Goal: Task Accomplishment & Management: Manage account settings

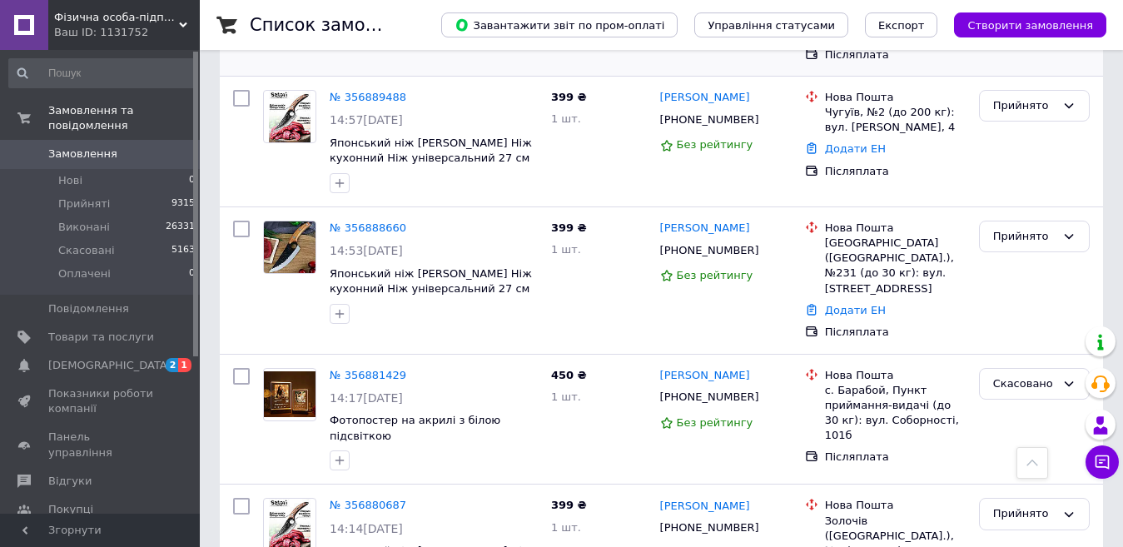
scroll to position [999, 0]
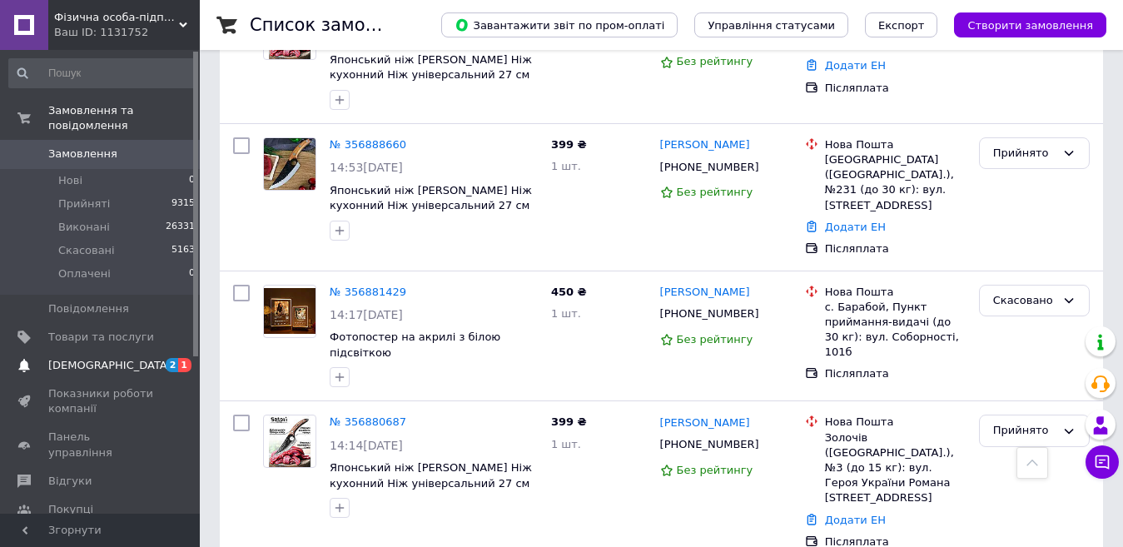
click at [122, 358] on span "[DEMOGRAPHIC_DATA]" at bounding box center [101, 365] width 106 height 15
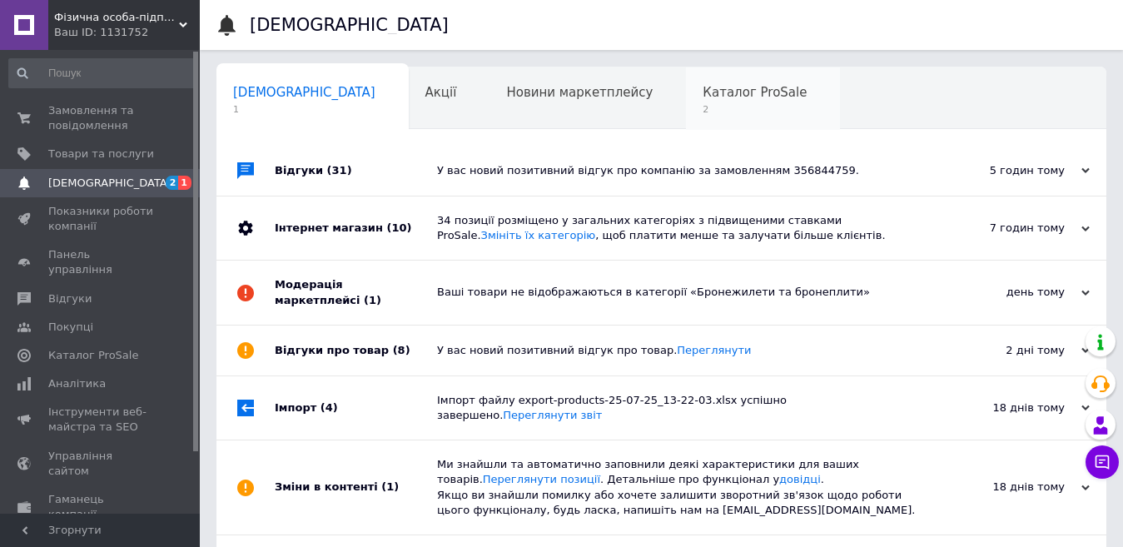
click at [702, 103] on span "2" at bounding box center [754, 109] width 104 height 12
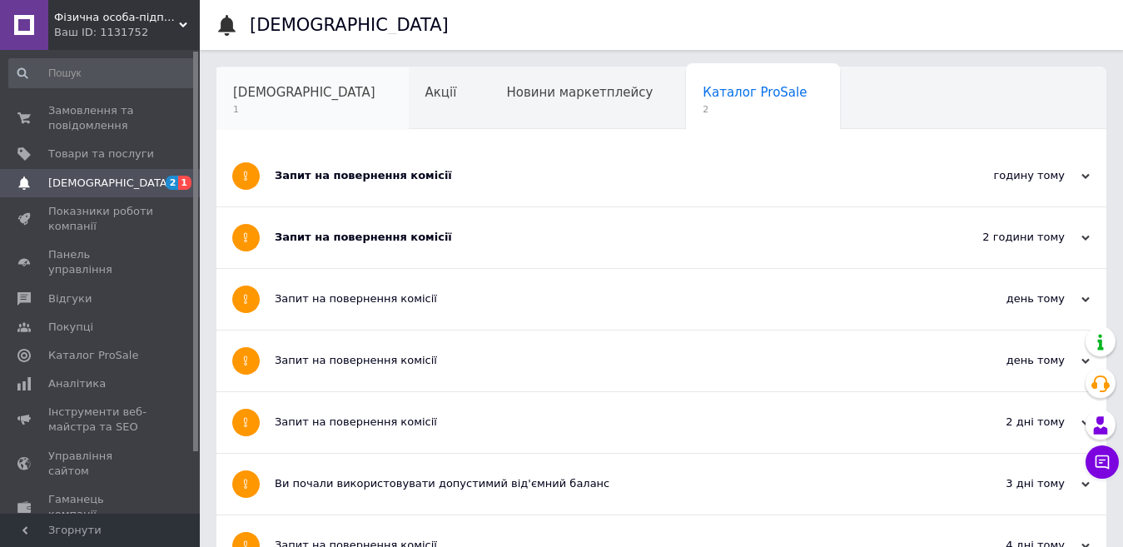
click at [266, 88] on span "[DEMOGRAPHIC_DATA]" at bounding box center [304, 92] width 142 height 15
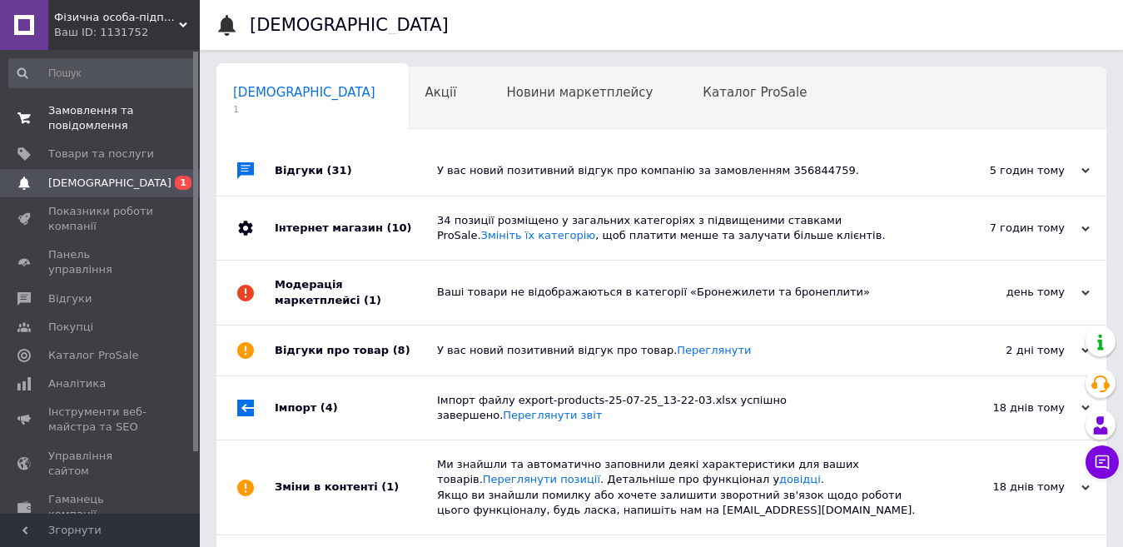
click at [114, 124] on span "Замовлення та повідомлення" at bounding box center [101, 118] width 106 height 30
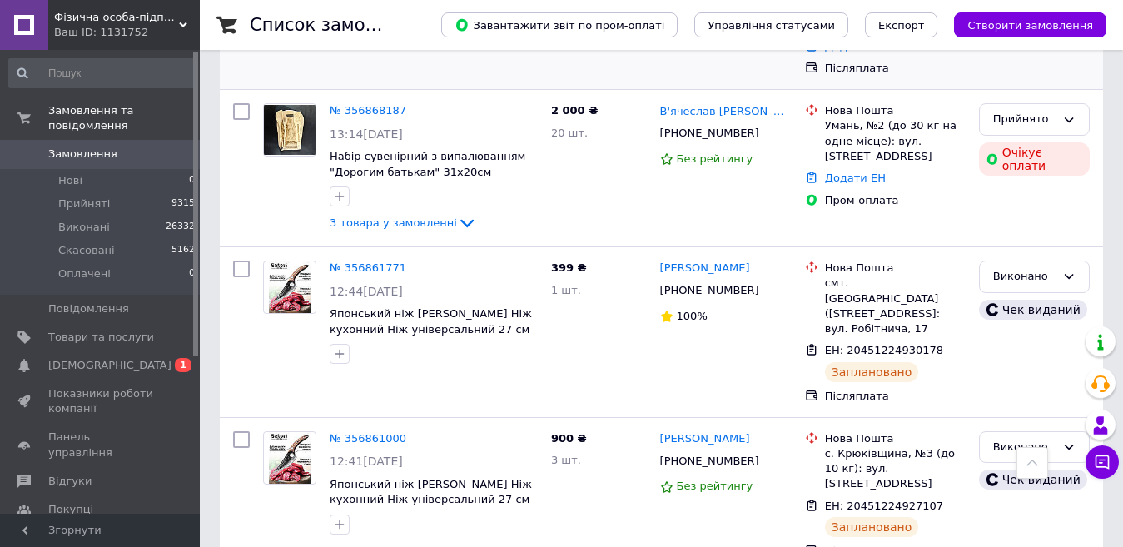
scroll to position [1831, 0]
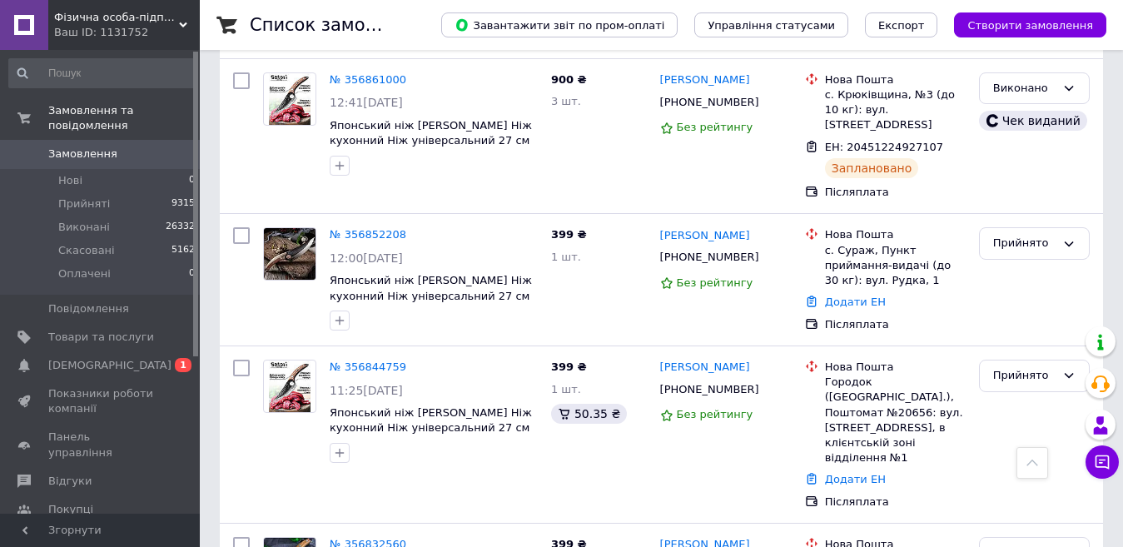
click at [370, 538] on link "№ 356832560" at bounding box center [368, 544] width 77 height 12
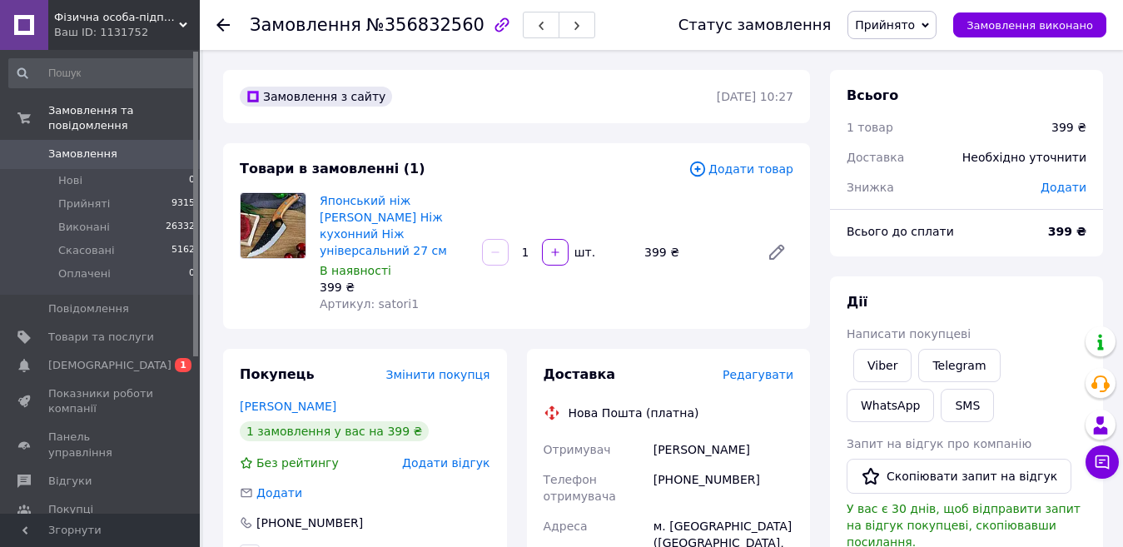
drag, startPoint x: 525, startPoint y: 242, endPoint x: 533, endPoint y: 253, distance: 13.6
click at [533, 253] on div "1   шт." at bounding box center [556, 252] width 152 height 27
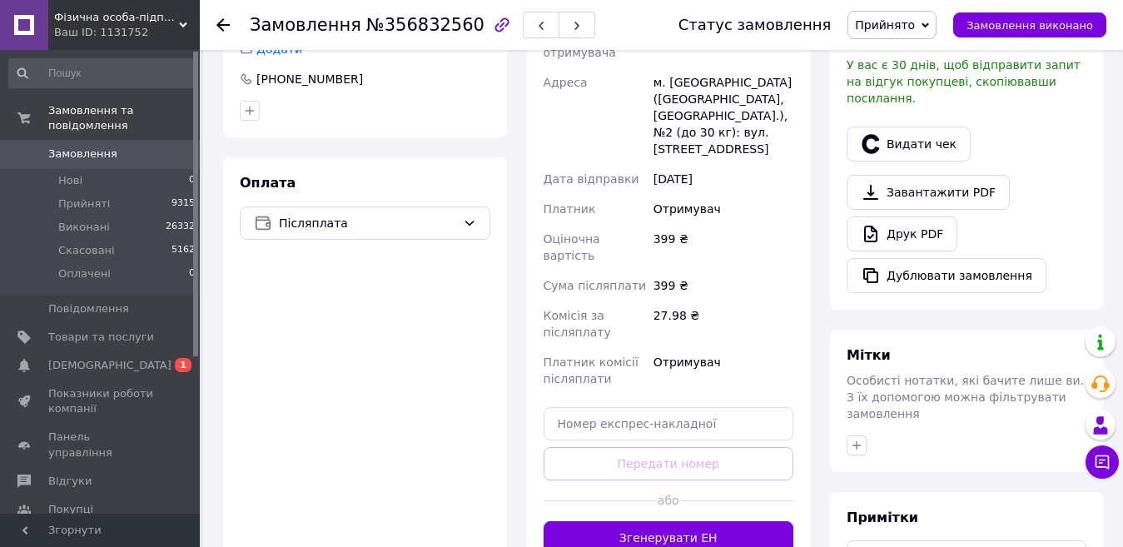
scroll to position [583, 0]
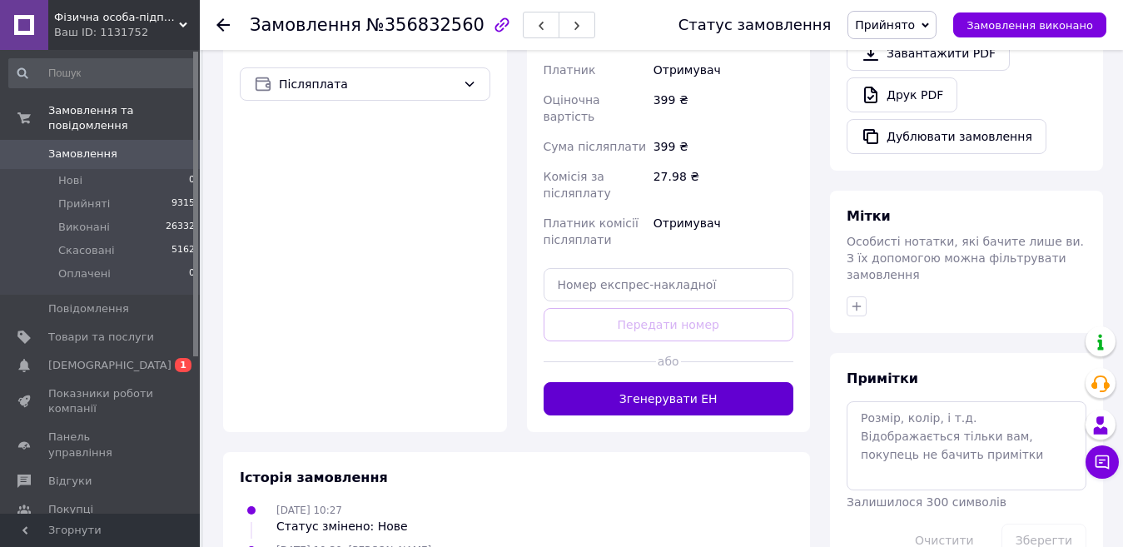
click at [664, 382] on button "Згенерувати ЕН" at bounding box center [668, 398] width 250 height 33
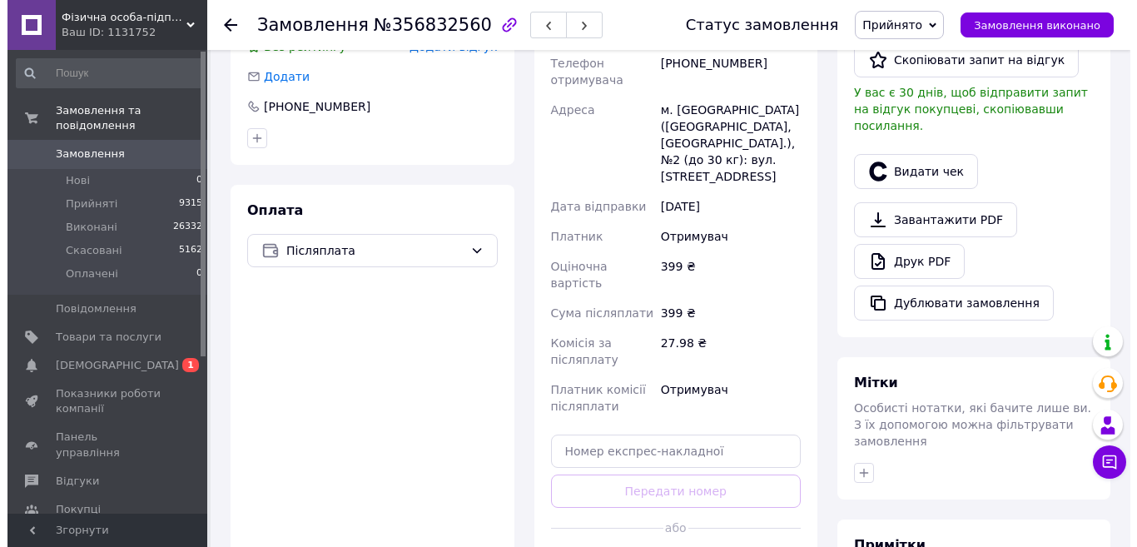
scroll to position [333, 0]
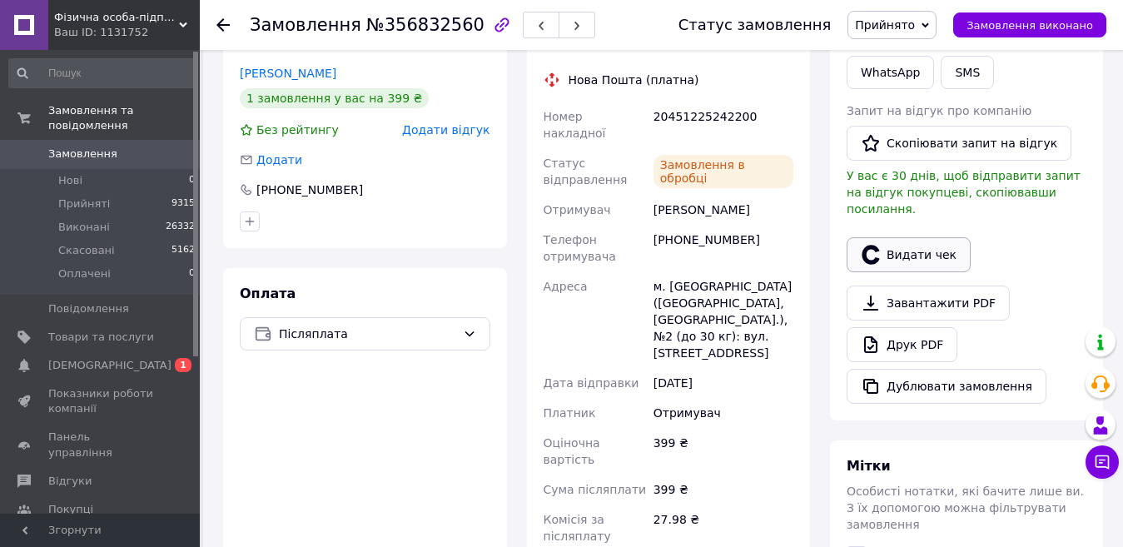
click at [919, 238] on button "Видати чек" at bounding box center [908, 254] width 124 height 35
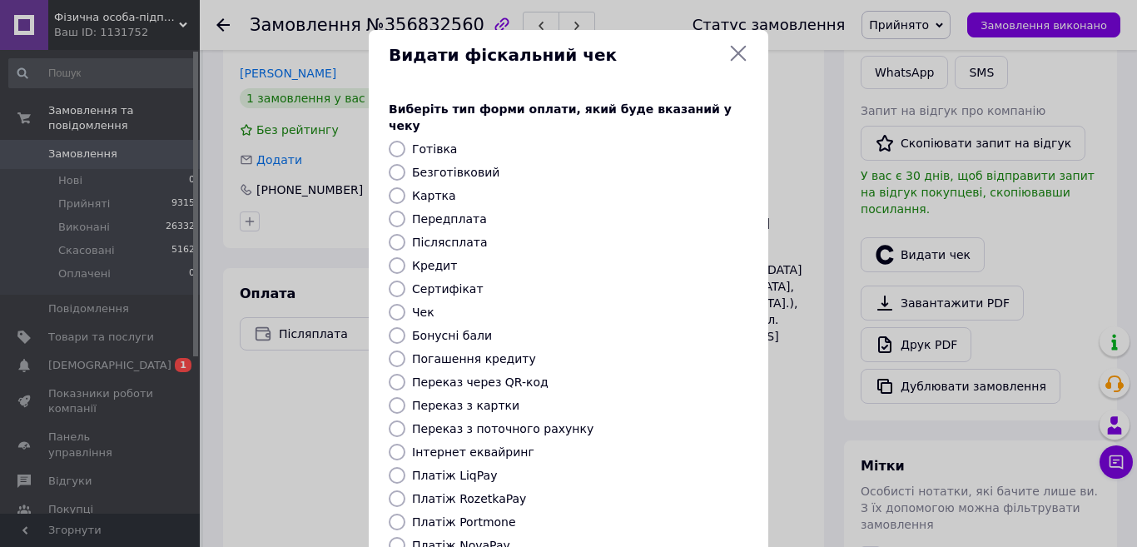
click at [433, 166] on label "Безготівковий" at bounding box center [455, 172] width 87 height 13
click at [405, 164] on input "Безготівковий" at bounding box center [397, 172] width 17 height 17
radio input "true"
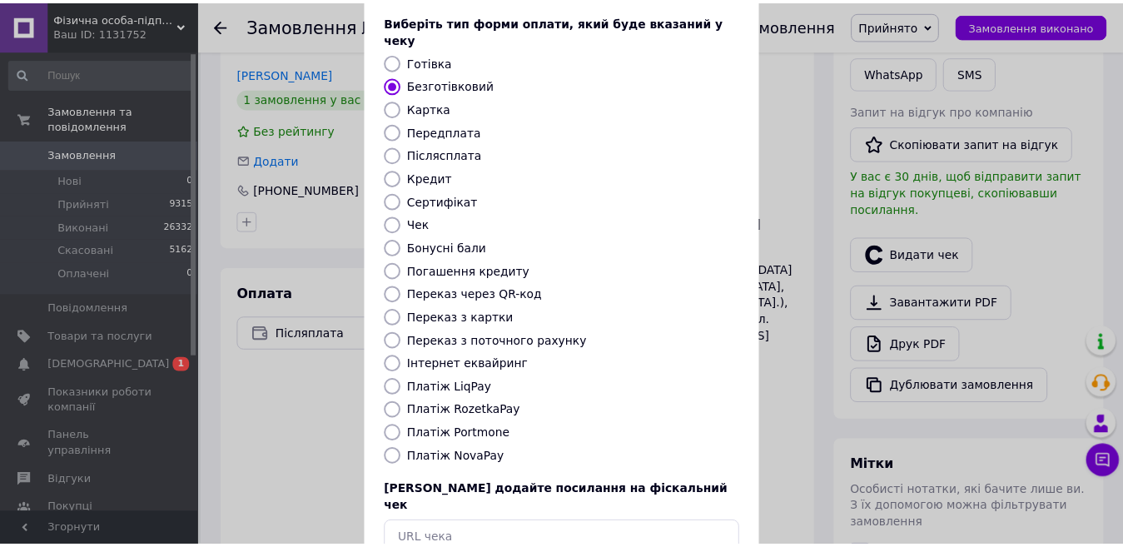
scroll to position [168, 0]
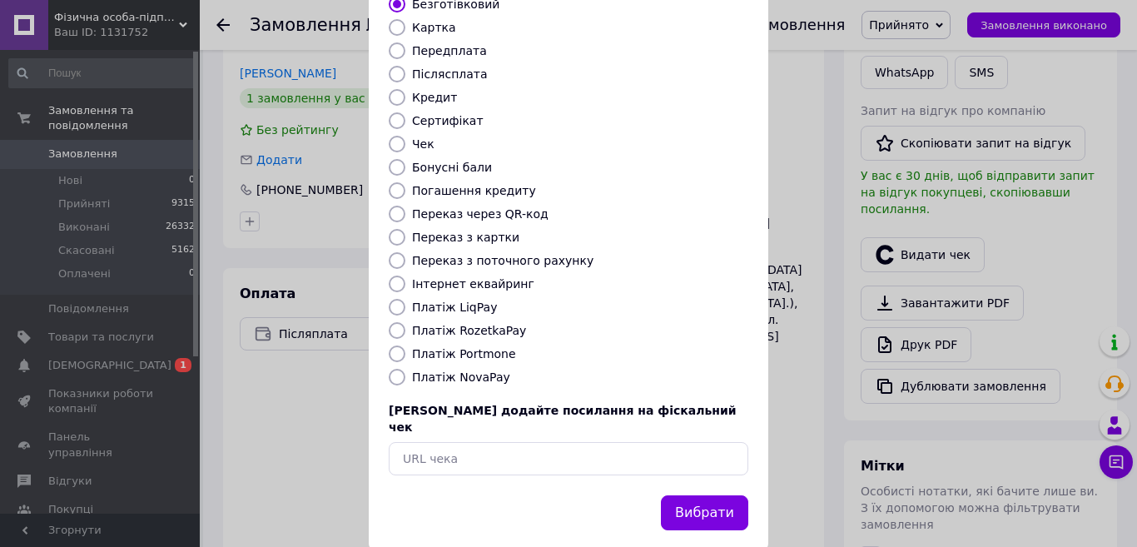
click at [699, 504] on div "Вибрати" at bounding box center [568, 523] width 399 height 56
click at [702, 495] on button "Вибрати" at bounding box center [704, 513] width 87 height 36
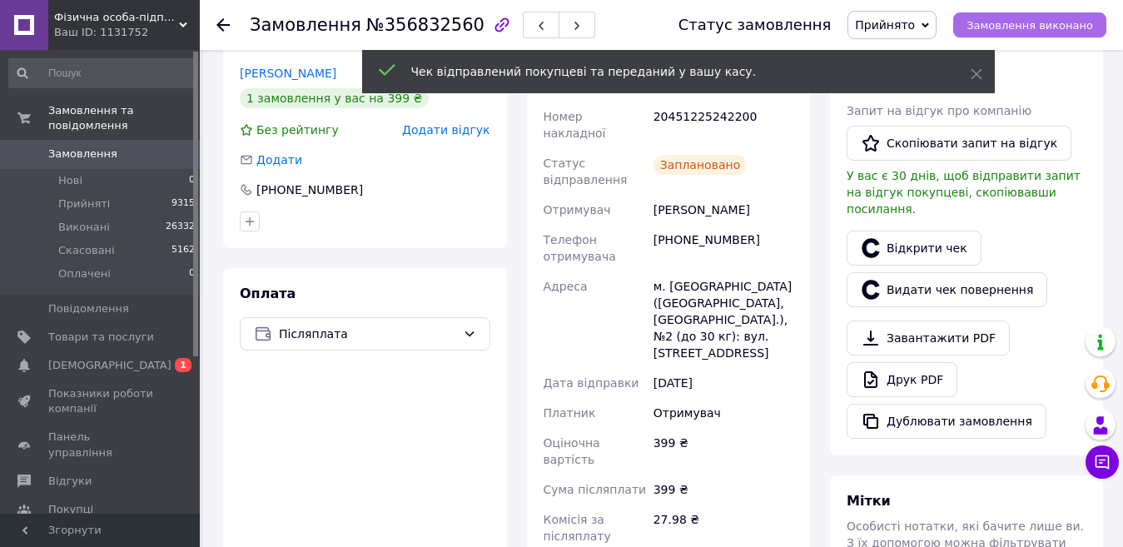
click at [1038, 29] on span "Замовлення виконано" at bounding box center [1029, 25] width 126 height 12
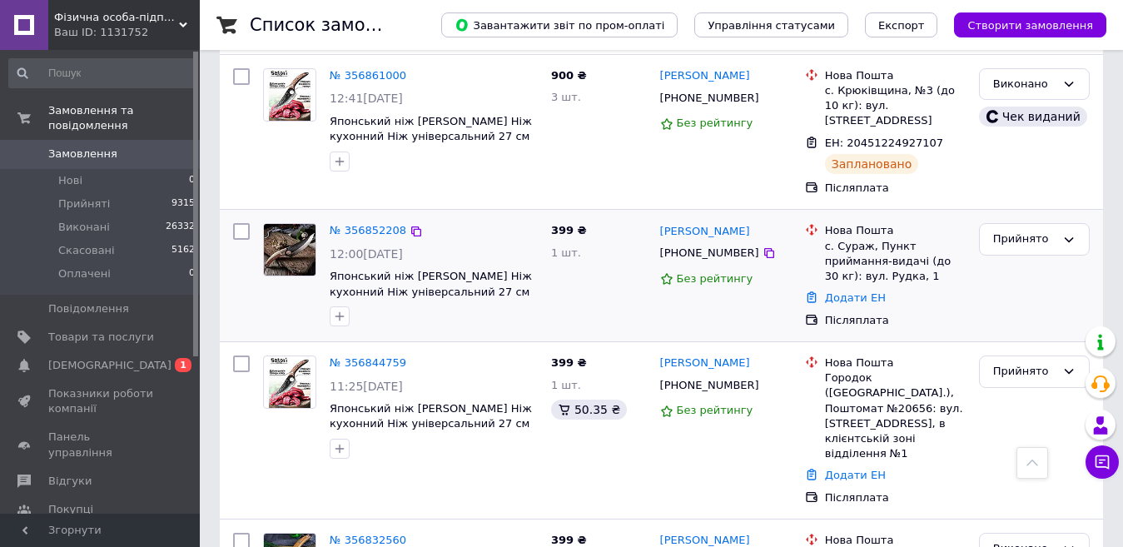
scroll to position [1748, 0]
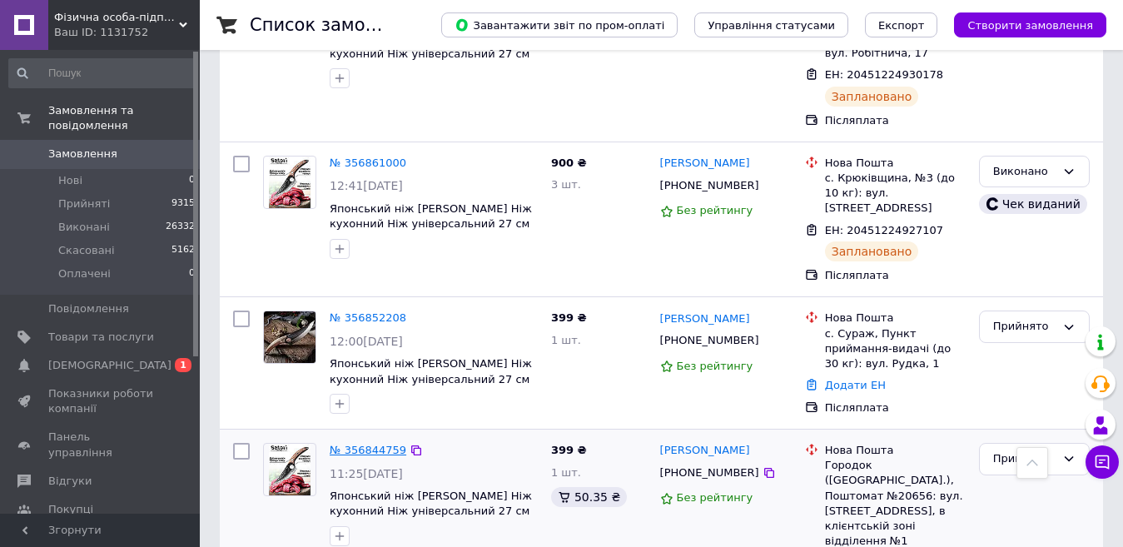
click at [371, 444] on link "№ 356844759" at bounding box center [368, 450] width 77 height 12
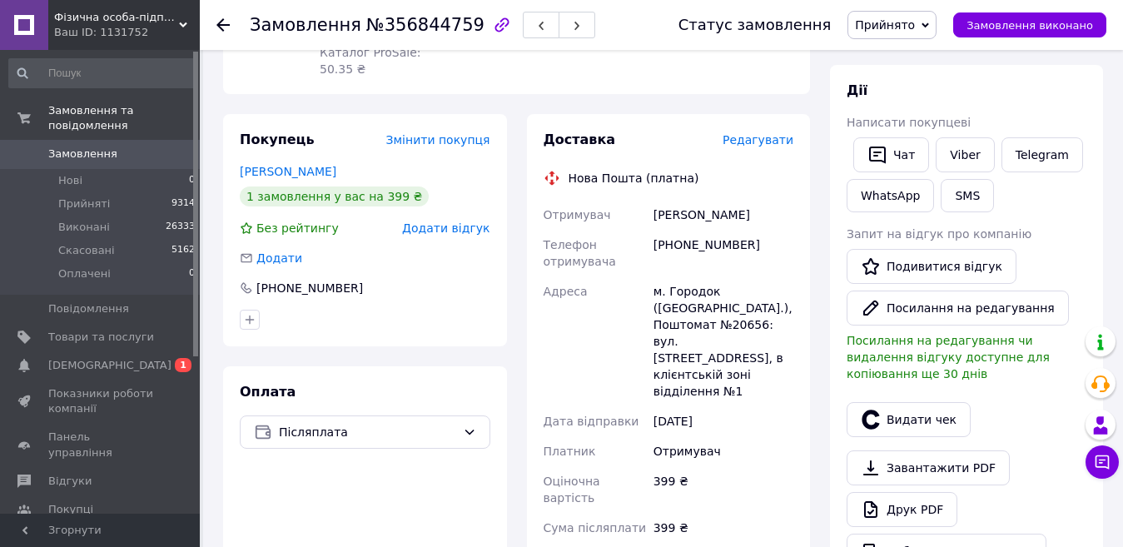
scroll to position [696, 0]
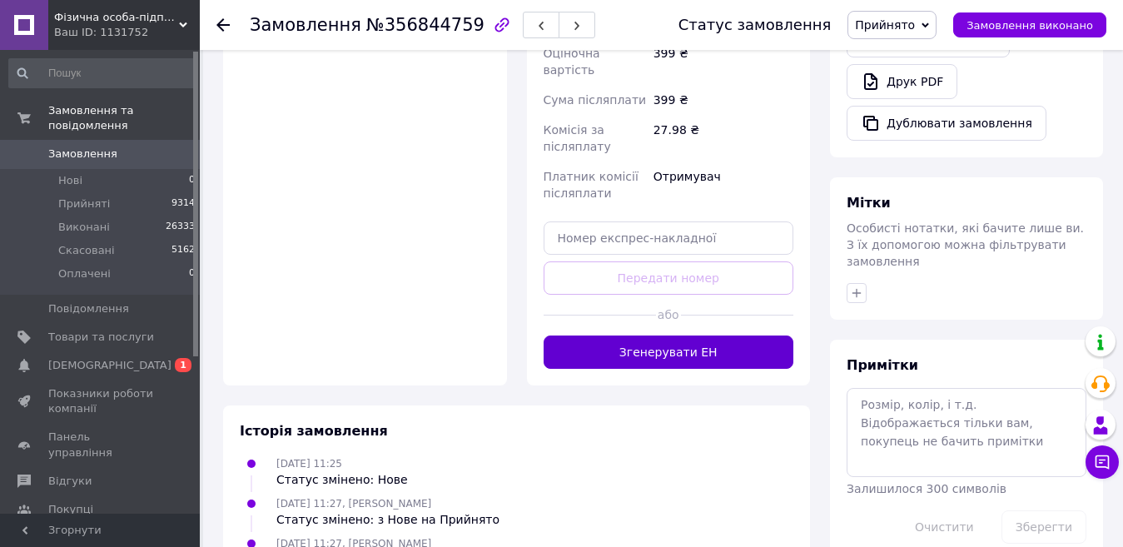
click at [667, 335] on button "Згенерувати ЕН" at bounding box center [668, 351] width 250 height 33
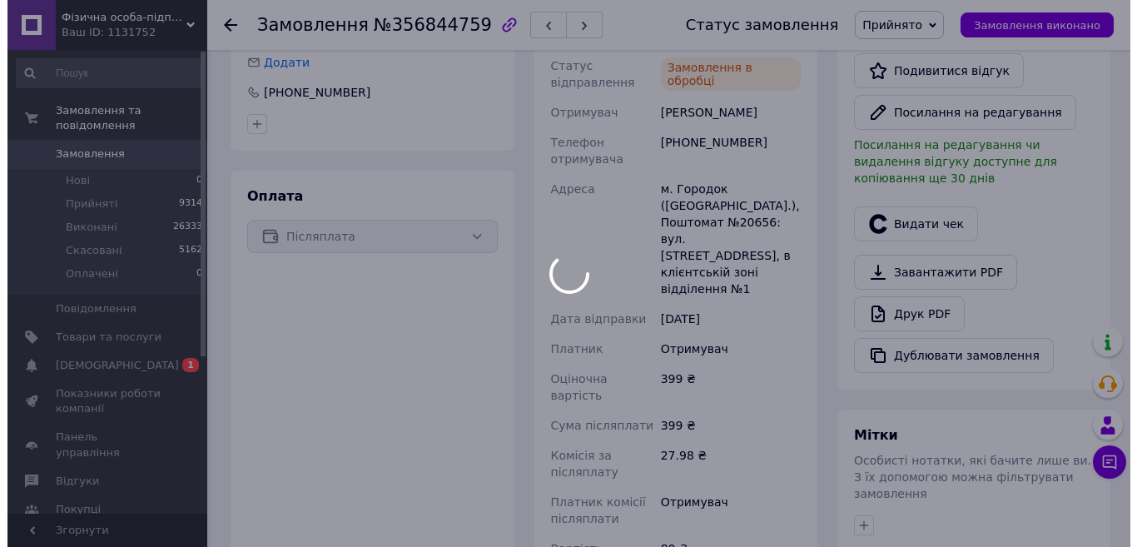
scroll to position [446, 0]
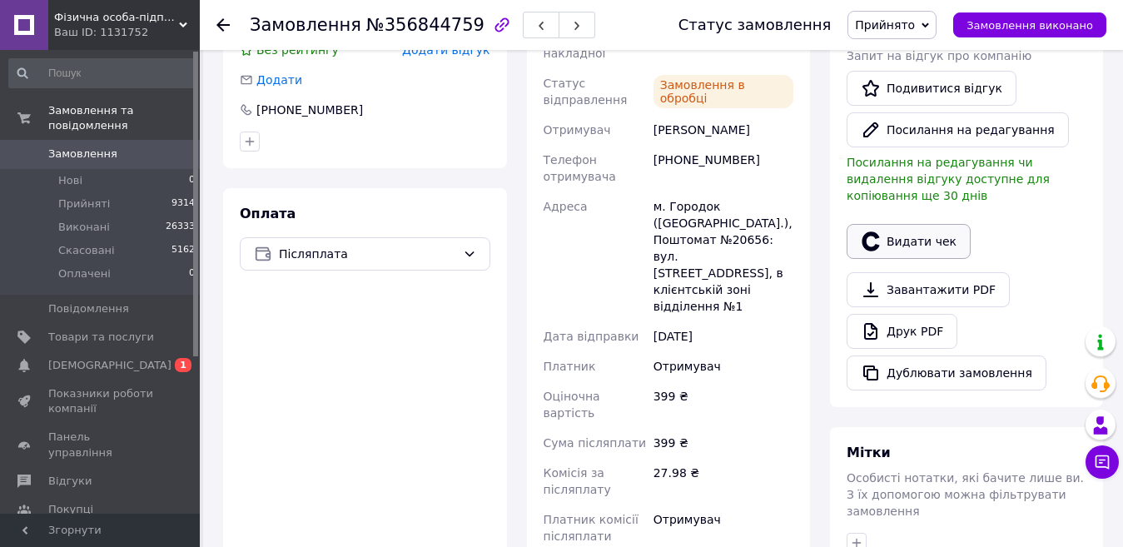
click at [883, 224] on button "Видати чек" at bounding box center [908, 241] width 124 height 35
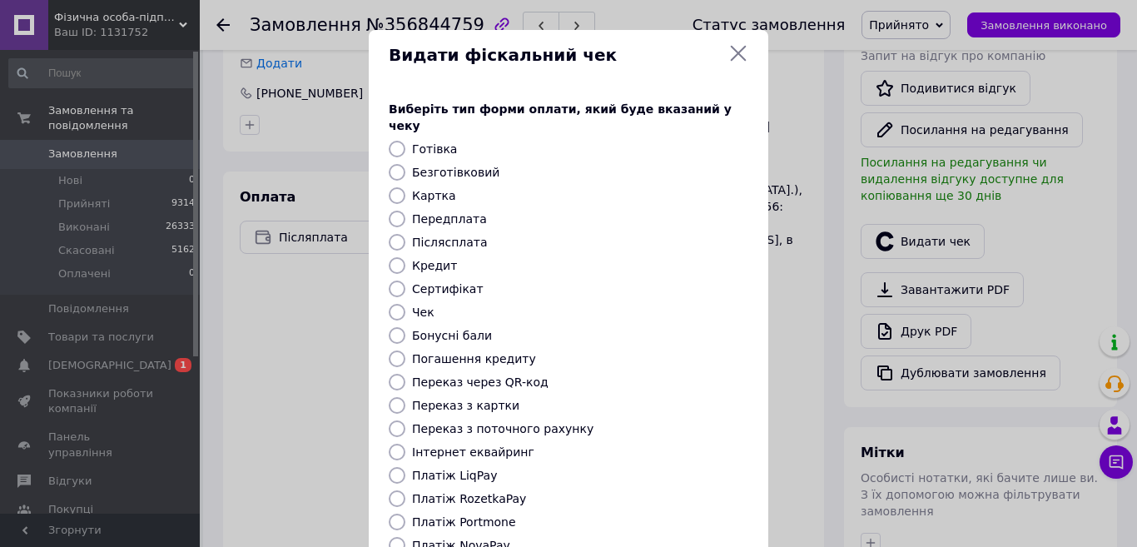
drag, startPoint x: 419, startPoint y: 154, endPoint x: 697, endPoint y: 384, distance: 359.9
click at [420, 166] on label "Безготівковий" at bounding box center [455, 172] width 87 height 13
click at [405, 164] on input "Безготівковий" at bounding box center [397, 172] width 17 height 17
radio input "true"
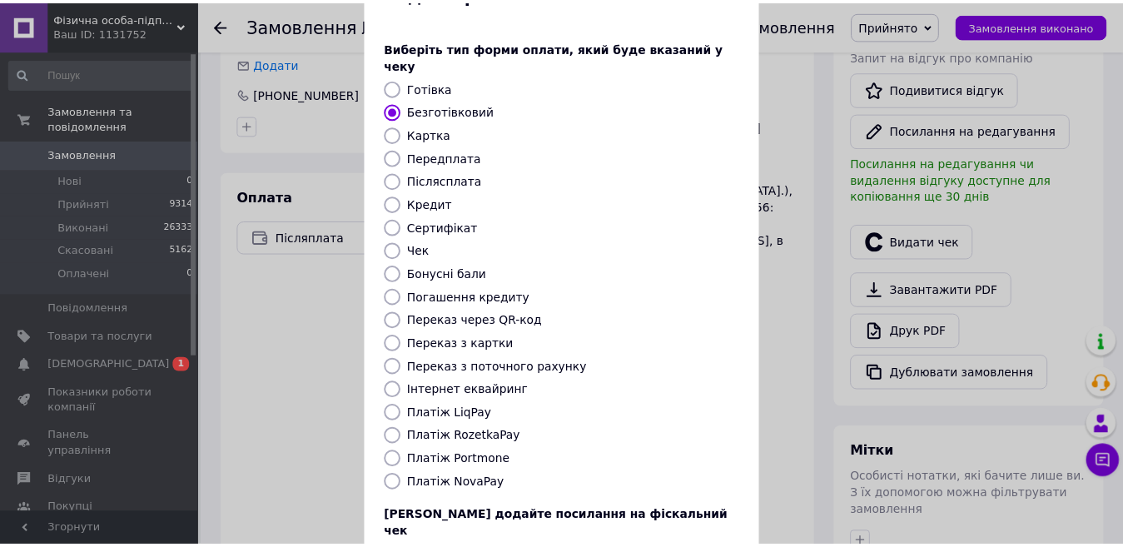
scroll to position [166, 0]
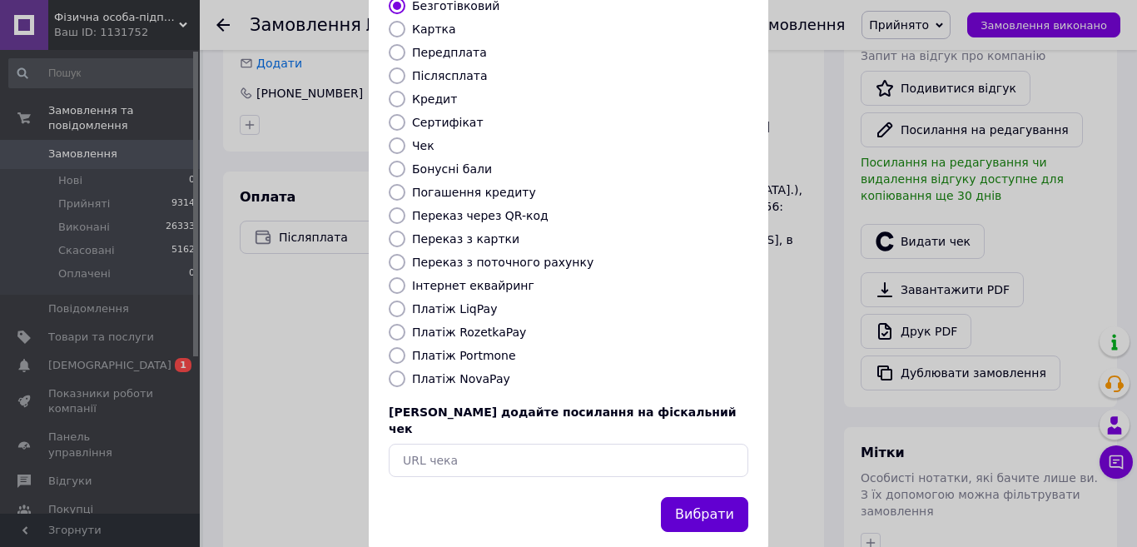
click at [727, 497] on button "Вибрати" at bounding box center [704, 515] width 87 height 36
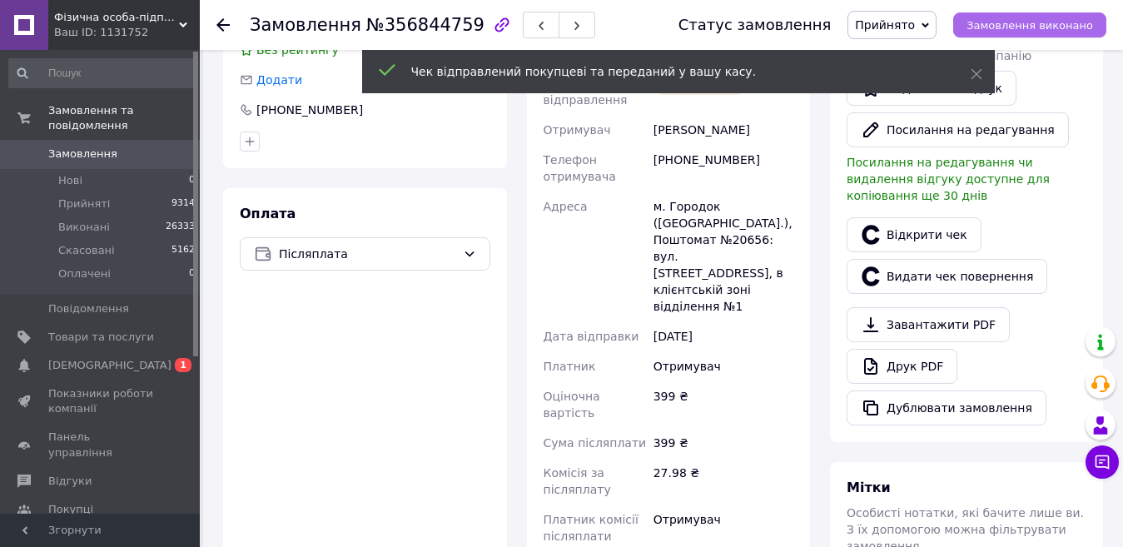
click at [1042, 27] on span "Замовлення виконано" at bounding box center [1029, 25] width 126 height 12
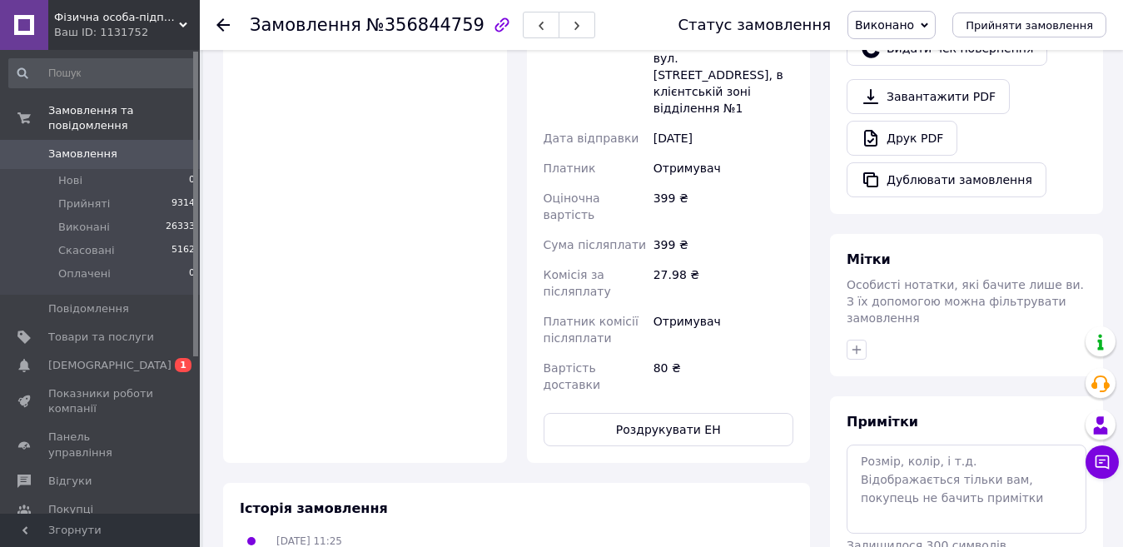
scroll to position [839, 0]
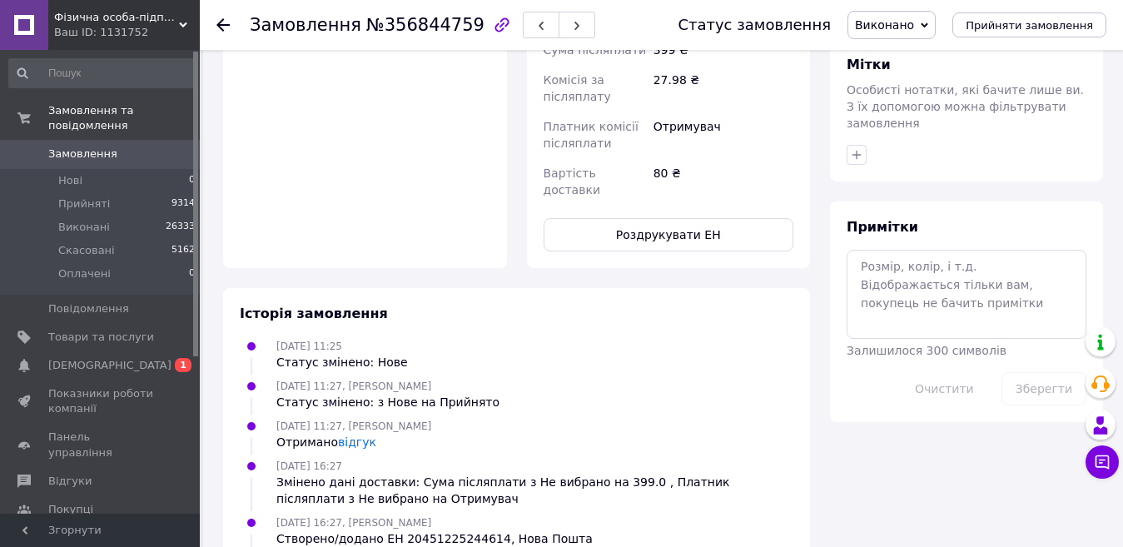
click at [228, 15] on div at bounding box center [232, 25] width 33 height 50
click at [228, 26] on use at bounding box center [222, 24] width 13 height 13
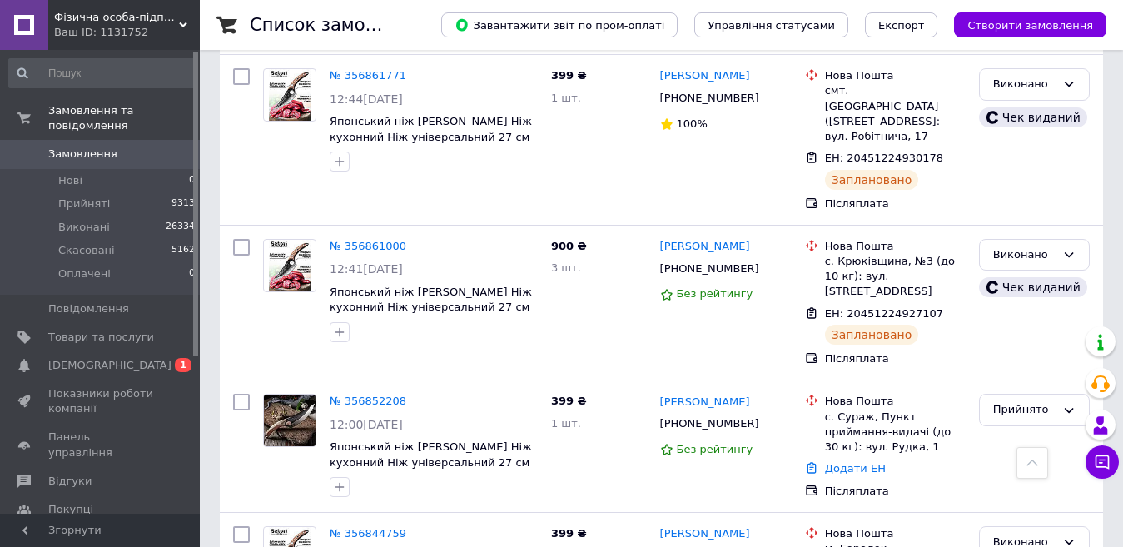
scroll to position [1748, 0]
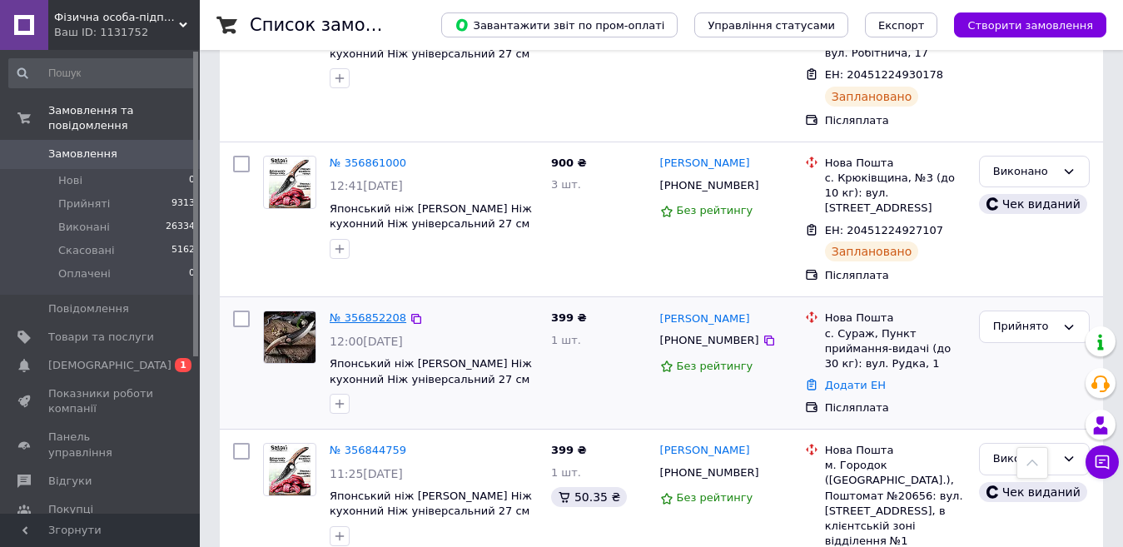
click at [357, 311] on link "№ 356852208" at bounding box center [368, 317] width 77 height 12
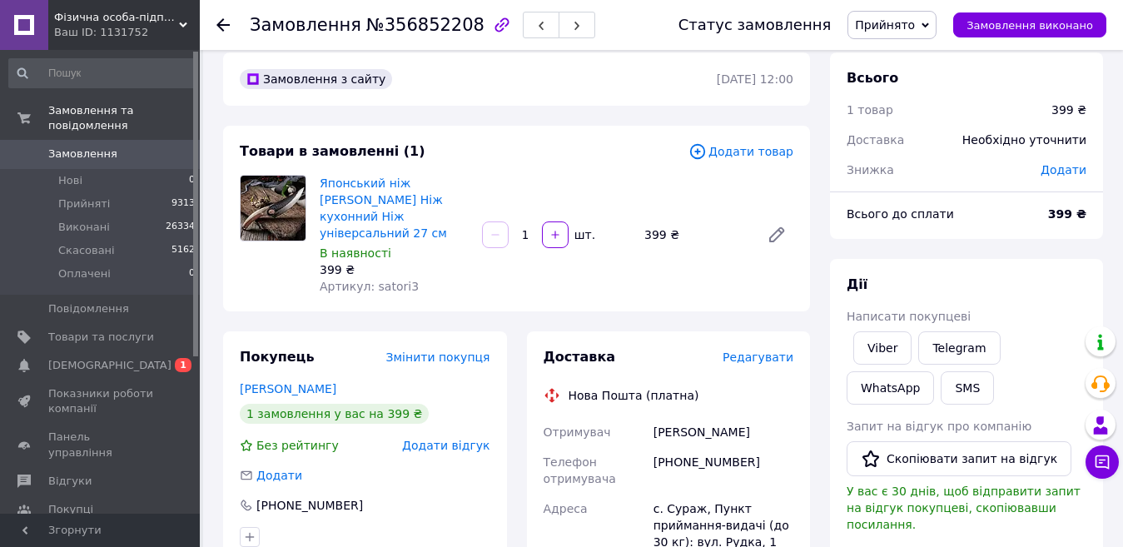
scroll to position [13, 0]
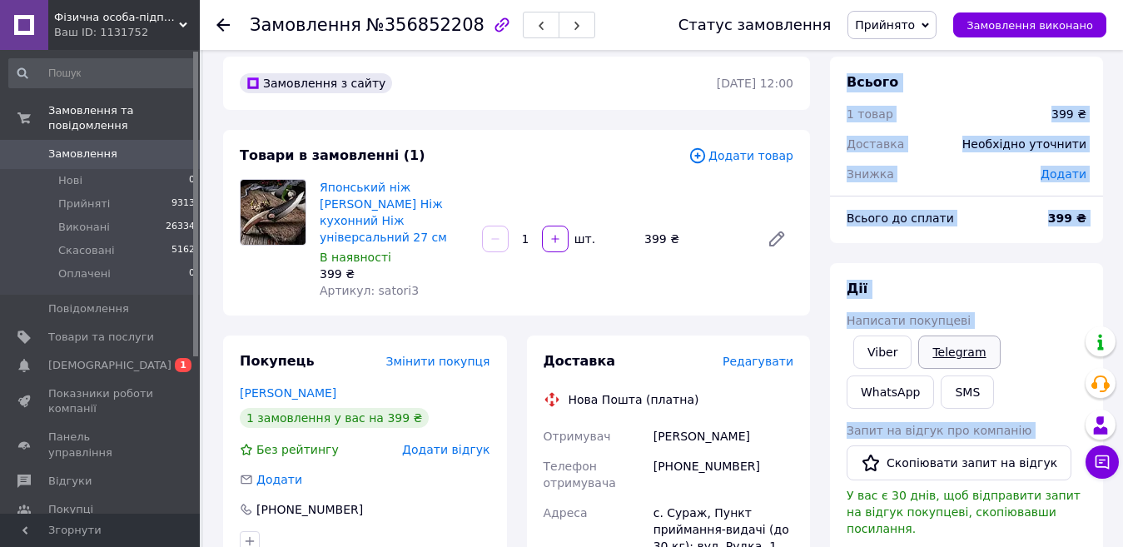
drag, startPoint x: 836, startPoint y: 81, endPoint x: 957, endPoint y: 354, distance: 298.8
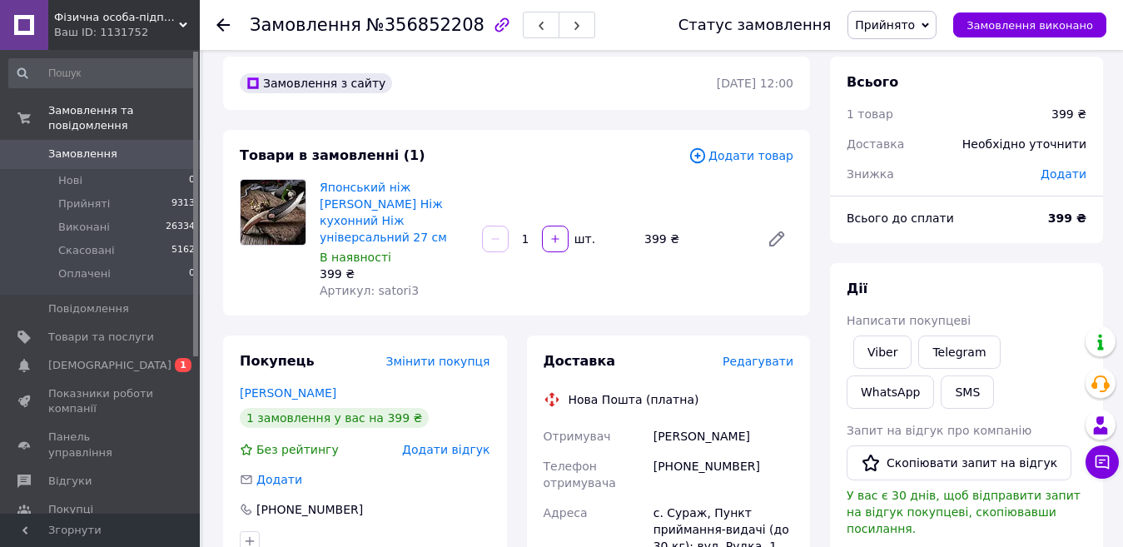
click at [224, 30] on icon at bounding box center [222, 24] width 13 height 13
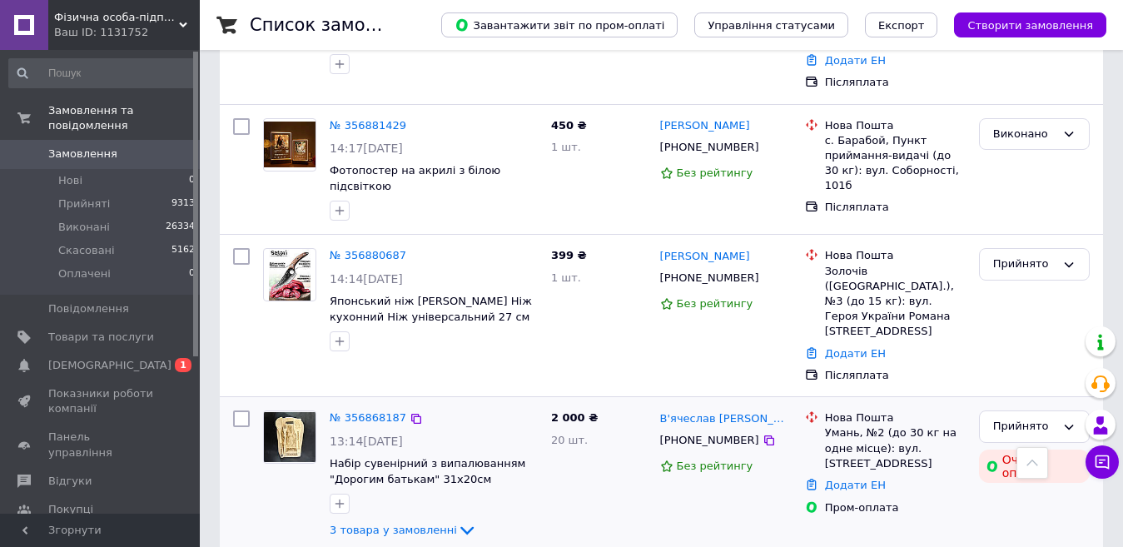
scroll to position [1082, 0]
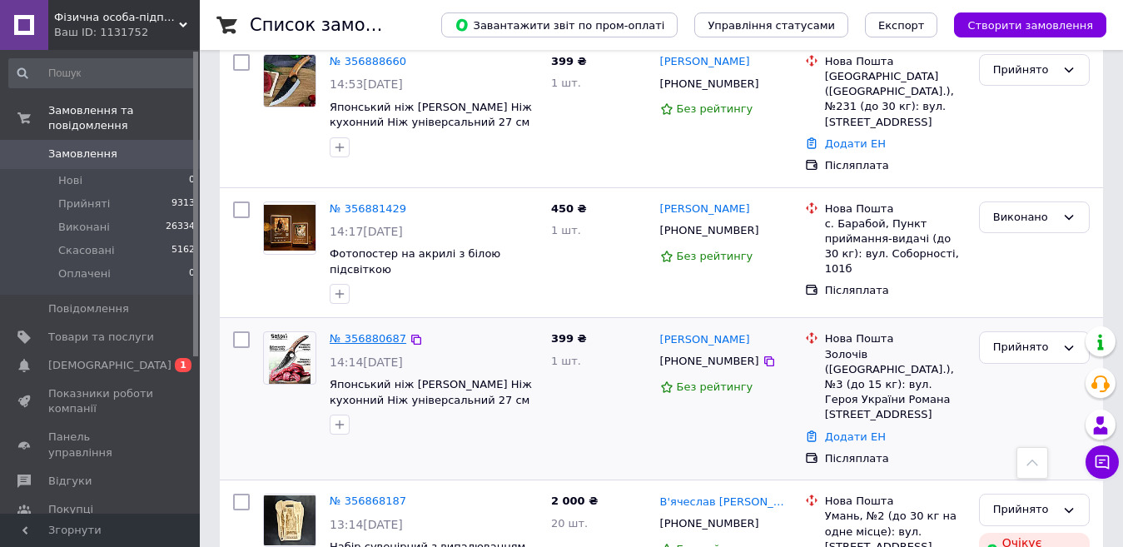
click at [372, 332] on link "№ 356880687" at bounding box center [368, 338] width 77 height 12
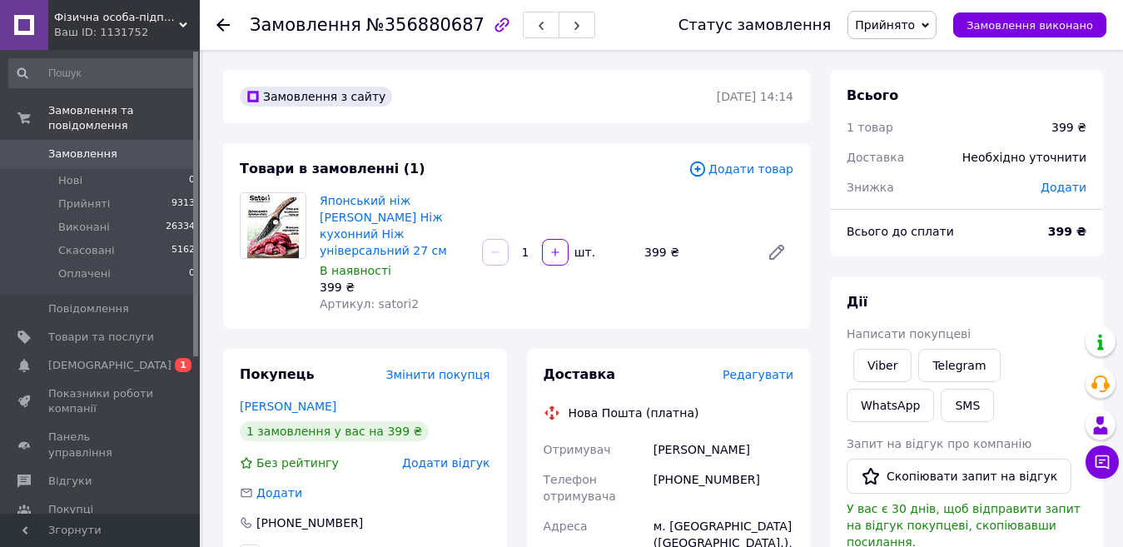
drag, startPoint x: 221, startPoint y: 24, endPoint x: 150, endPoint y: 7, distance: 73.5
click at [224, 26] on use at bounding box center [222, 24] width 13 height 13
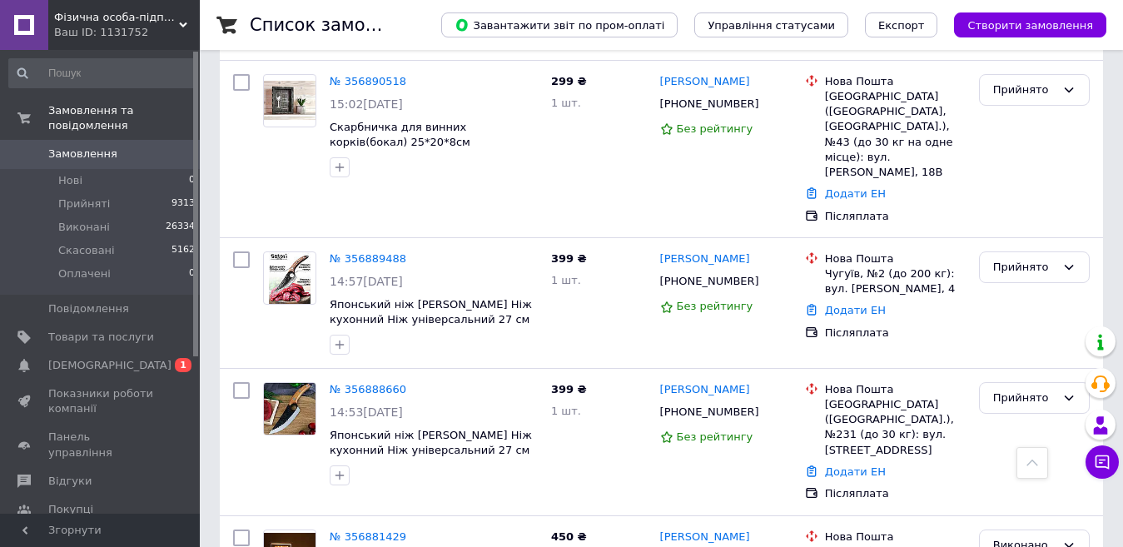
scroll to position [832, 0]
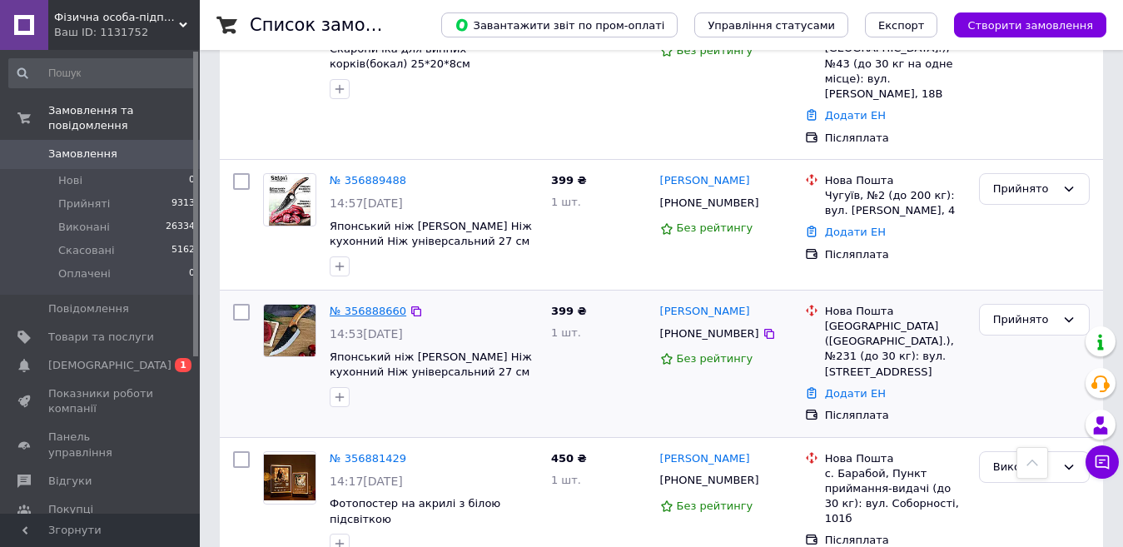
click at [377, 305] on link "№ 356888660" at bounding box center [368, 311] width 77 height 12
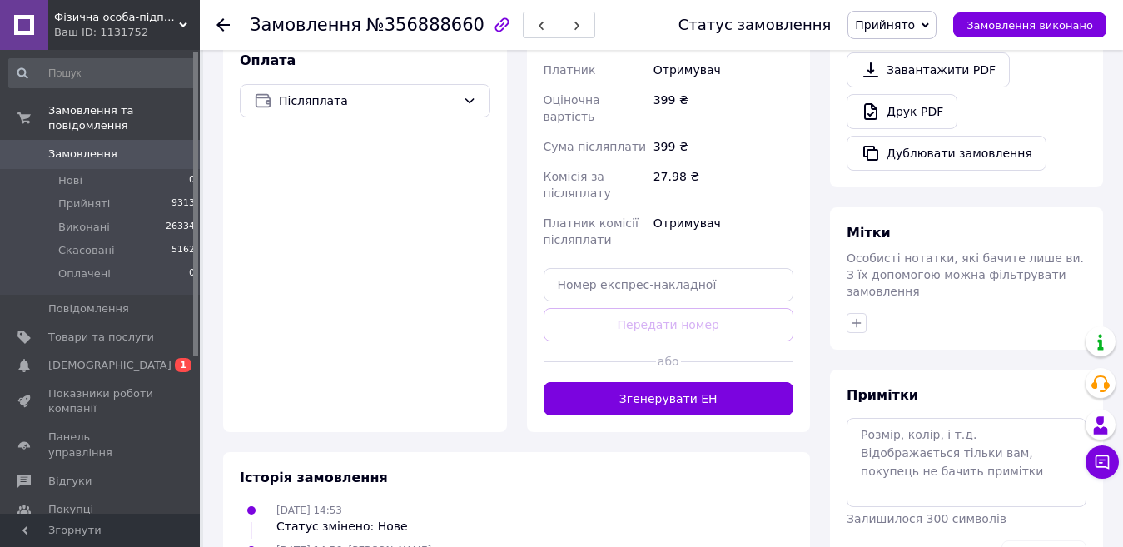
scroll to position [596, 0]
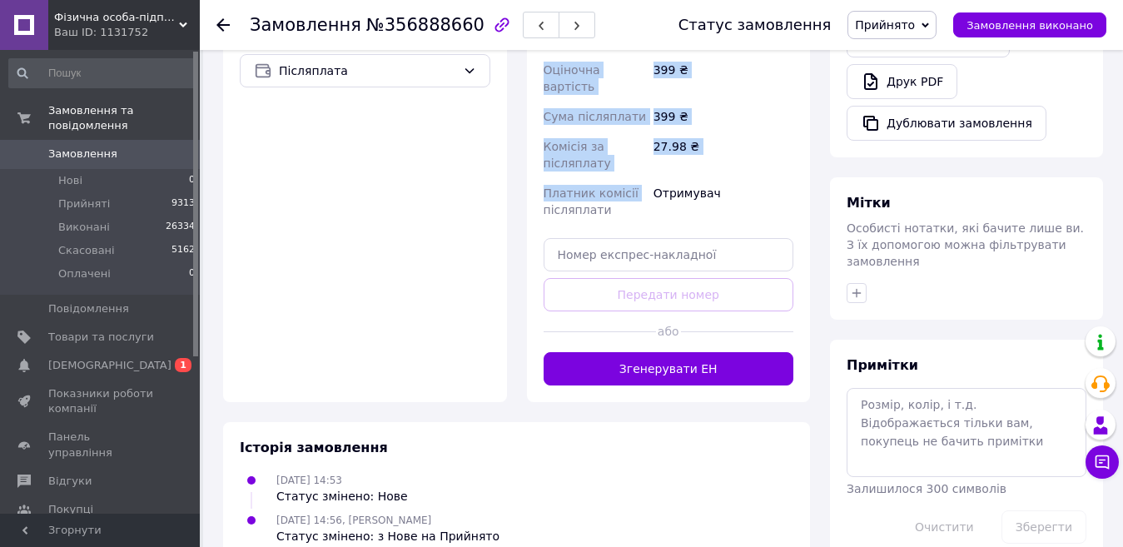
drag, startPoint x: 520, startPoint y: 166, endPoint x: 518, endPoint y: 186, distance: 21.0
click at [515, 247] on div "Покупець Змінити покупця [PERSON_NAME] 1 замовлення у вас на 399 ₴ Без рейтингу…" at bounding box center [516, 77] width 607 height 649
click at [522, 161] on div "Доставка Редагувати Нова Пошта (платна) Отримувач [PERSON_NAME] Телефон отримув…" at bounding box center [669, 77] width 304 height 649
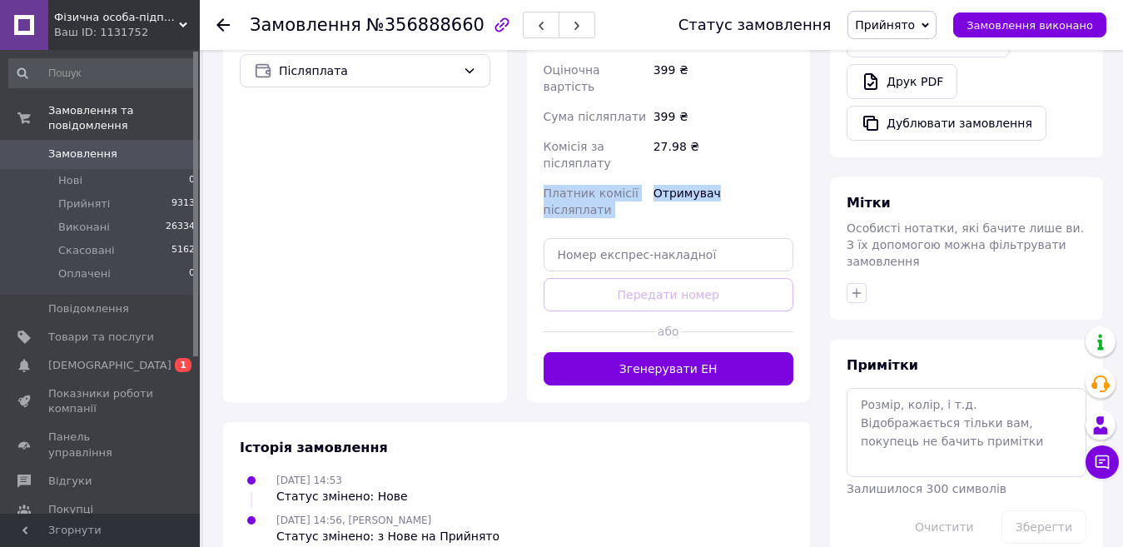
drag, startPoint x: 528, startPoint y: 136, endPoint x: 583, endPoint y: 161, distance: 61.1
click at [768, 161] on div "Доставка Редагувати Нова Пошта (платна) Отримувач [PERSON_NAME] Телефон отримув…" at bounding box center [669, 77] width 284 height 649
click at [521, 161] on div "Доставка Редагувати Нова Пошта (платна) Отримувач [PERSON_NAME] Телефон отримув…" at bounding box center [669, 77] width 304 height 649
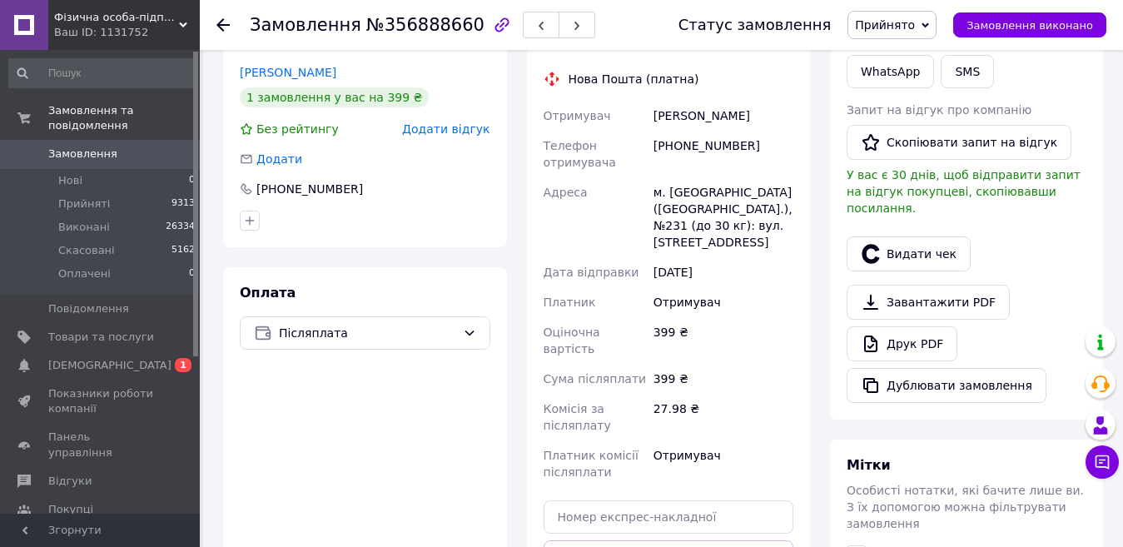
scroll to position [333, 0]
drag, startPoint x: 226, startPoint y: 19, endPoint x: 258, endPoint y: 108, distance: 94.8
click at [226, 23] on icon at bounding box center [222, 24] width 13 height 13
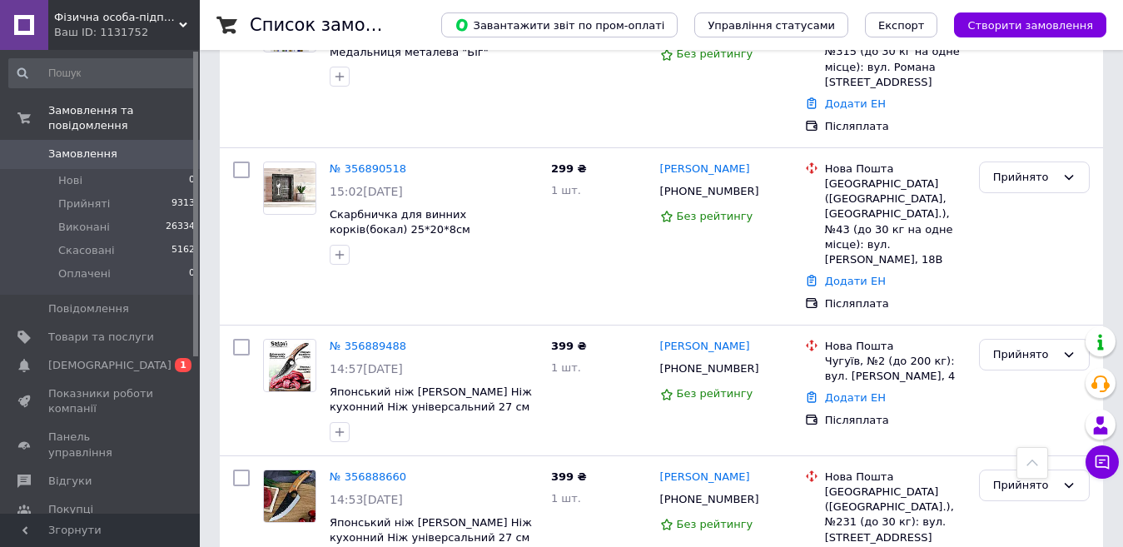
scroll to position [666, 0]
click at [387, 340] on link "№ 356889488" at bounding box center [368, 346] width 77 height 12
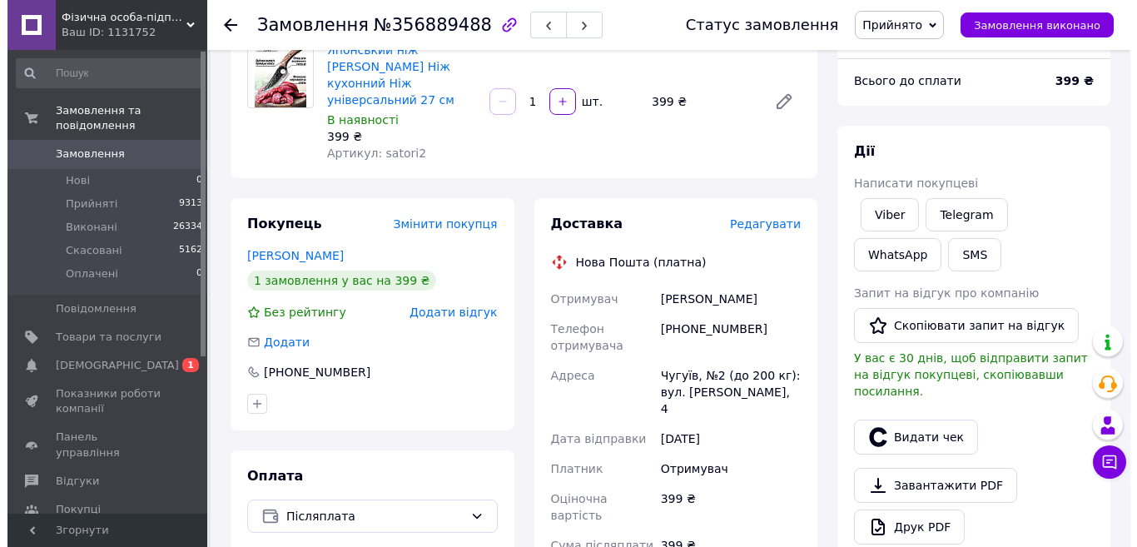
scroll to position [513, 0]
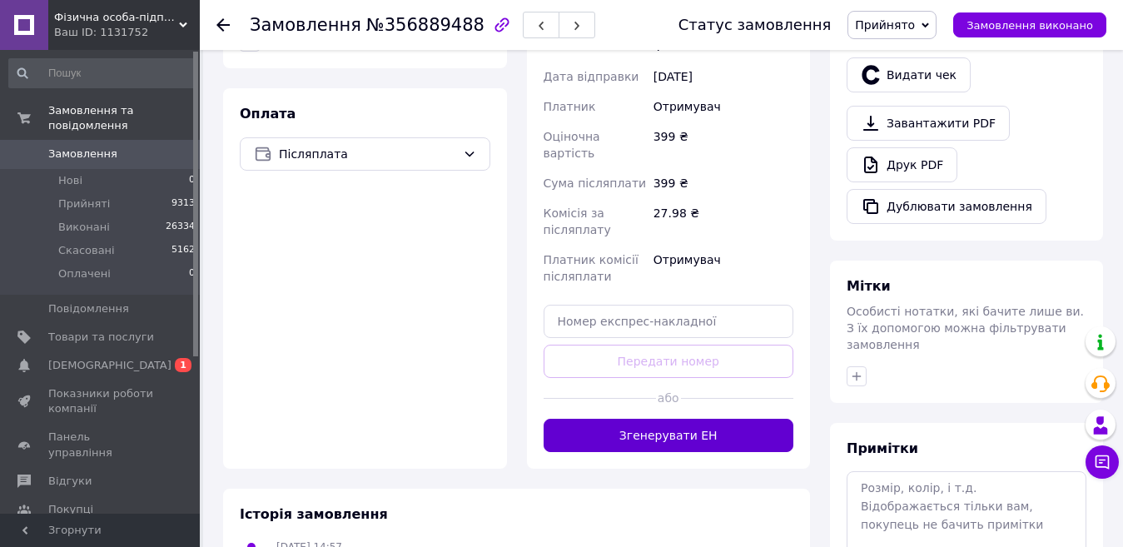
click at [666, 419] on button "Згенерувати ЕН" at bounding box center [668, 435] width 250 height 33
click at [888, 64] on button "Видати чек" at bounding box center [908, 74] width 124 height 35
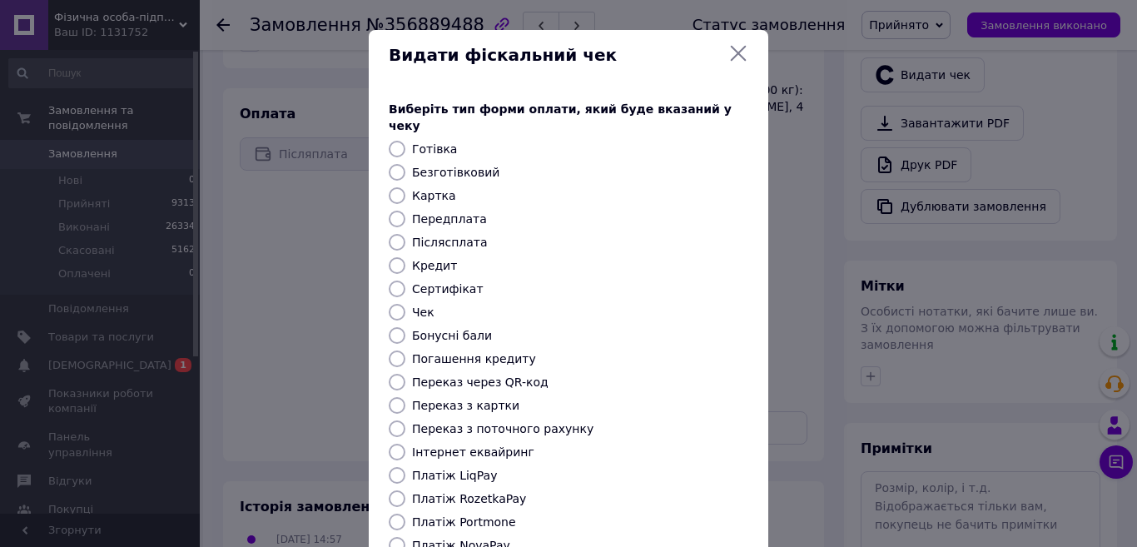
click at [450, 166] on label "Безготівковий" at bounding box center [455, 172] width 87 height 13
click at [405, 164] on input "Безготівковий" at bounding box center [397, 172] width 17 height 17
radio input "true"
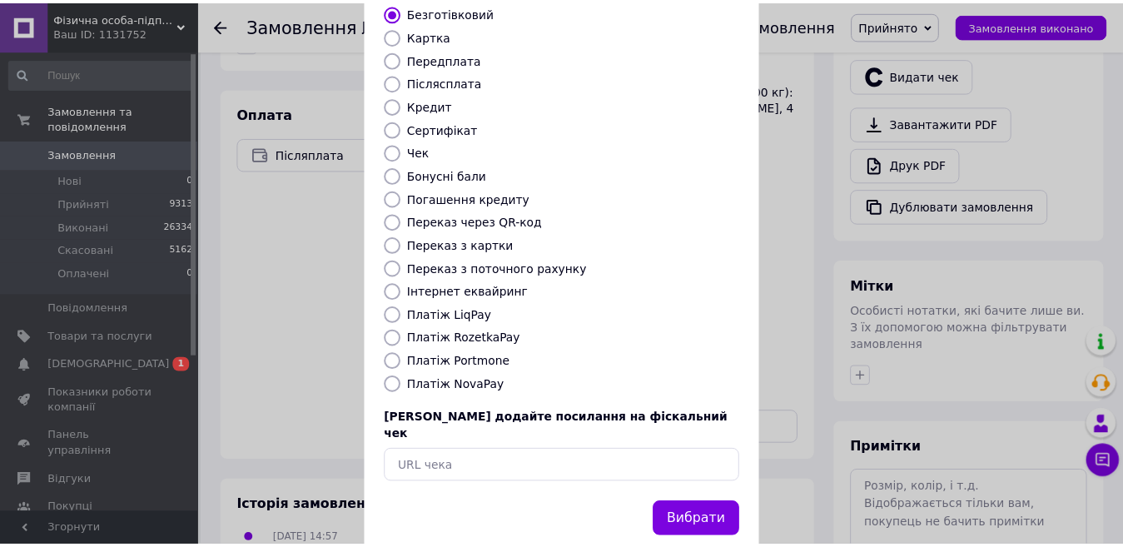
scroll to position [168, 0]
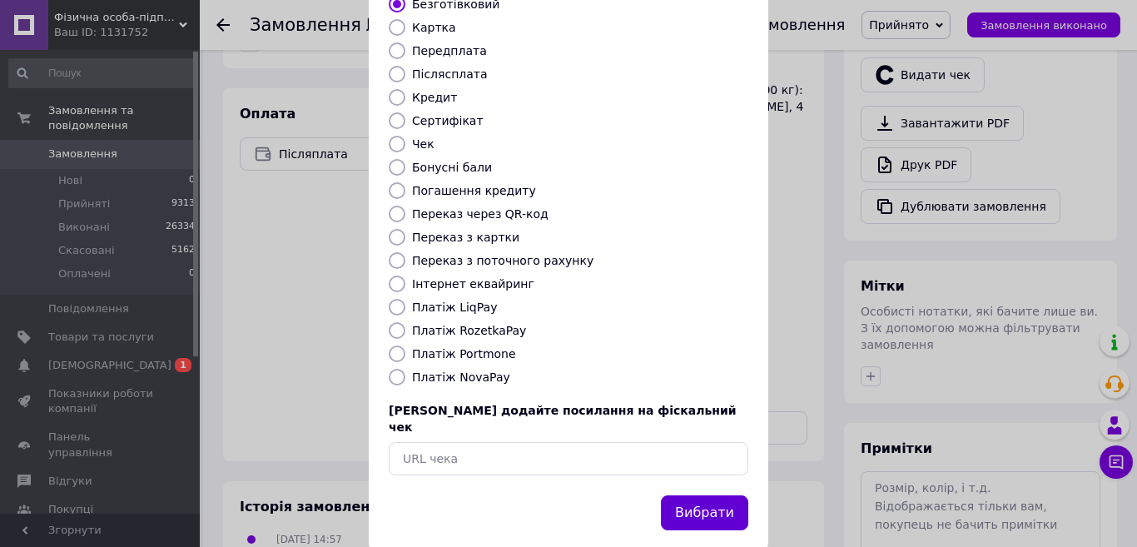
click at [708, 495] on button "Вибрати" at bounding box center [704, 513] width 87 height 36
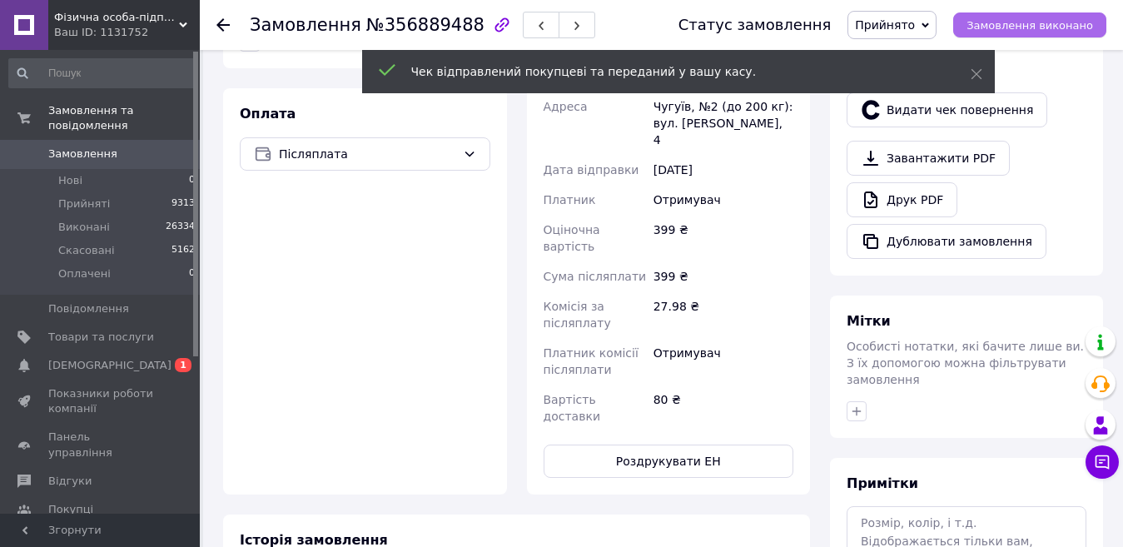
click at [1047, 24] on span "Замовлення виконано" at bounding box center [1029, 25] width 126 height 12
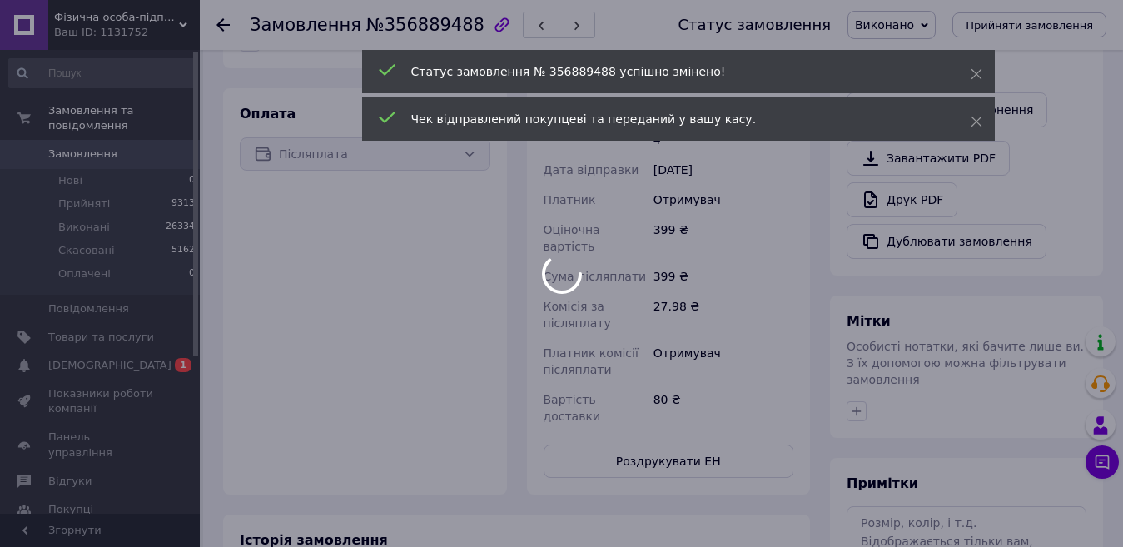
click at [220, 26] on body "Фізична особа-підприємець [PERSON_NAME] ID: 1131752 Сайт Фізична особа-підприєм…" at bounding box center [561, 128] width 1123 height 1282
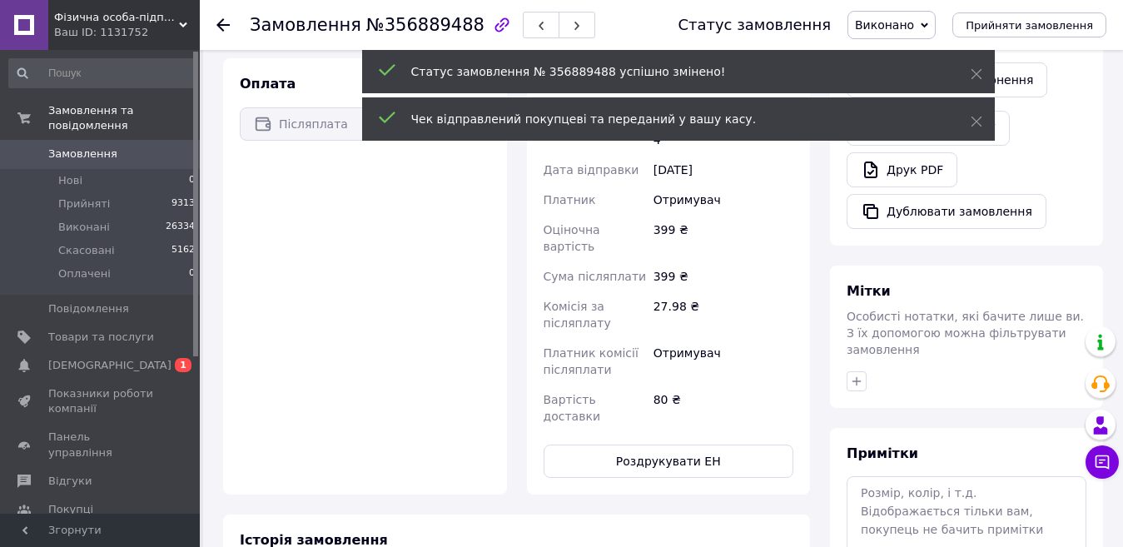
scroll to position [483, 0]
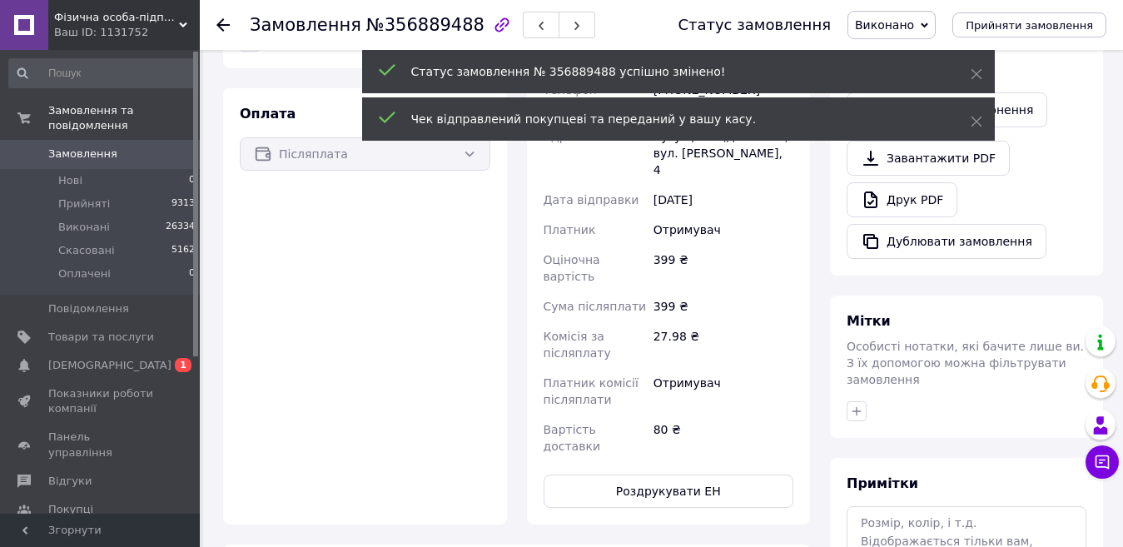
click at [220, 26] on use at bounding box center [222, 24] width 13 height 13
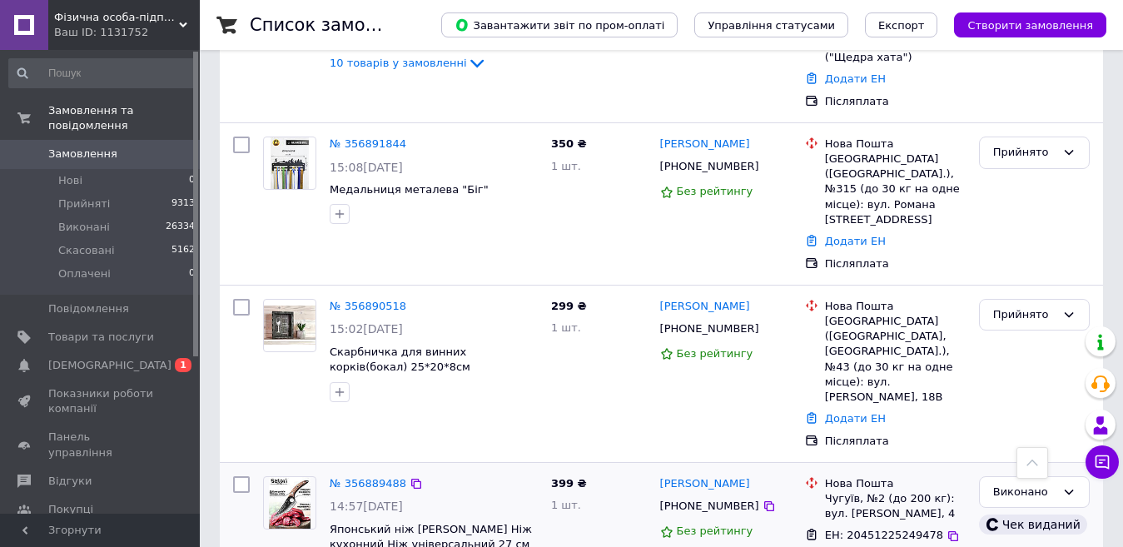
scroll to position [499, 0]
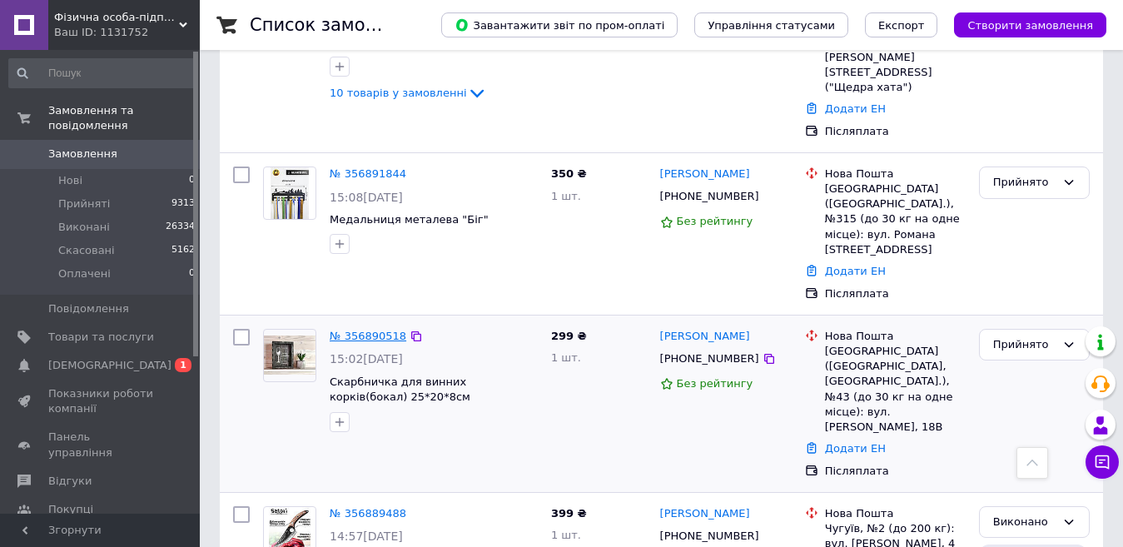
click at [355, 330] on link "№ 356890518" at bounding box center [368, 336] width 77 height 12
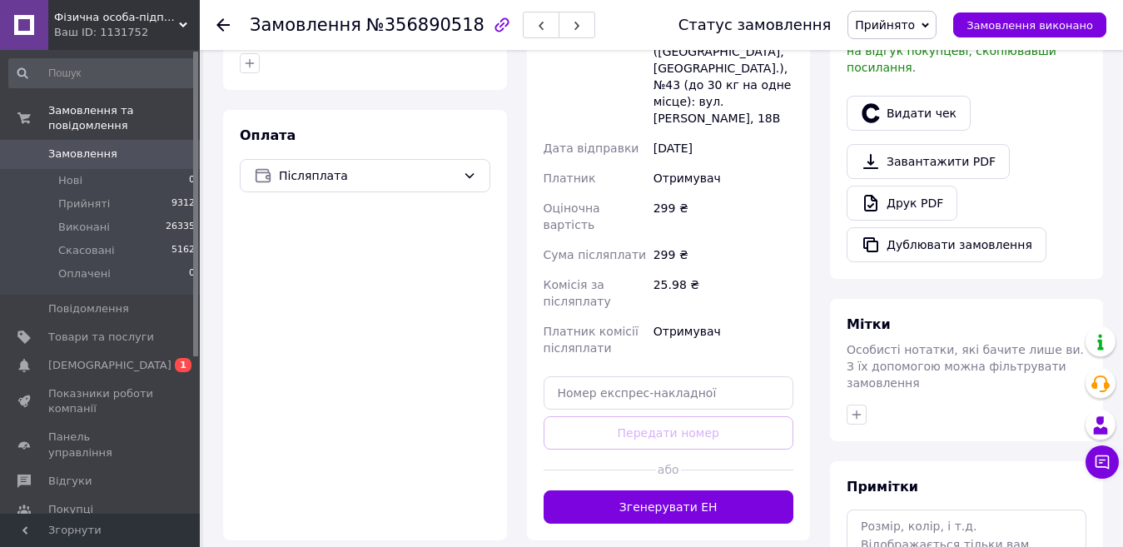
scroll to position [597, 0]
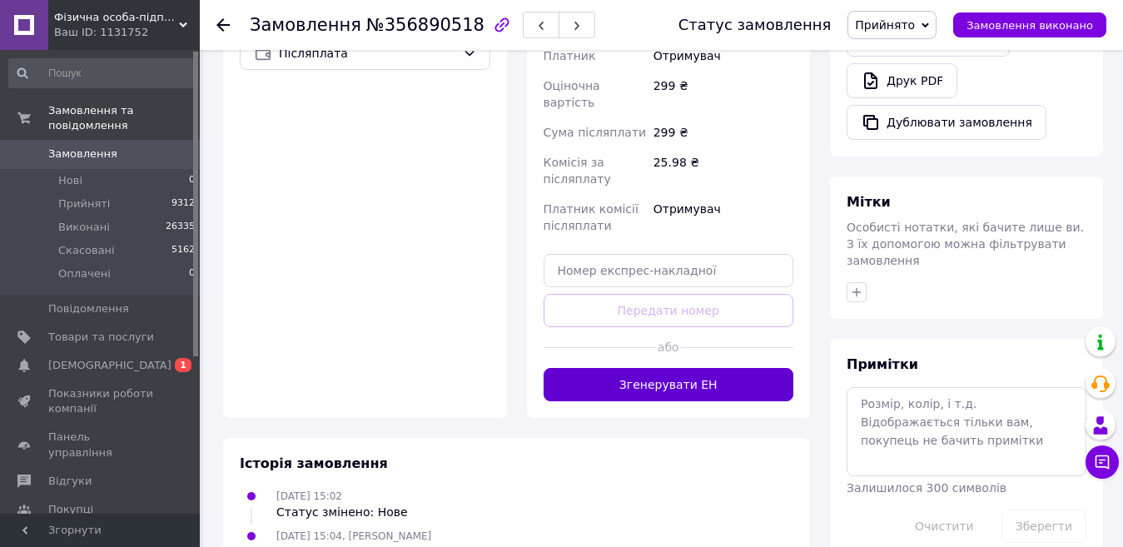
click at [662, 368] on button "Згенерувати ЕН" at bounding box center [668, 384] width 250 height 33
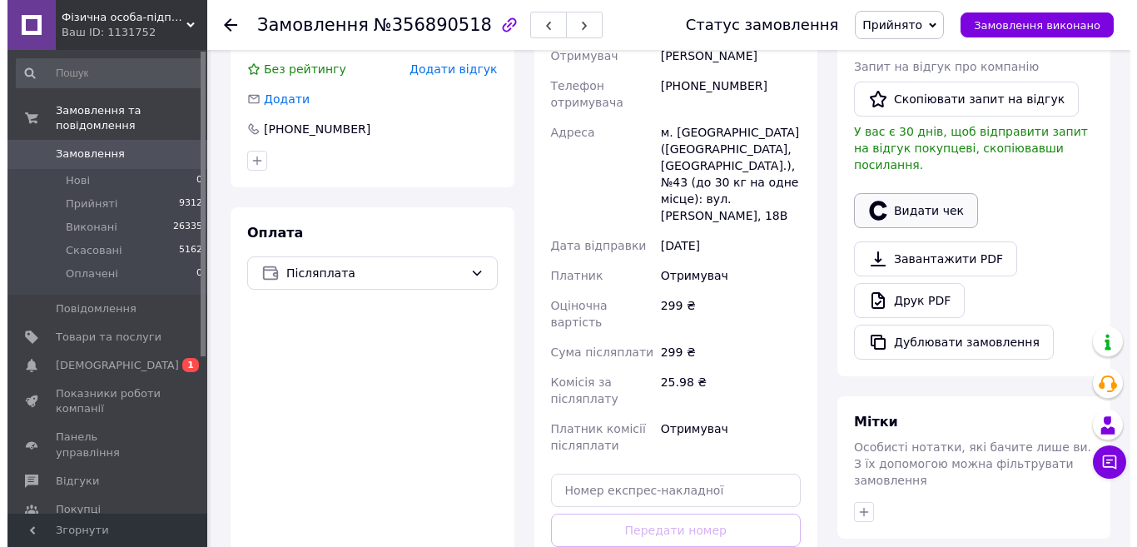
scroll to position [347, 0]
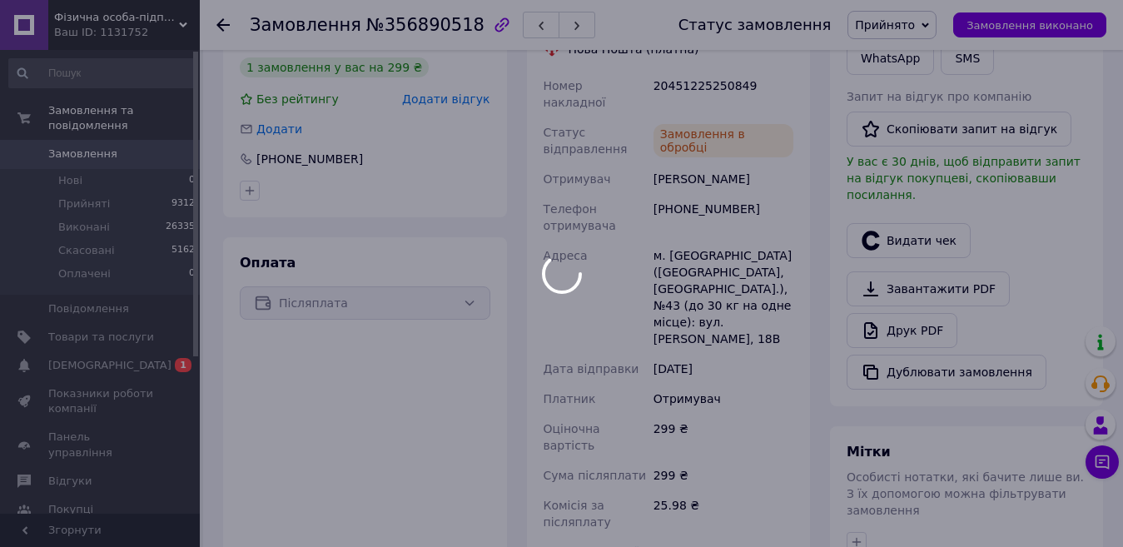
click at [883, 224] on div at bounding box center [561, 273] width 1123 height 547
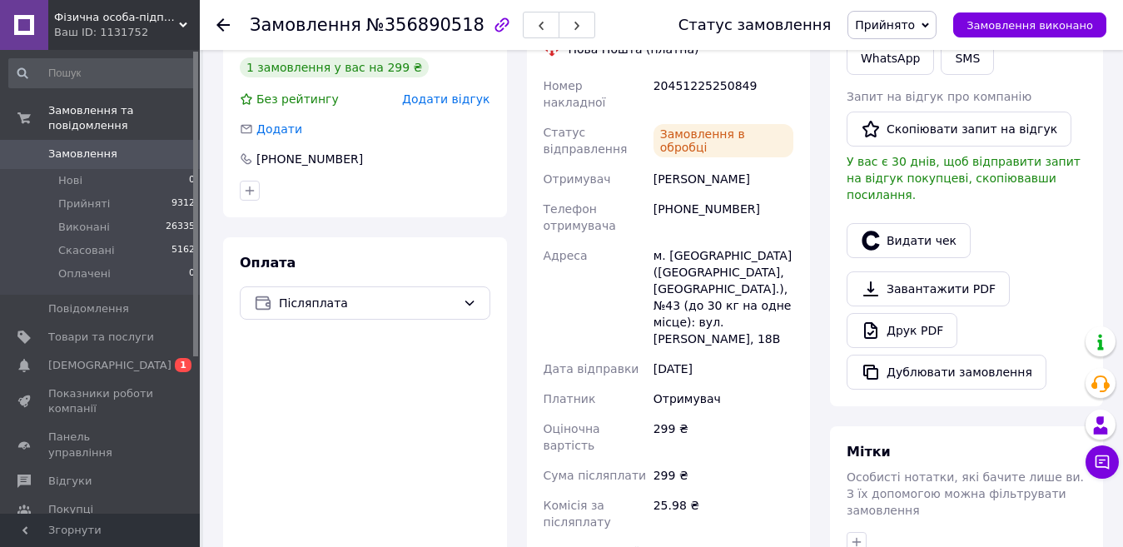
click at [883, 224] on button "Видати чек" at bounding box center [908, 240] width 124 height 35
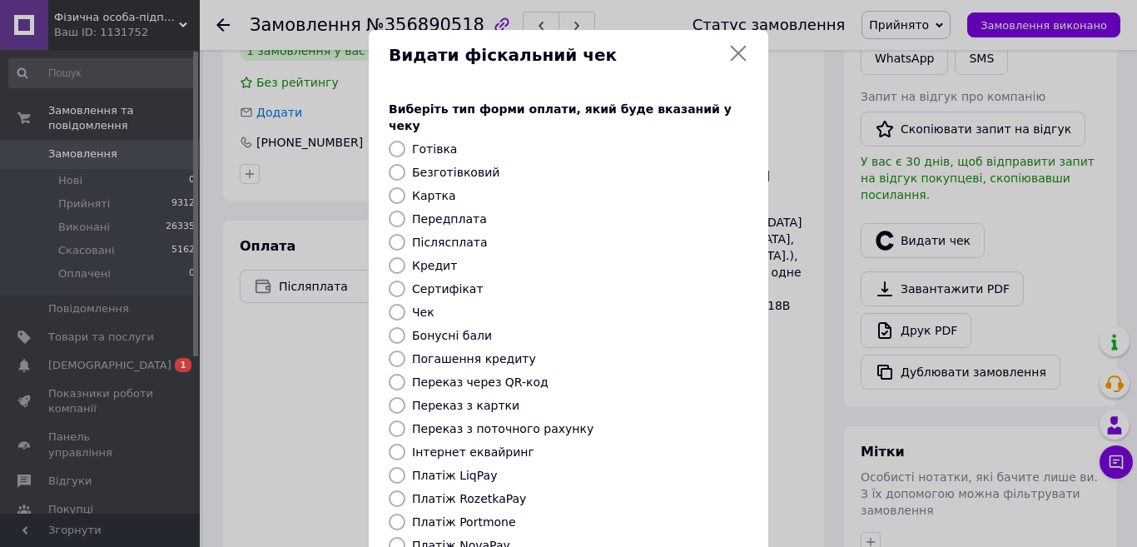
click at [468, 166] on label "Безготівковий" at bounding box center [455, 172] width 87 height 13
click at [405, 164] on input "Безготівковий" at bounding box center [397, 172] width 17 height 17
radio input "true"
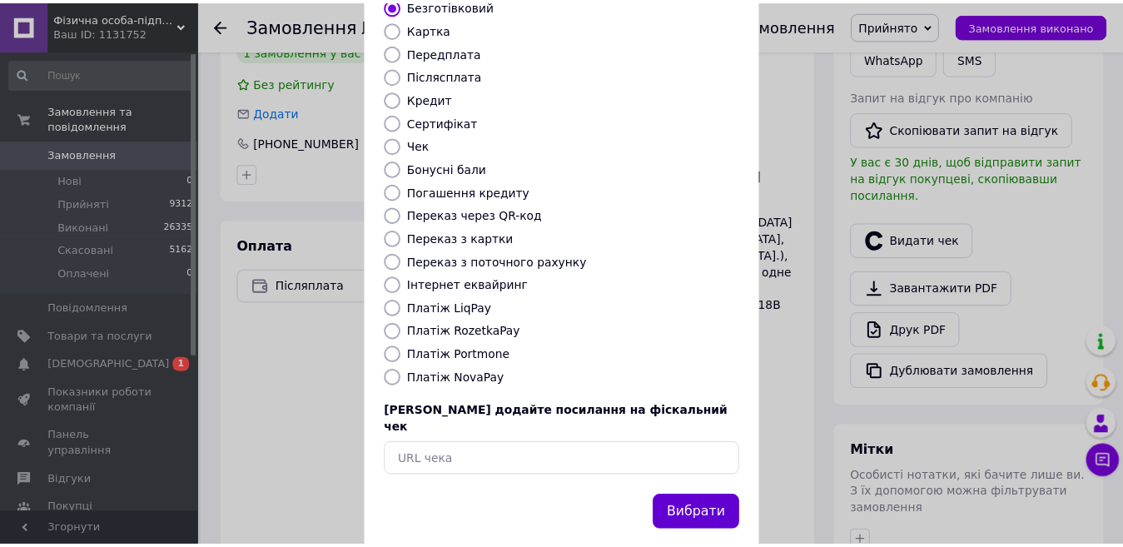
scroll to position [168, 0]
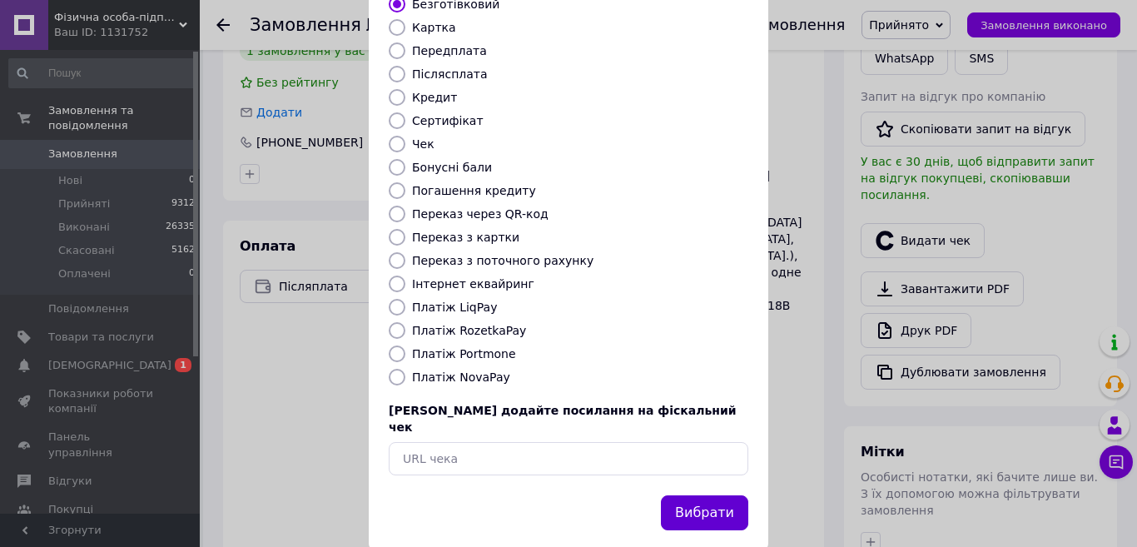
click at [717, 495] on button "Вибрати" at bounding box center [704, 513] width 87 height 36
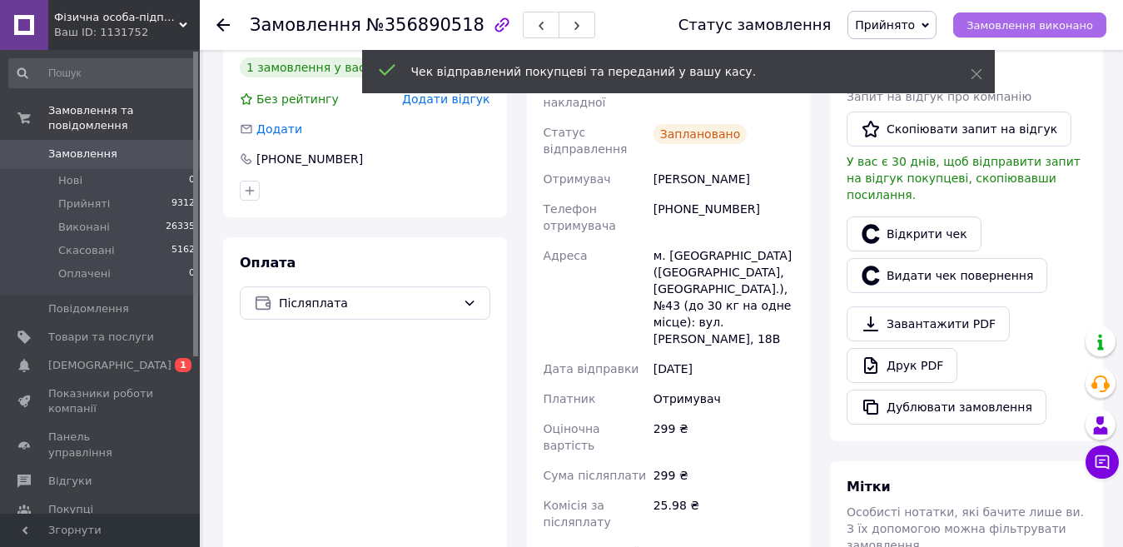
click at [1050, 27] on span "Замовлення виконано" at bounding box center [1029, 25] width 126 height 12
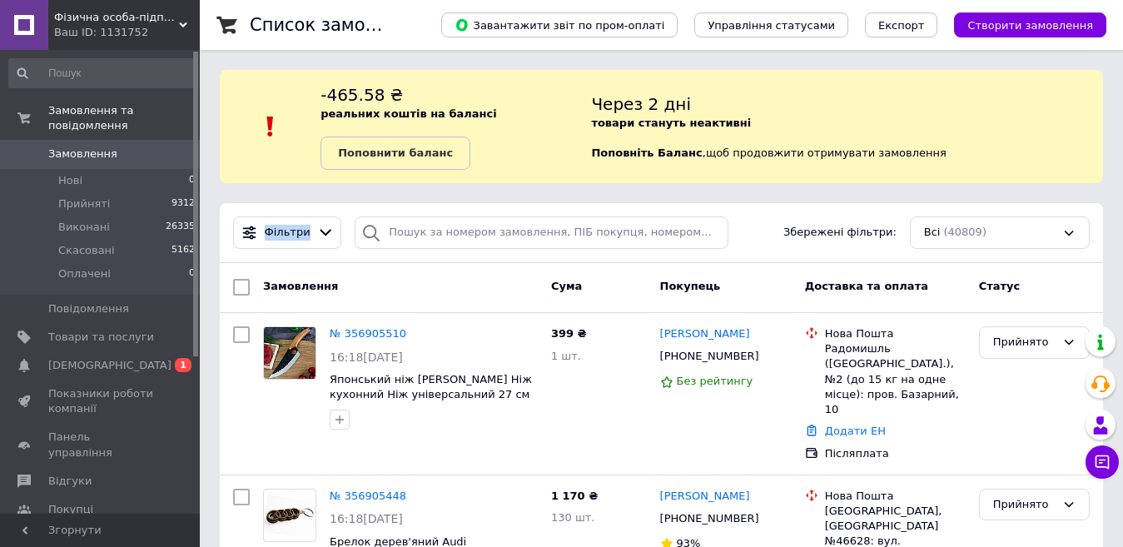
drag, startPoint x: 221, startPoint y: 205, endPoint x: 710, endPoint y: 201, distance: 488.5
click at [713, 207] on div "Фільтри Збережені фільтри: Всі (40809)" at bounding box center [661, 233] width 883 height 60
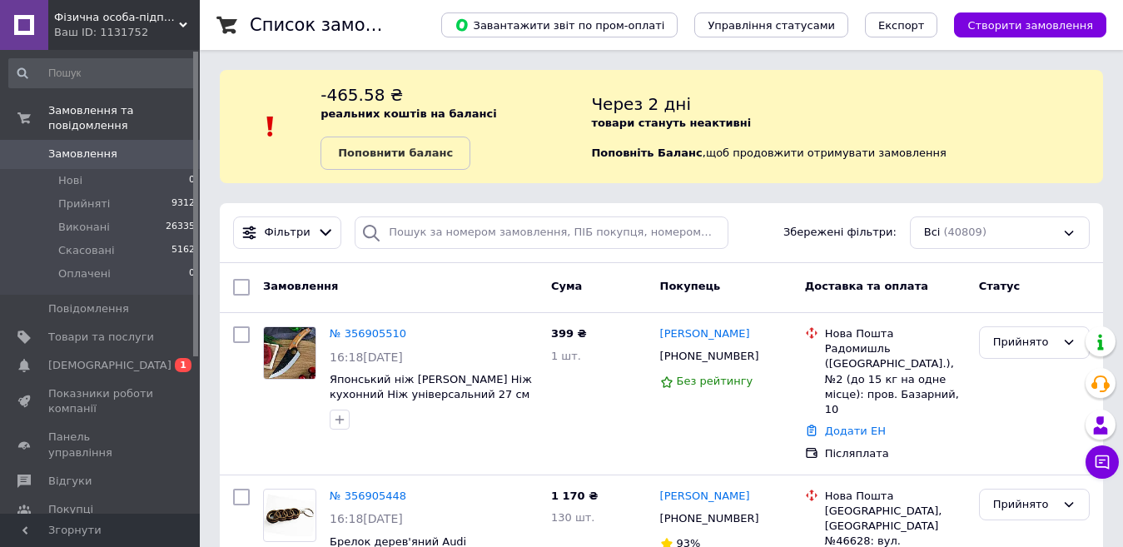
drag, startPoint x: 419, startPoint y: 51, endPoint x: 366, endPoint y: 61, distance: 54.2
click at [276, 131] on img at bounding box center [270, 126] width 25 height 25
click at [275, 133] on img at bounding box center [270, 126] width 25 height 25
click at [279, 122] on img at bounding box center [270, 126] width 25 height 25
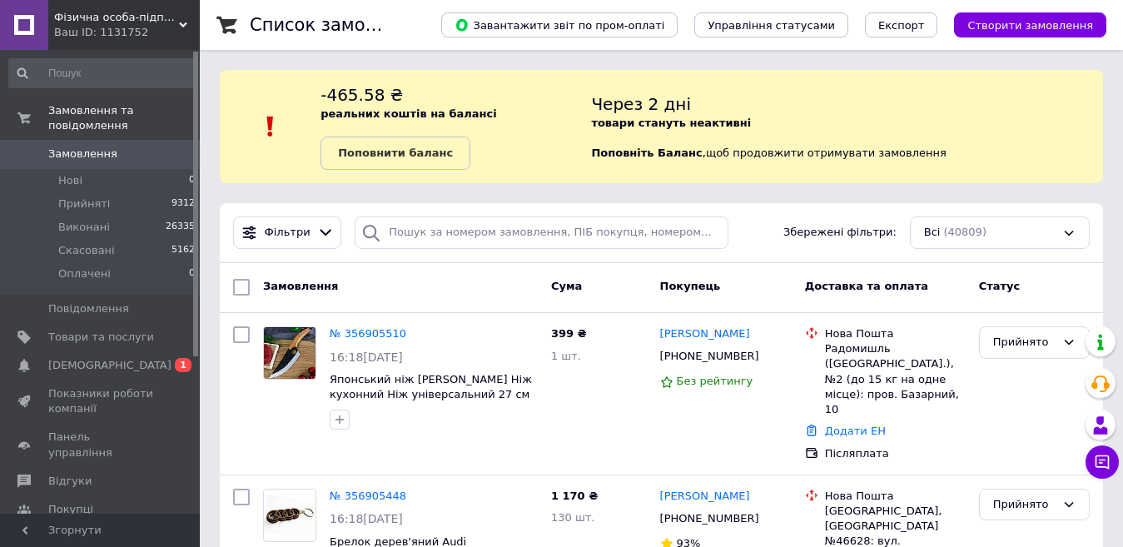
click at [278, 121] on img at bounding box center [270, 126] width 25 height 25
click at [276, 121] on img at bounding box center [270, 126] width 25 height 25
click at [275, 125] on img at bounding box center [270, 126] width 25 height 25
drag, startPoint x: 275, startPoint y: 126, endPoint x: 275, endPoint y: 136, distance: 9.2
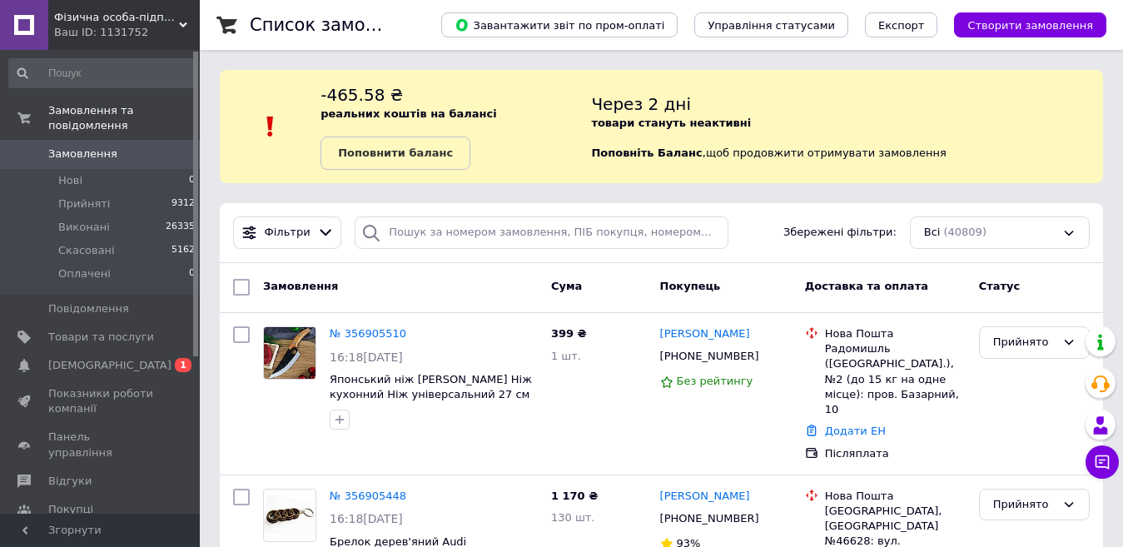
click at [275, 129] on img at bounding box center [270, 126] width 25 height 25
click at [275, 136] on img at bounding box center [270, 126] width 25 height 25
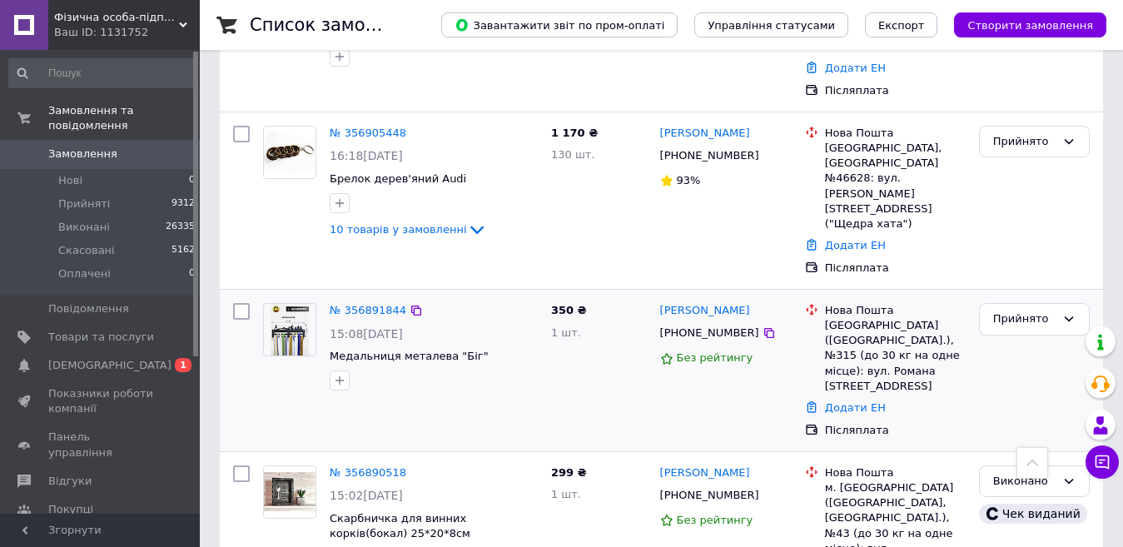
scroll to position [333, 0]
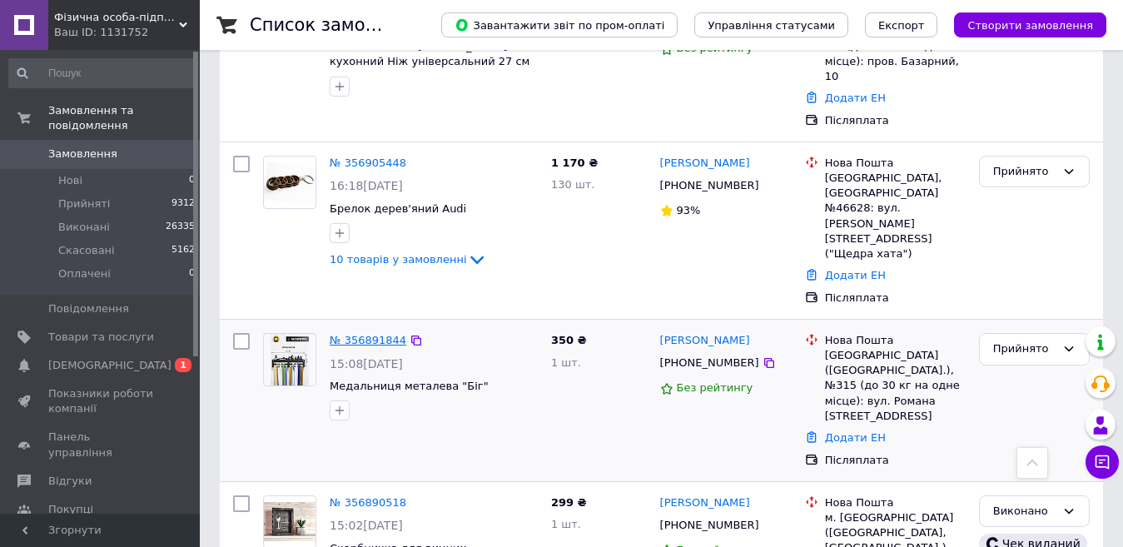
click at [362, 334] on link "№ 356891844" at bounding box center [368, 340] width 77 height 12
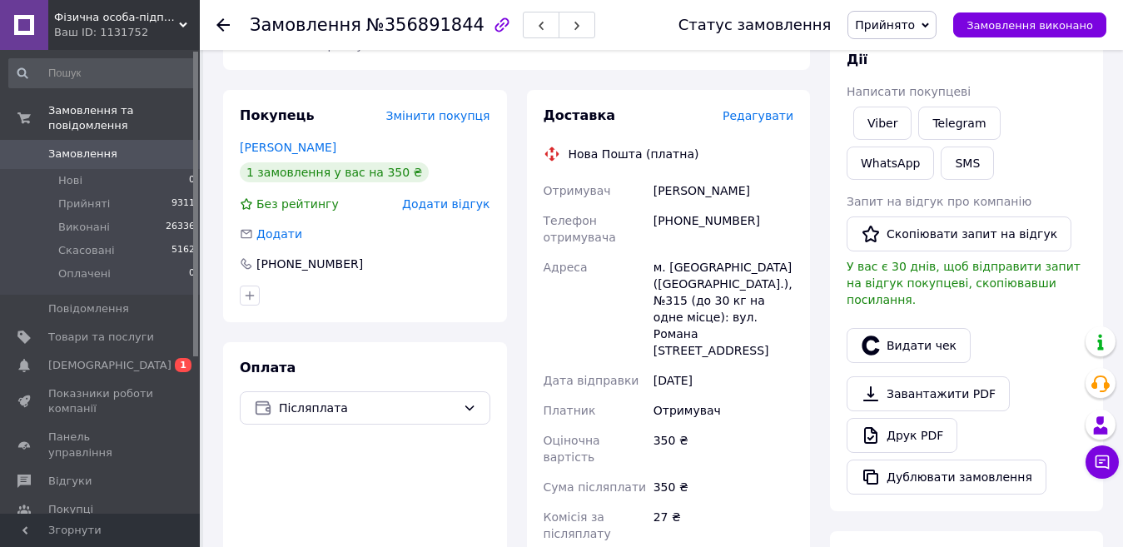
scroll to position [596, 0]
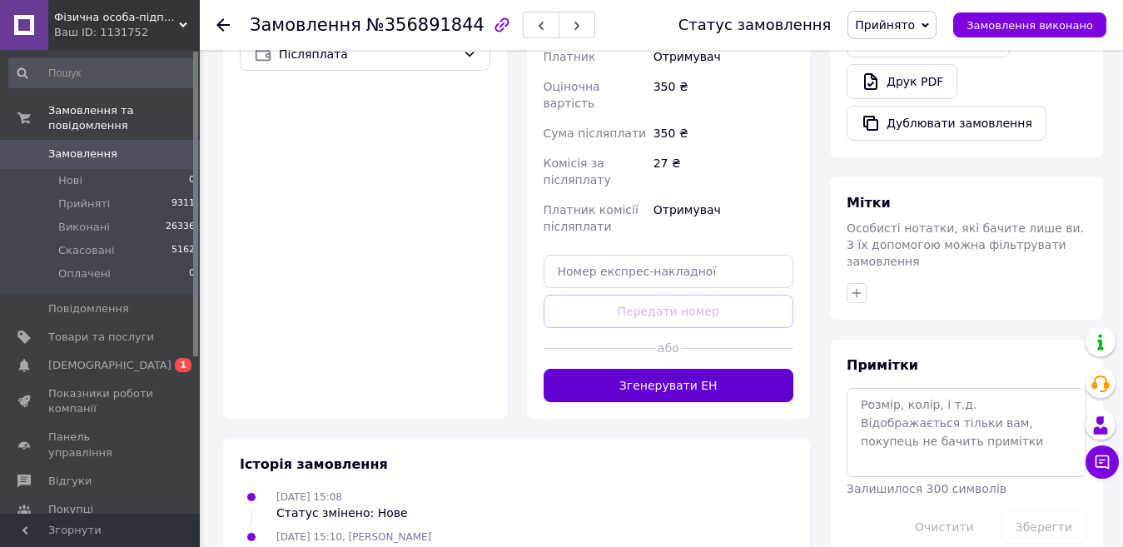
click at [672, 369] on button "Згенерувати ЕН" at bounding box center [668, 385] width 250 height 33
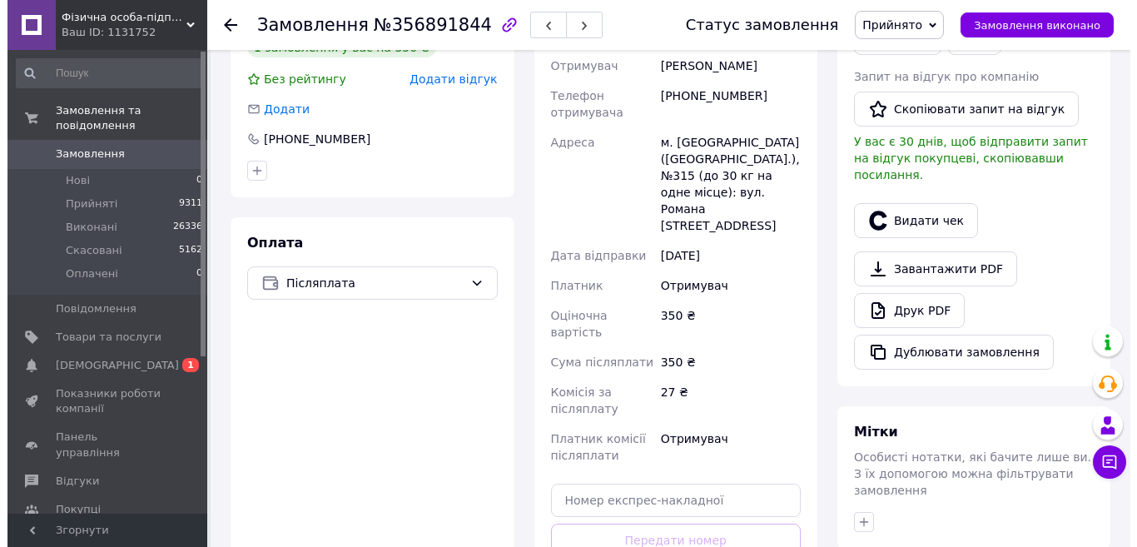
scroll to position [346, 0]
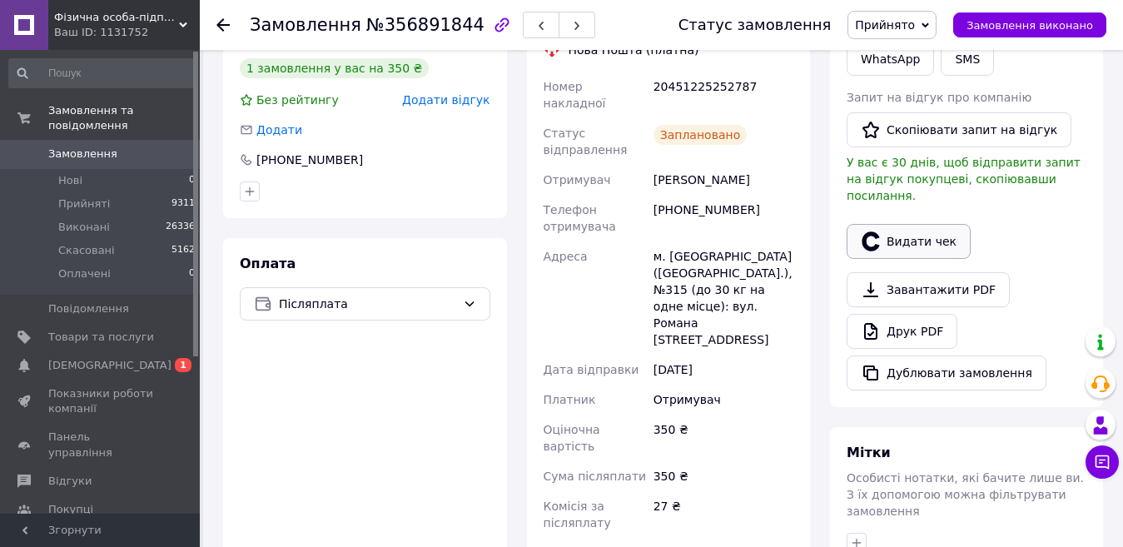
click at [888, 224] on button "Видати чек" at bounding box center [908, 241] width 124 height 35
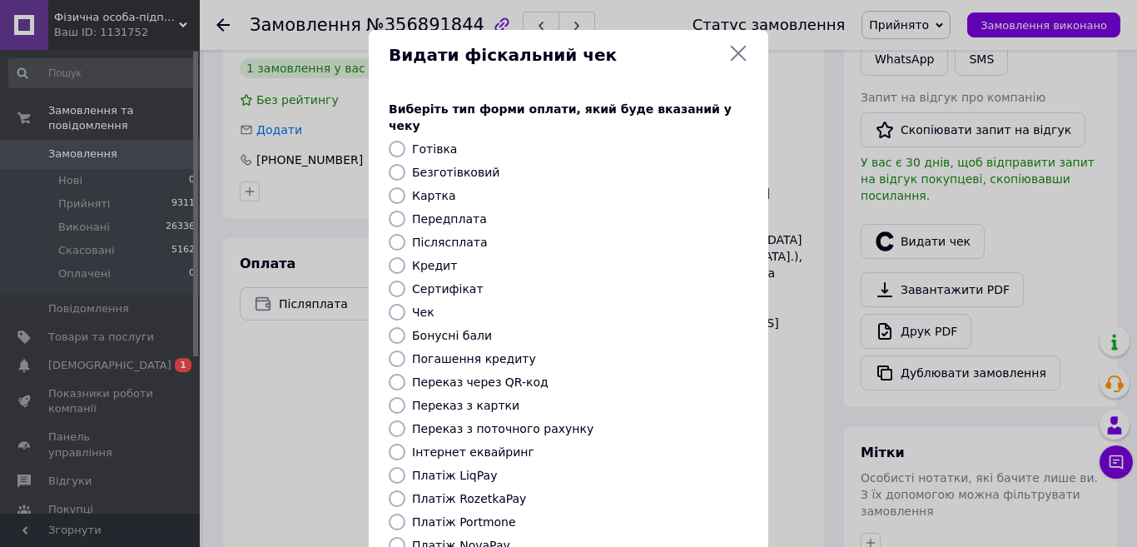
click at [484, 164] on div "Безготівковий" at bounding box center [580, 172] width 343 height 17
click at [412, 166] on label "Безготівковий" at bounding box center [455, 172] width 87 height 13
click at [405, 164] on input "Безготівковий" at bounding box center [397, 172] width 17 height 17
radio input "true"
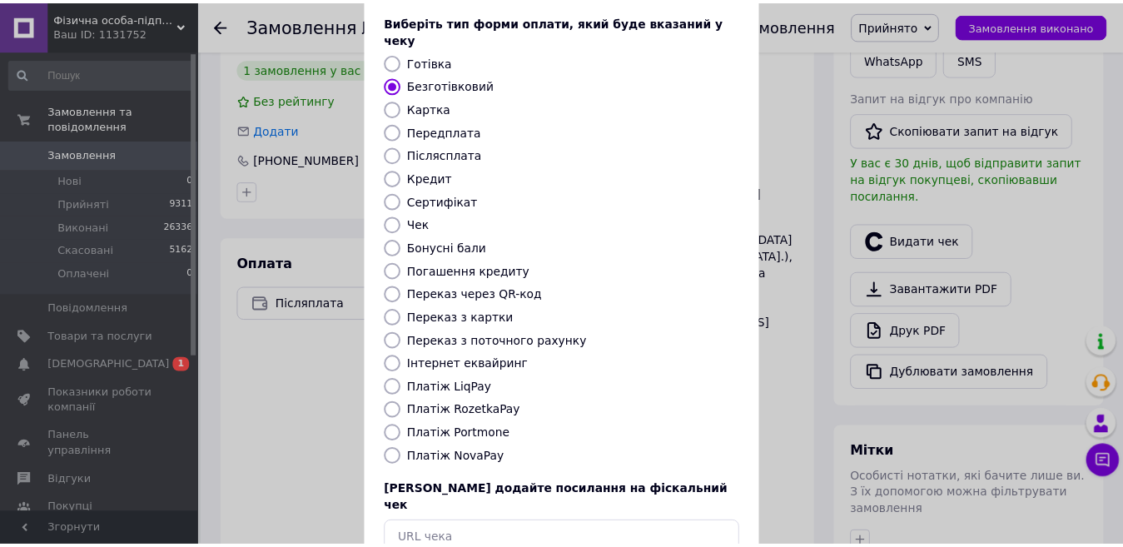
scroll to position [168, 0]
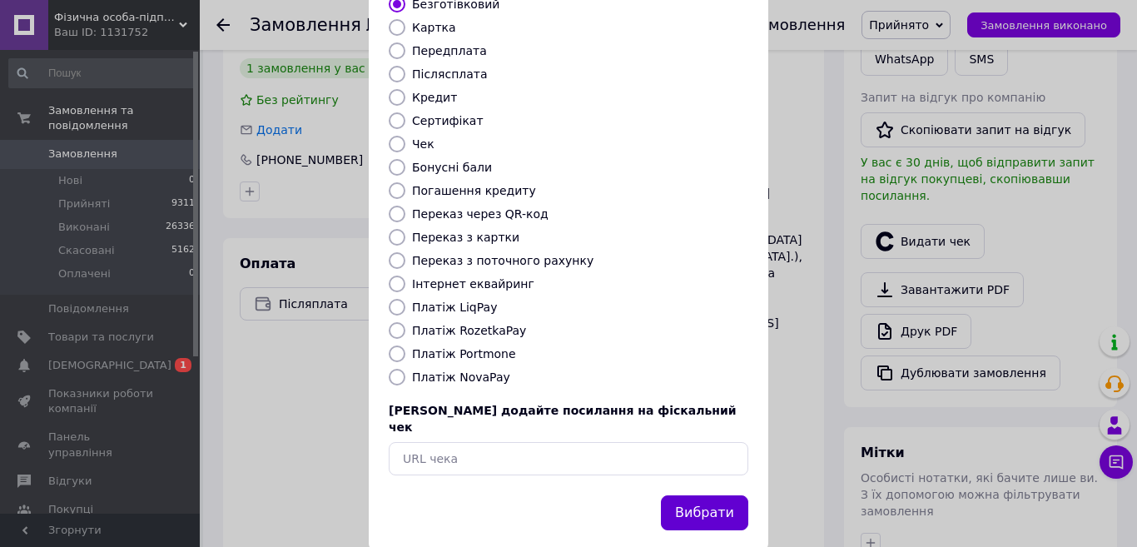
click at [695, 495] on button "Вибрати" at bounding box center [704, 513] width 87 height 36
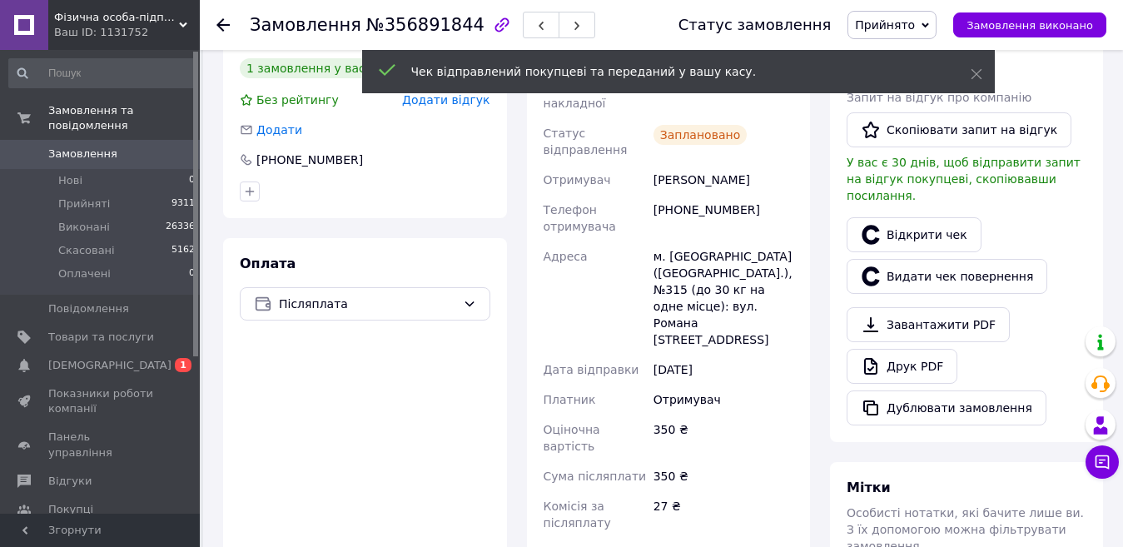
click at [1043, 28] on span "Замовлення виконано" at bounding box center [1029, 25] width 126 height 12
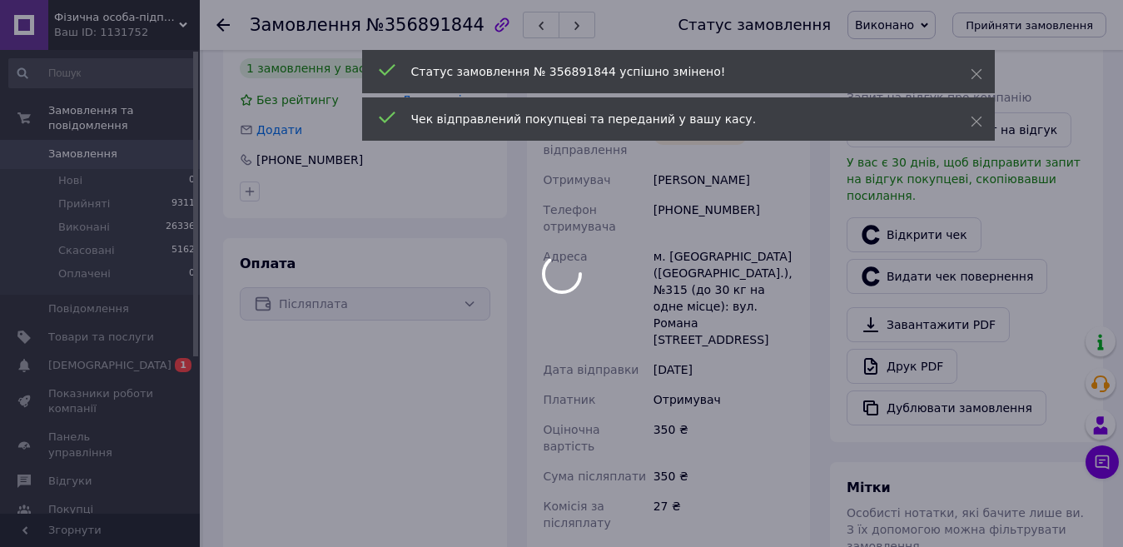
click at [219, 30] on body "Фізична особа-підприємець [PERSON_NAME] ID: 1131752 Сайт Фізична особа-підприєм…" at bounding box center [561, 312] width 1123 height 1316
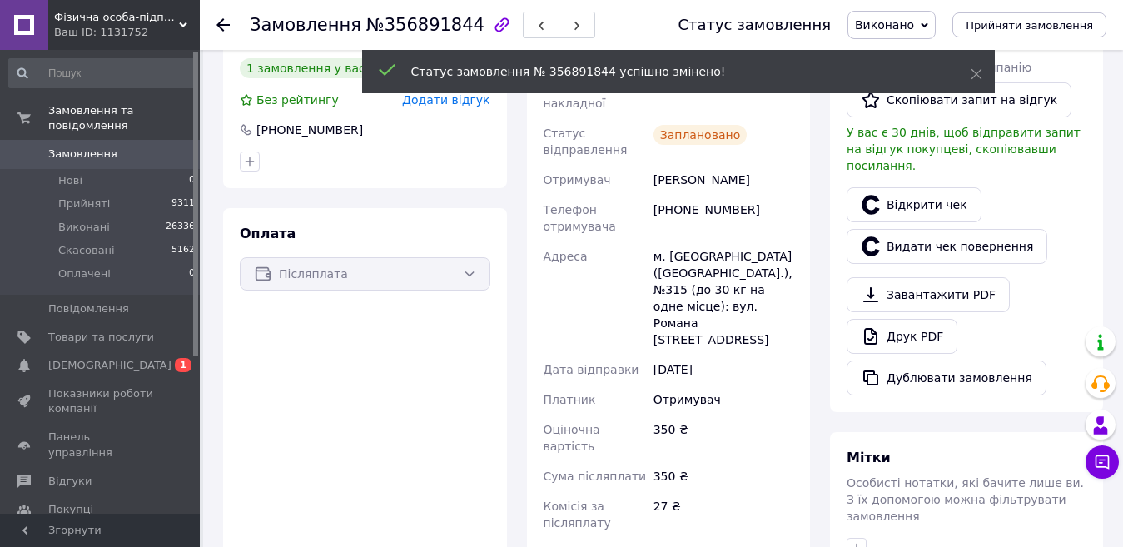
click at [221, 22] on use at bounding box center [222, 24] width 13 height 13
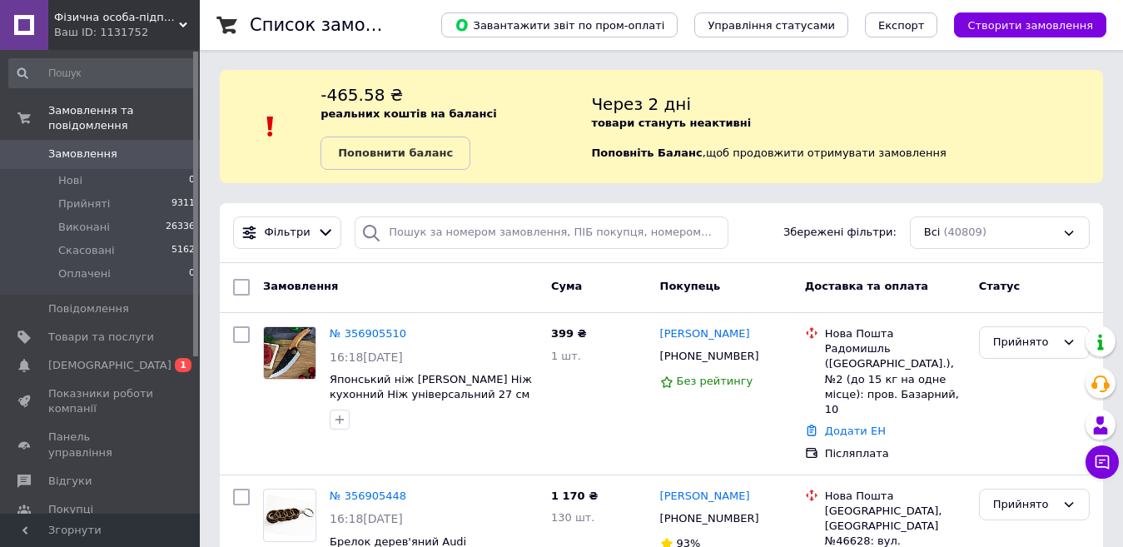
click at [535, 269] on div "Замовлення Cума Покупець Доставка та оплата Статус" at bounding box center [661, 288] width 883 height 50
click at [536, 269] on div "Замовлення Cума Покупець Доставка та оплата Статус" at bounding box center [661, 288] width 883 height 50
click at [537, 269] on div "Замовлення Cума Покупець Доставка та оплата Статус" at bounding box center [661, 288] width 883 height 50
click at [383, 329] on link "№ 356905510" at bounding box center [368, 333] width 77 height 12
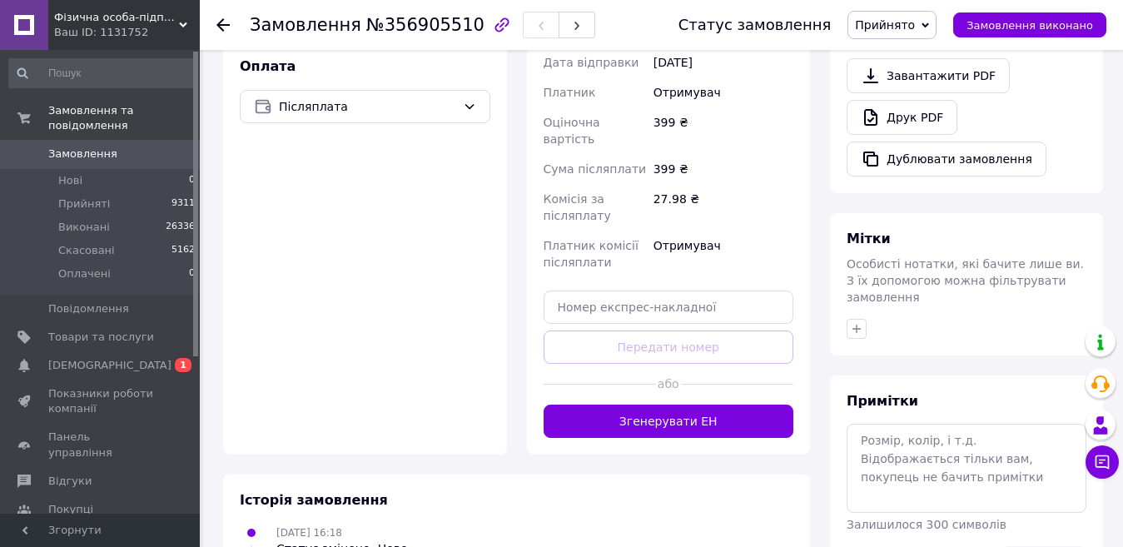
scroll to position [583, 0]
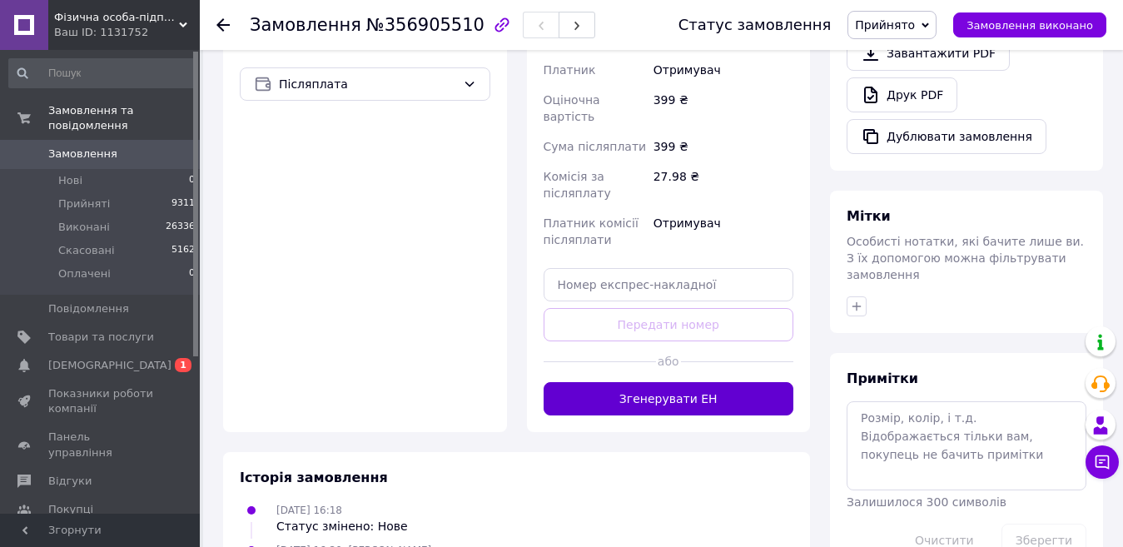
click at [651, 382] on button "Згенерувати ЕН" at bounding box center [668, 398] width 250 height 33
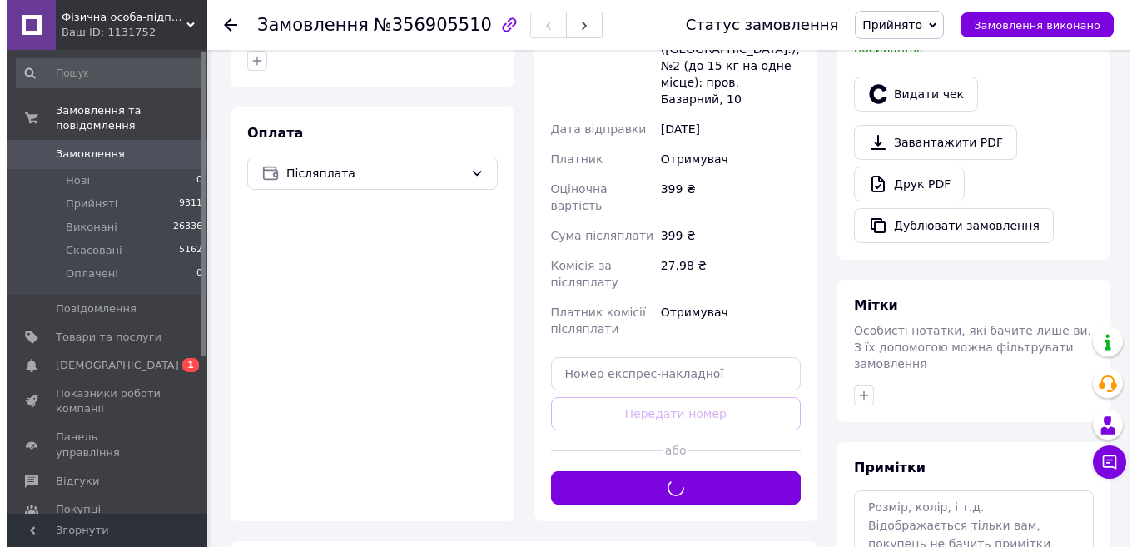
scroll to position [416, 0]
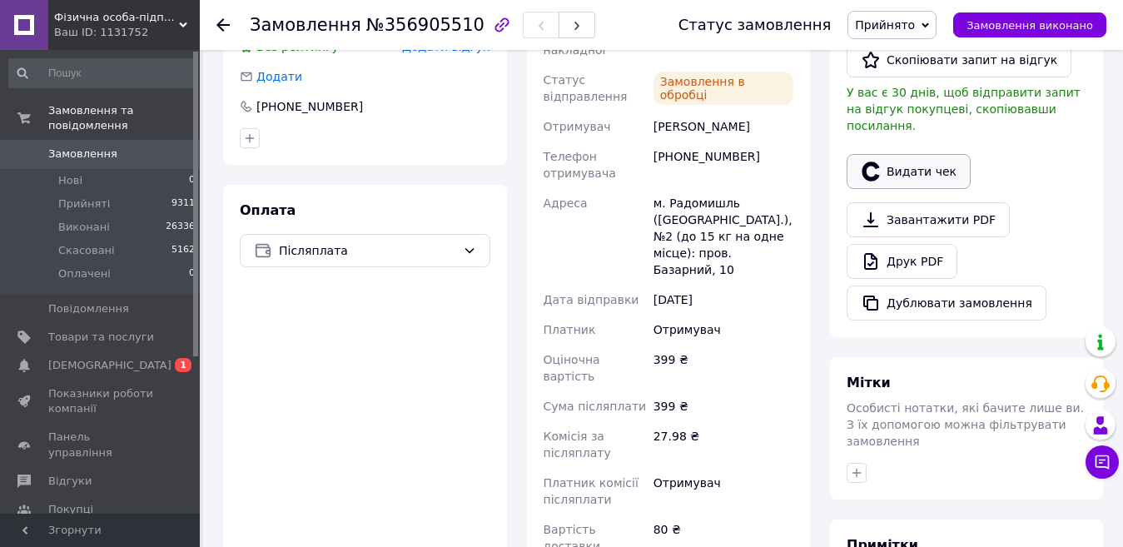
click at [891, 157] on button "Видати чек" at bounding box center [908, 171] width 124 height 35
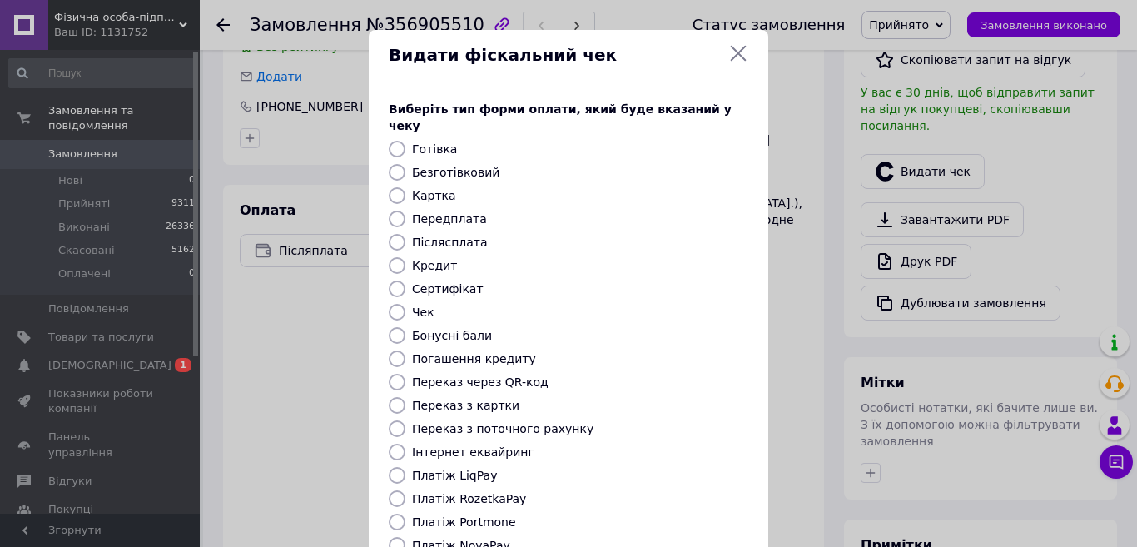
click at [425, 166] on label "Безготівковий" at bounding box center [455, 172] width 87 height 13
click at [405, 164] on input "Безготівковий" at bounding box center [397, 172] width 17 height 17
radio input "true"
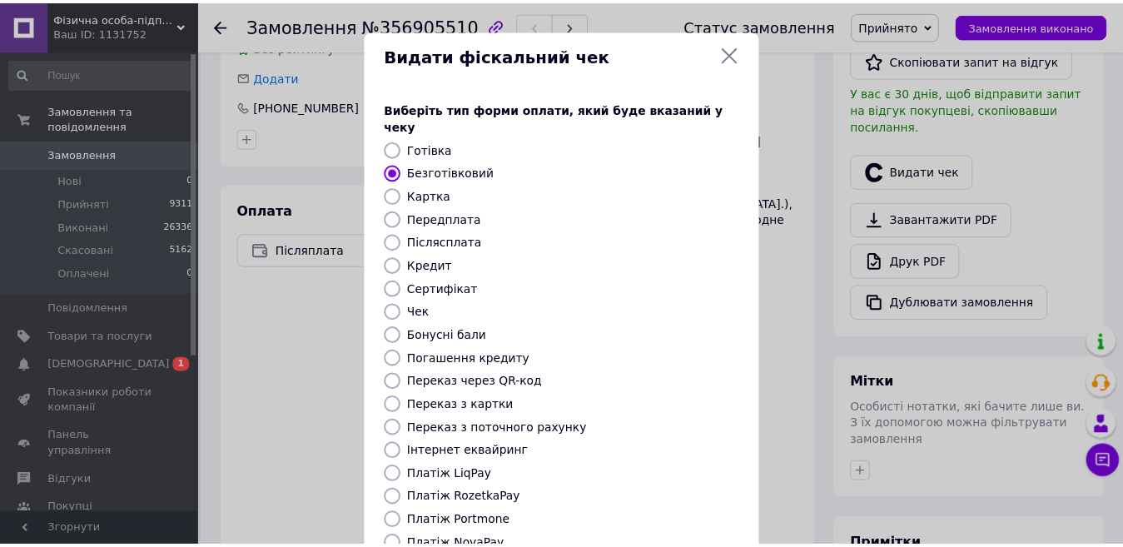
scroll to position [168, 0]
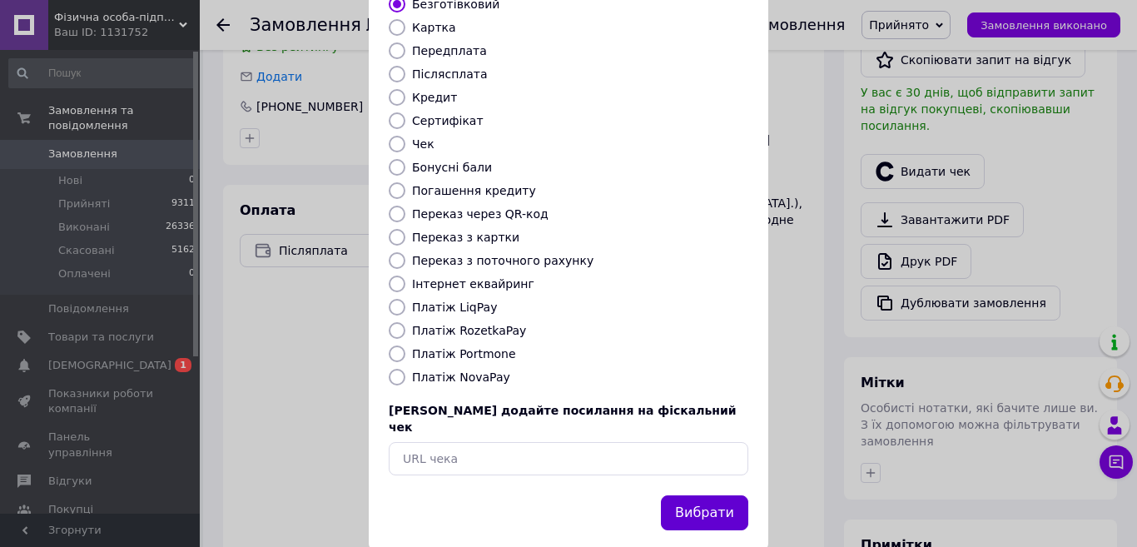
click at [704, 495] on button "Вибрати" at bounding box center [704, 513] width 87 height 36
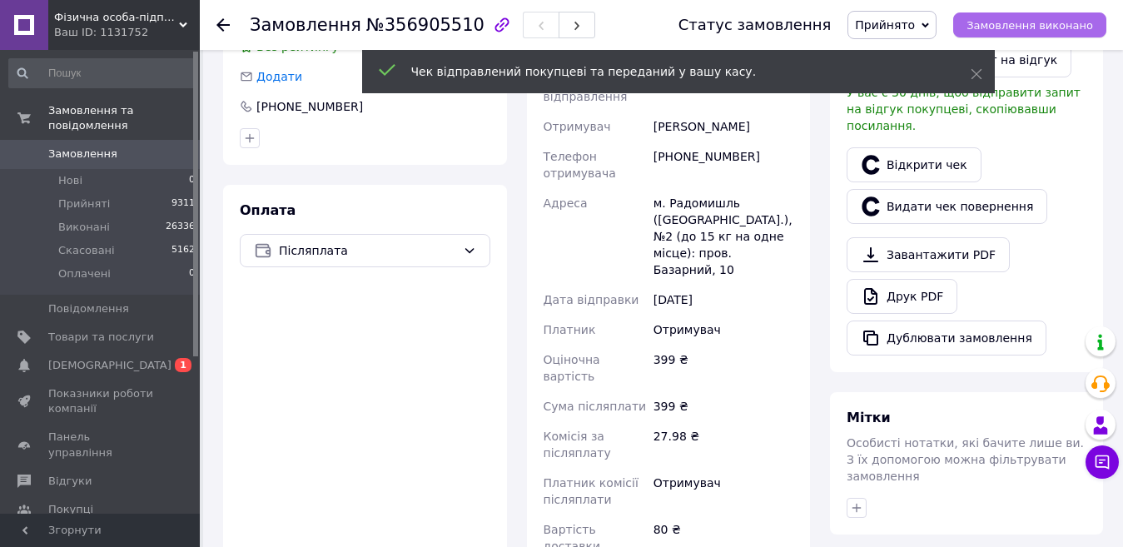
click at [1044, 30] on span "Замовлення виконано" at bounding box center [1029, 25] width 126 height 12
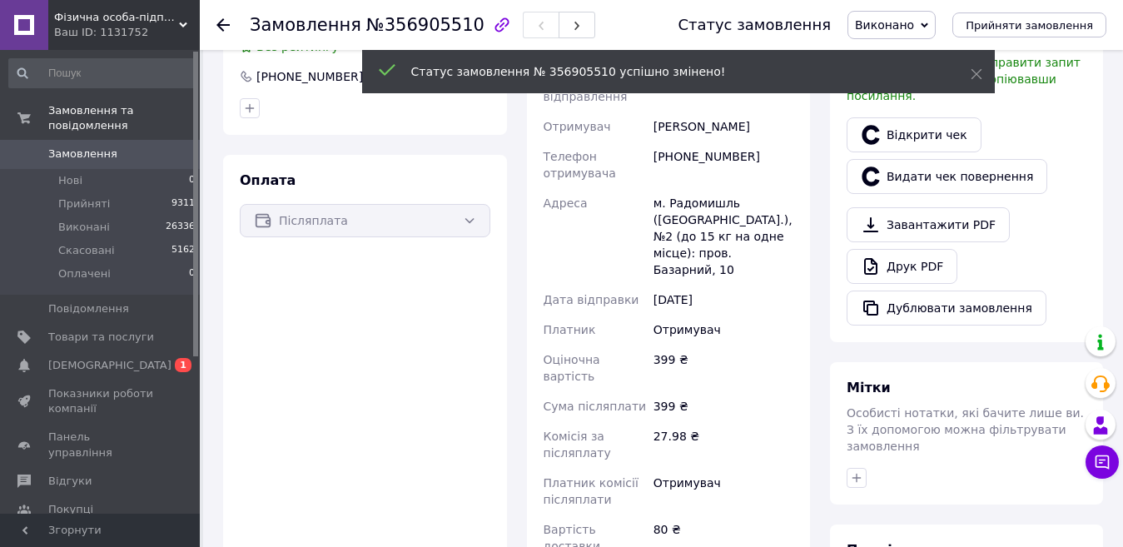
click at [231, 22] on div at bounding box center [232, 25] width 33 height 50
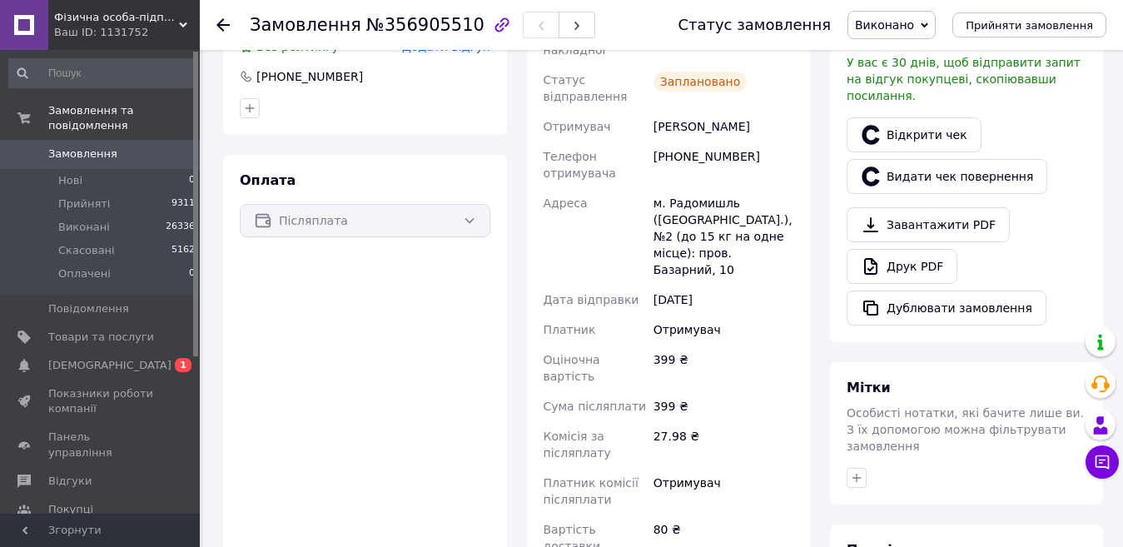
click at [217, 24] on use at bounding box center [222, 24] width 13 height 13
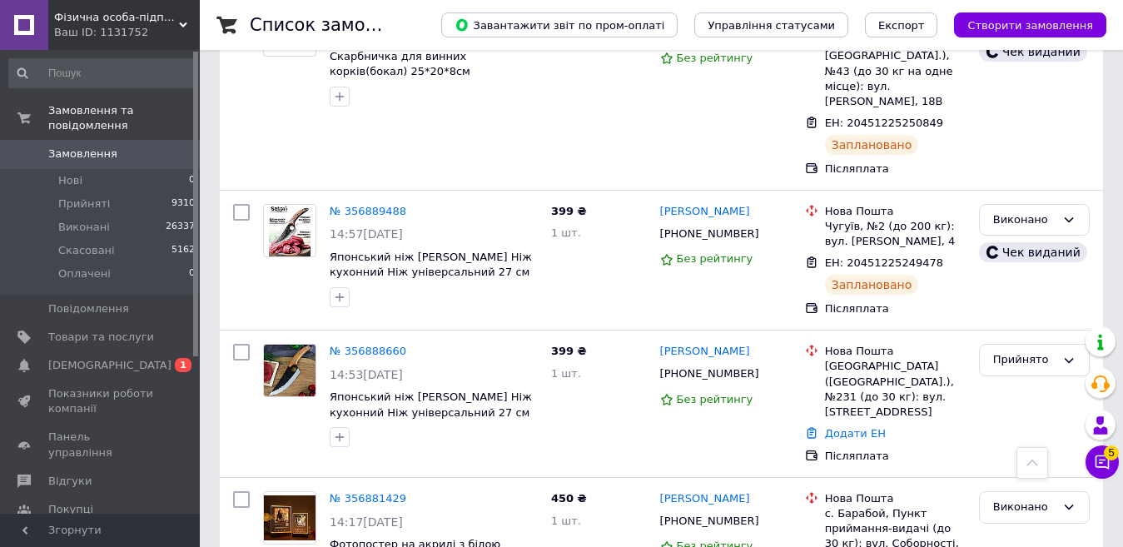
scroll to position [832, 0]
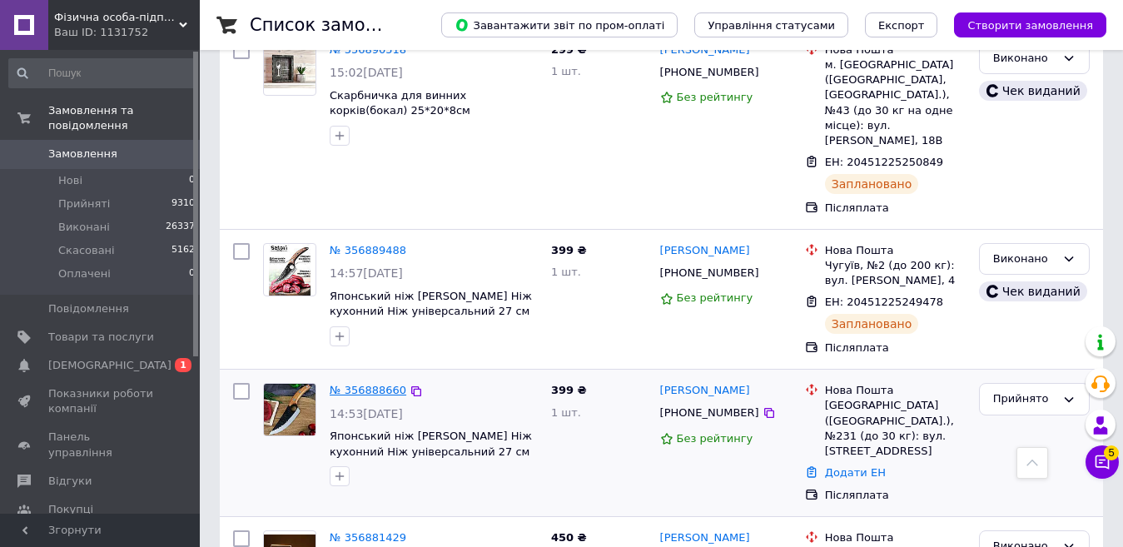
click at [377, 384] on link "№ 356888660" at bounding box center [368, 390] width 77 height 12
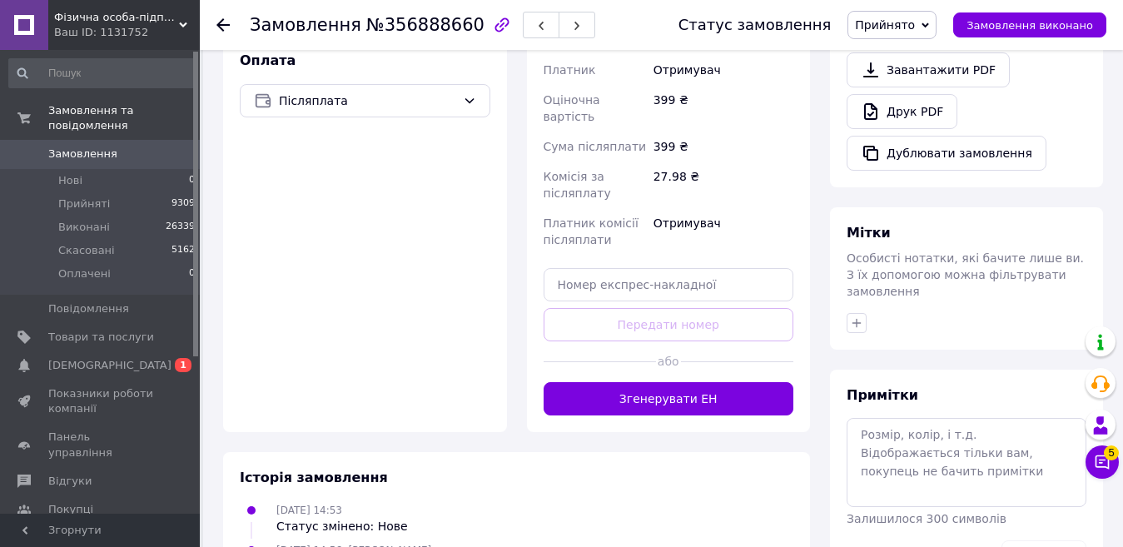
scroll to position [596, 0]
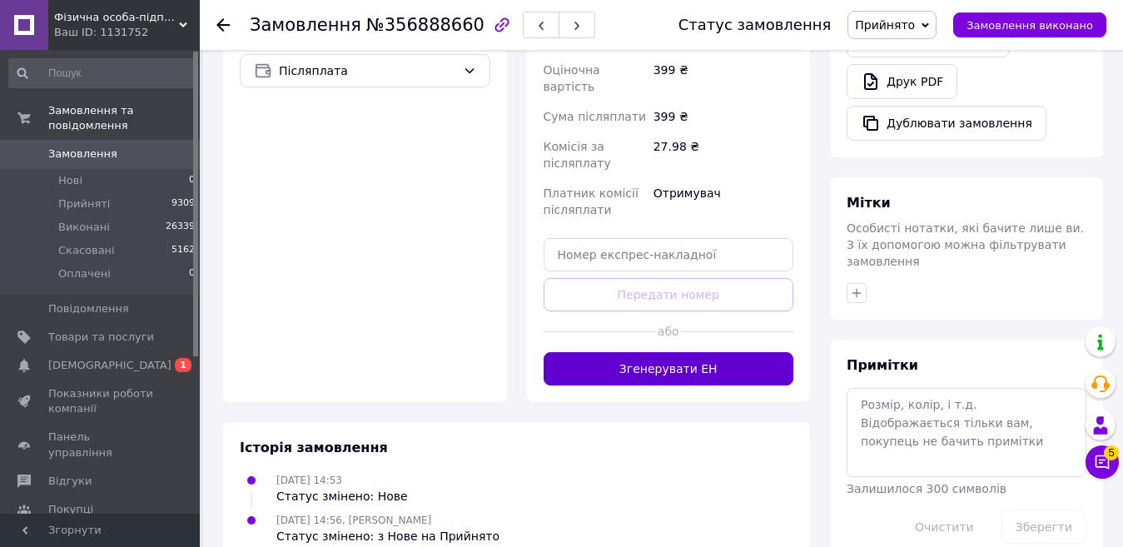
click at [593, 352] on button "Згенерувати ЕН" at bounding box center [668, 368] width 250 height 33
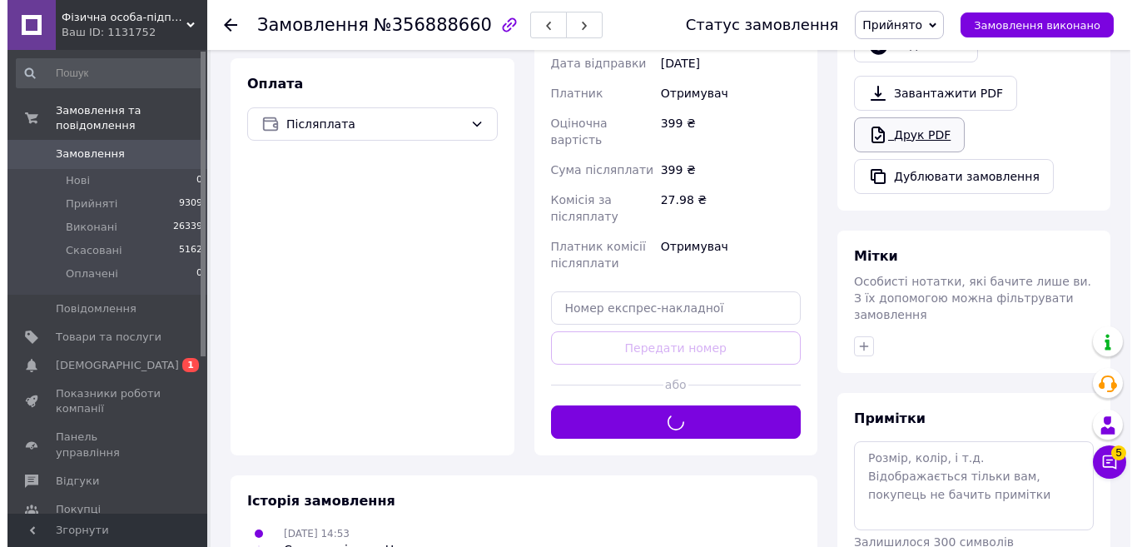
scroll to position [513, 0]
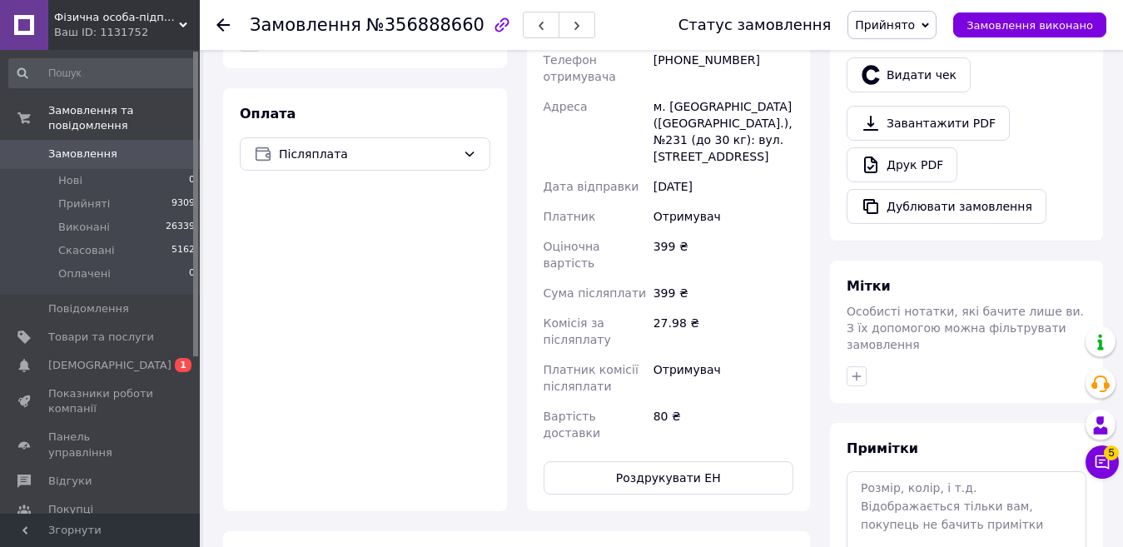
click at [905, 63] on button "Видати чек" at bounding box center [908, 74] width 124 height 35
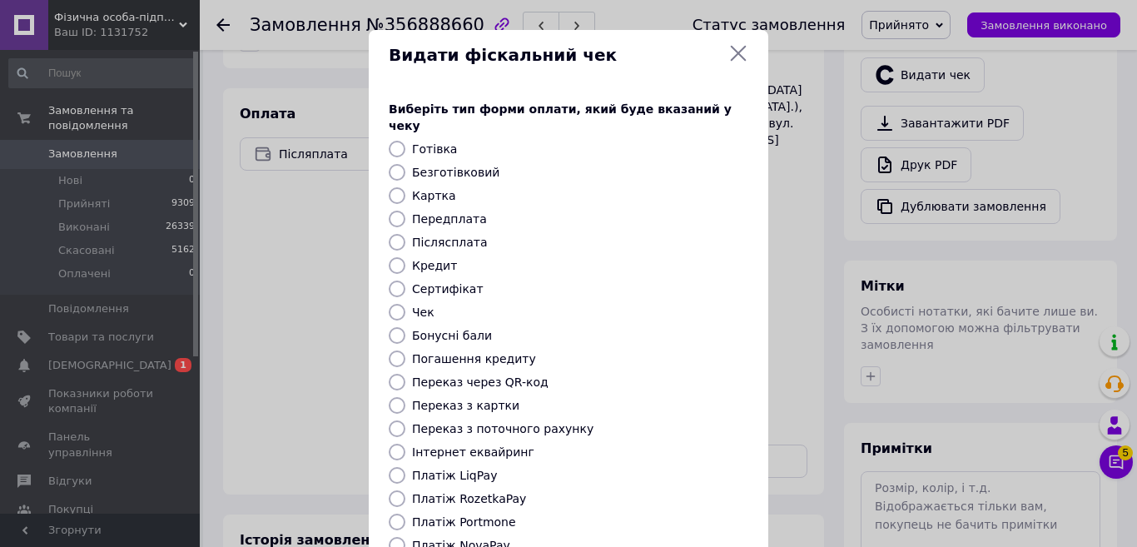
drag, startPoint x: 449, startPoint y: 161, endPoint x: 496, endPoint y: 201, distance: 62.0
click at [449, 166] on label "Безготівковий" at bounding box center [455, 172] width 87 height 13
click at [405, 164] on input "Безготівковий" at bounding box center [397, 172] width 17 height 17
radio input "true"
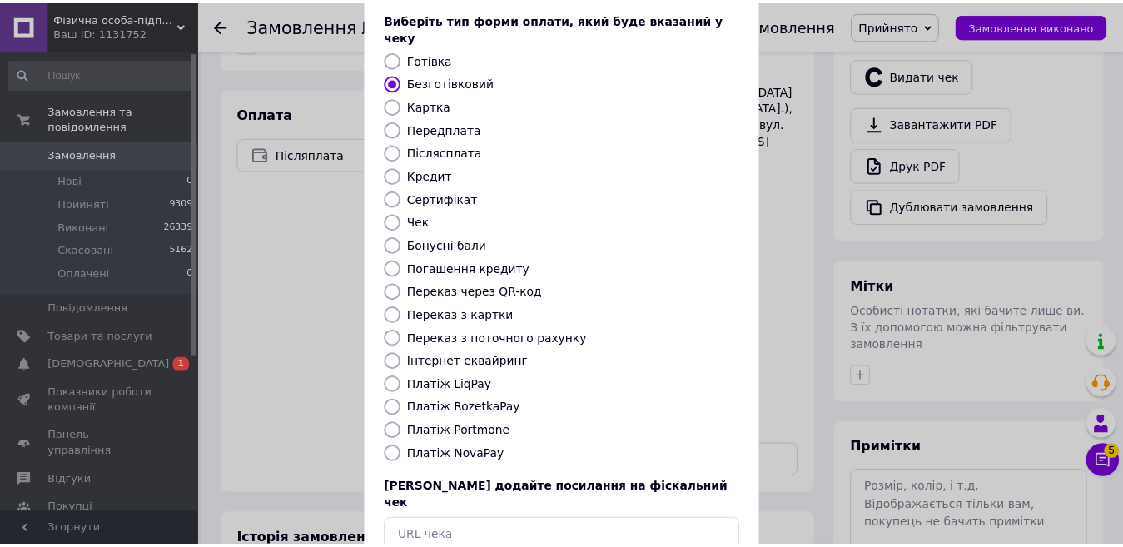
scroll to position [168, 0]
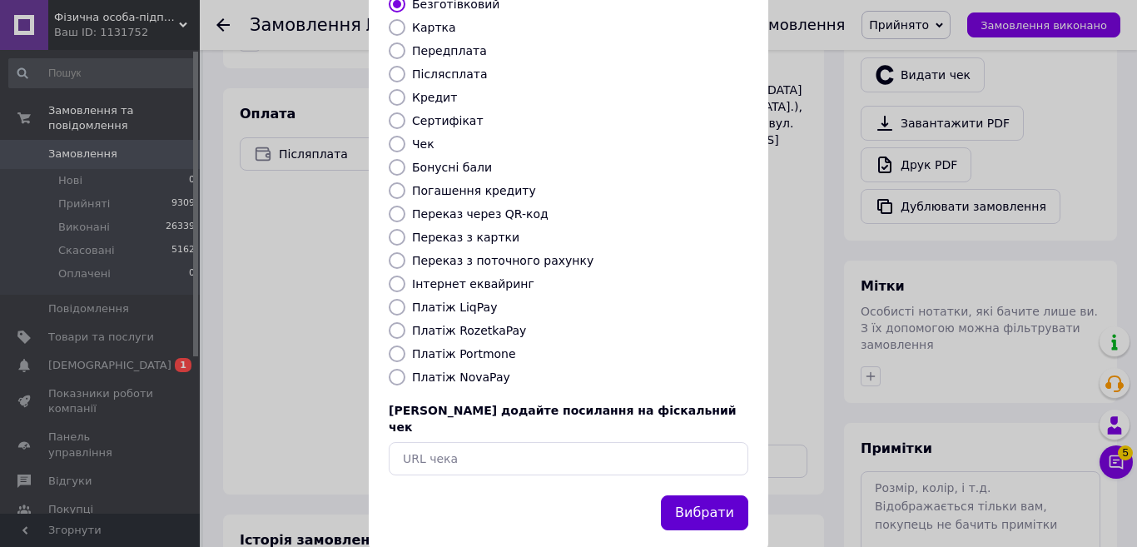
click at [704, 495] on button "Вибрати" at bounding box center [704, 513] width 87 height 36
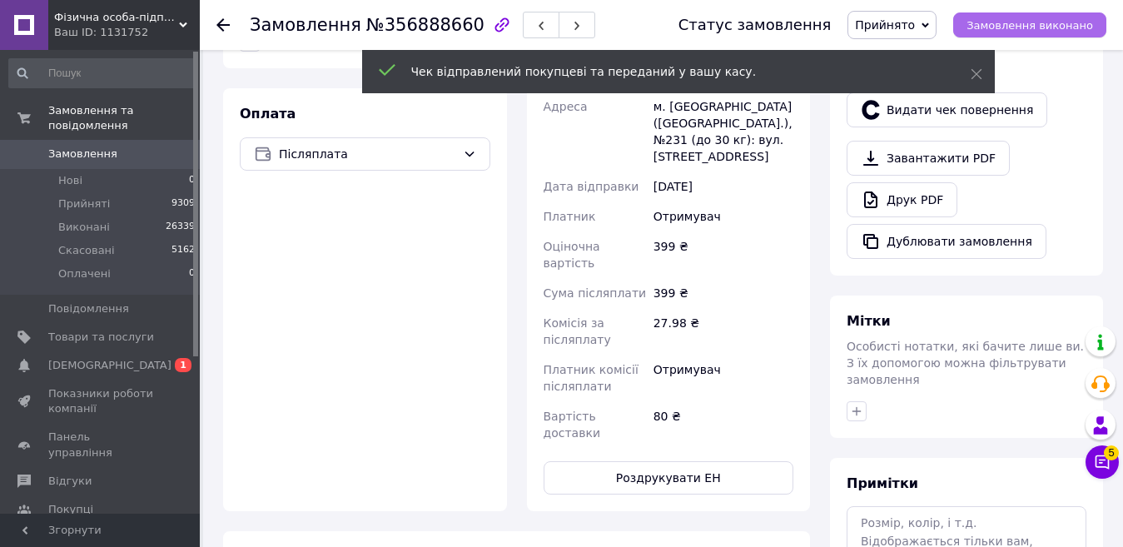
click at [1041, 27] on span "Замовлення виконано" at bounding box center [1029, 25] width 126 height 12
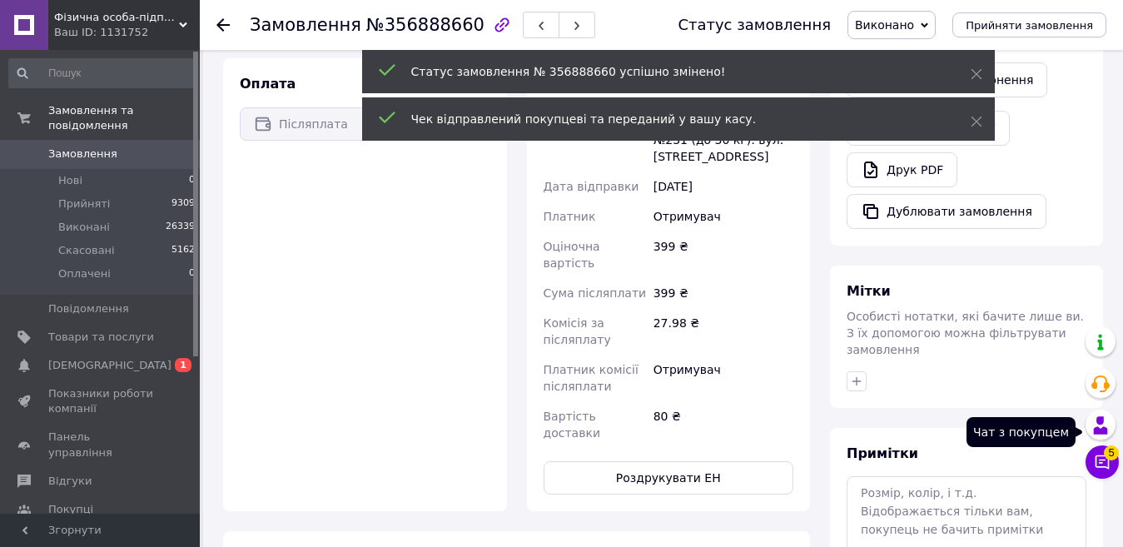
scroll to position [483, 0]
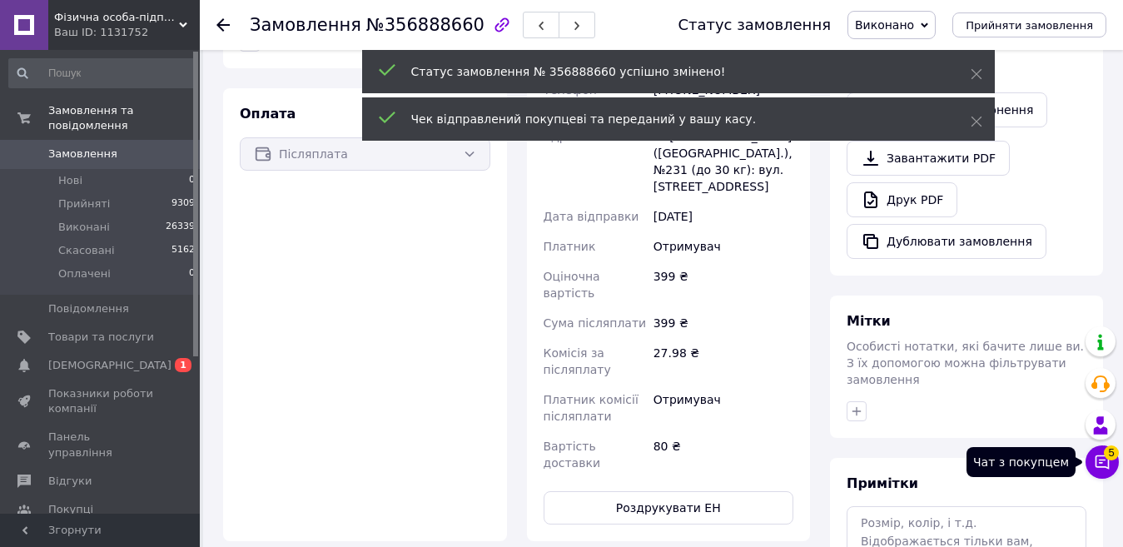
click at [1104, 471] on button "Чат з покупцем 5" at bounding box center [1101, 461] width 33 height 33
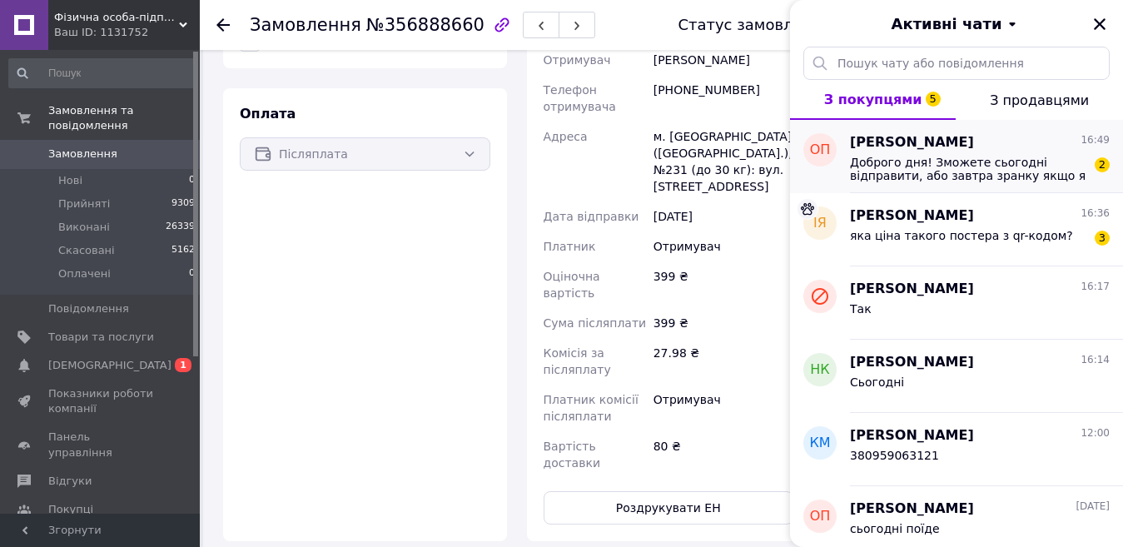
click at [990, 171] on span "Доброго дня! Зможете сьогодні відправити, або завтра зранку якщо я зараз замовл…" at bounding box center [968, 169] width 236 height 27
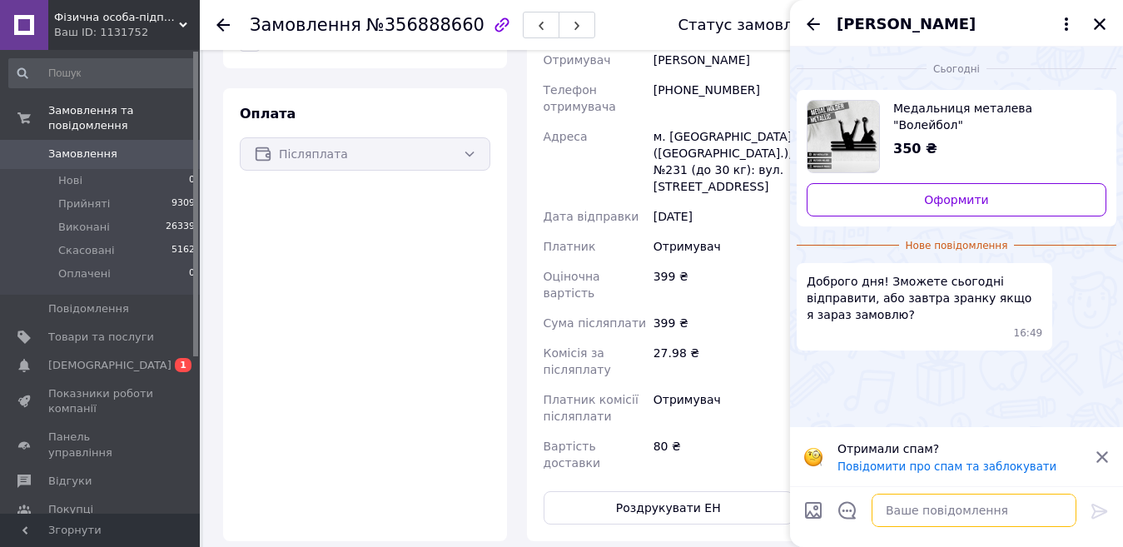
click at [942, 513] on textarea at bounding box center [973, 510] width 205 height 33
type textarea "добрий день"
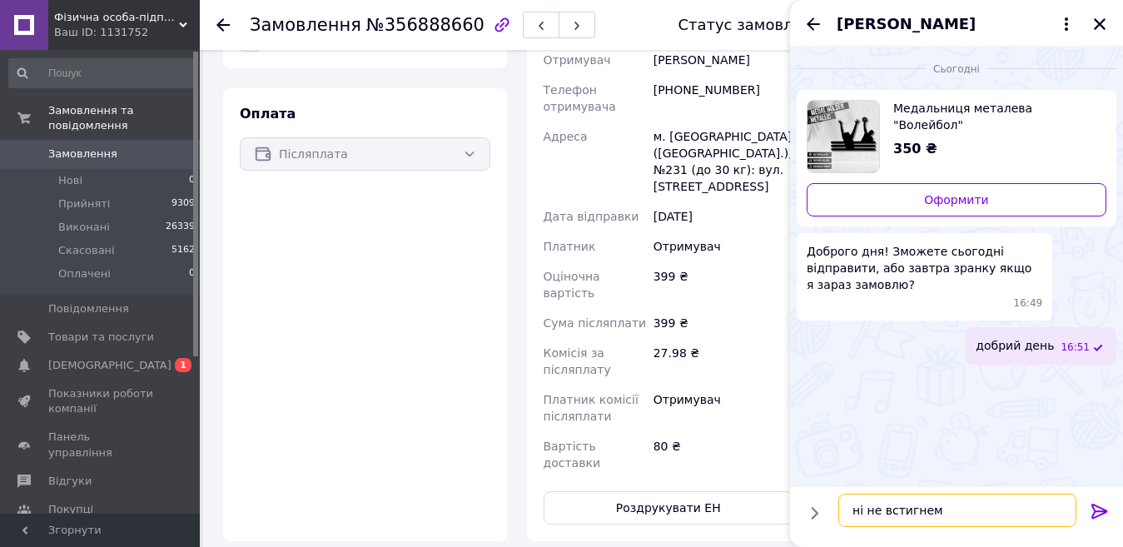
type textarea "ні не встигнемо"
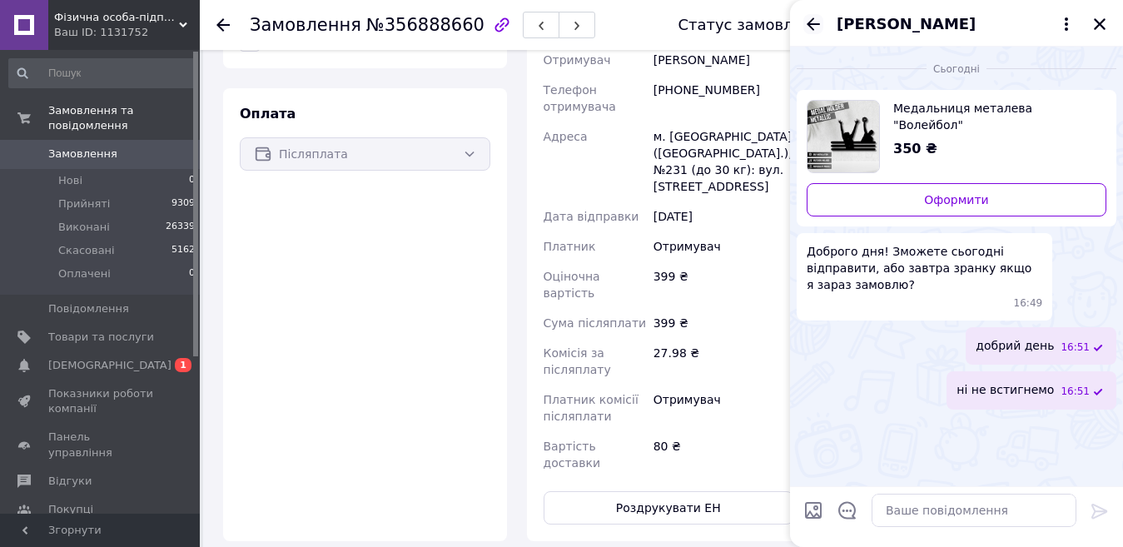
click at [811, 26] on icon "Назад" at bounding box center [813, 24] width 20 height 20
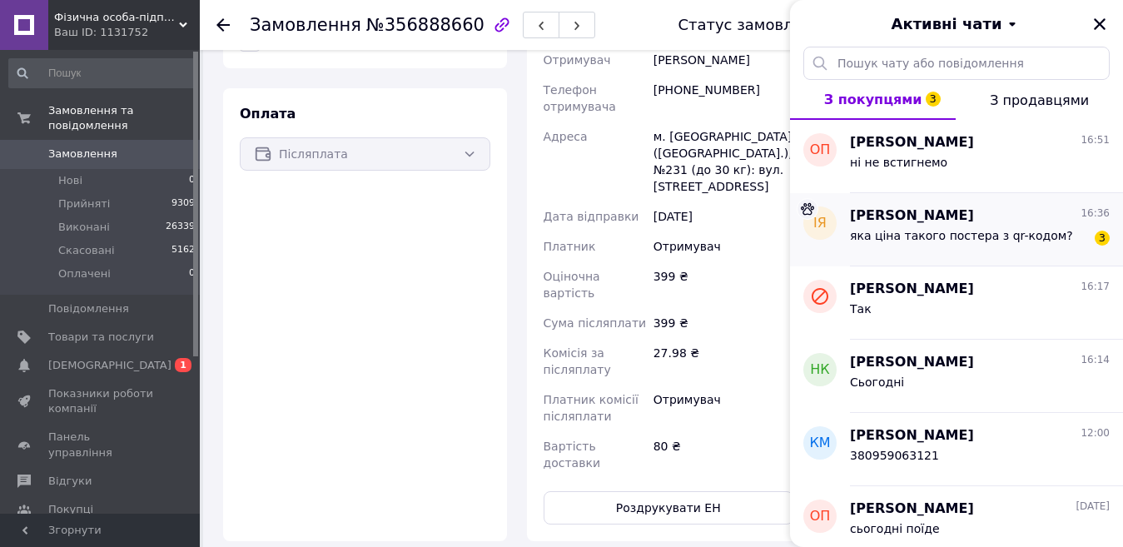
drag, startPoint x: 975, startPoint y: 244, endPoint x: 975, endPoint y: 223, distance: 20.8
click at [975, 223] on div "[PERSON_NAME] 16:36" at bounding box center [980, 215] width 260 height 19
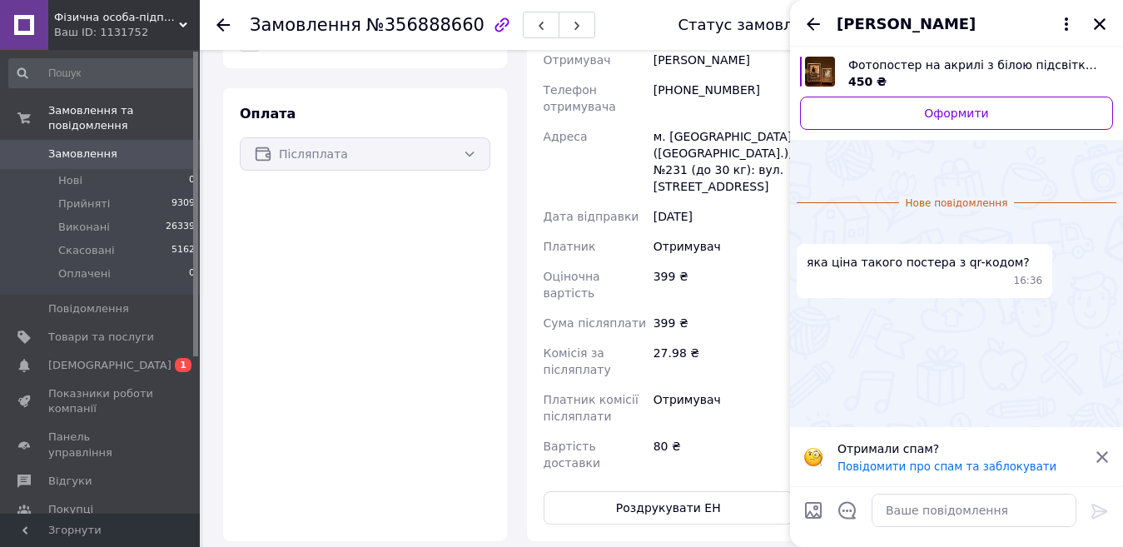
scroll to position [96, 0]
click at [810, 236] on img at bounding box center [802, 229] width 13 height 13
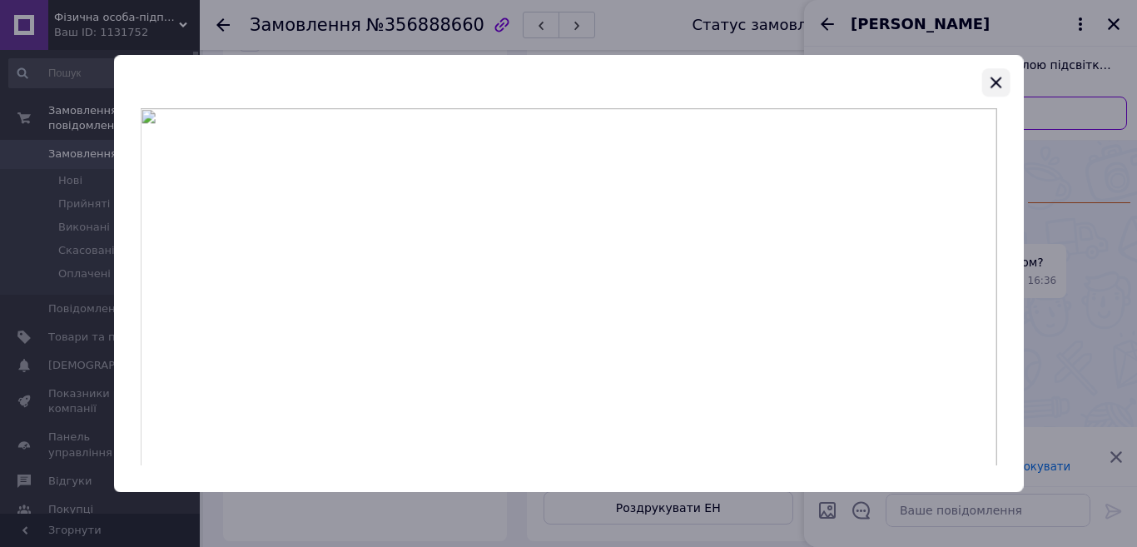
click at [999, 85] on icon "button" at bounding box center [995, 82] width 11 height 11
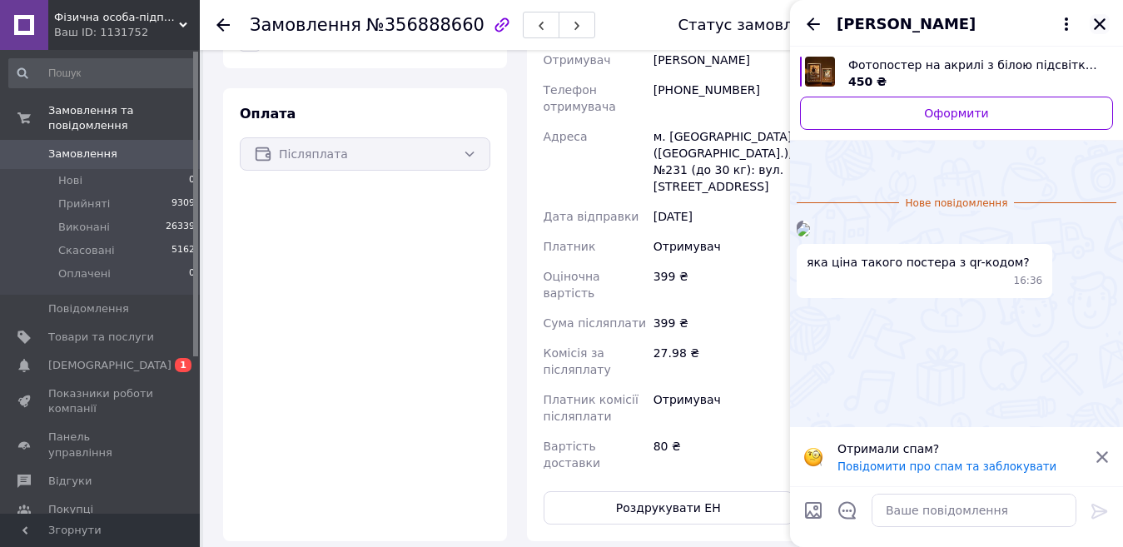
click at [1096, 22] on icon "Закрити" at bounding box center [1099, 24] width 15 height 15
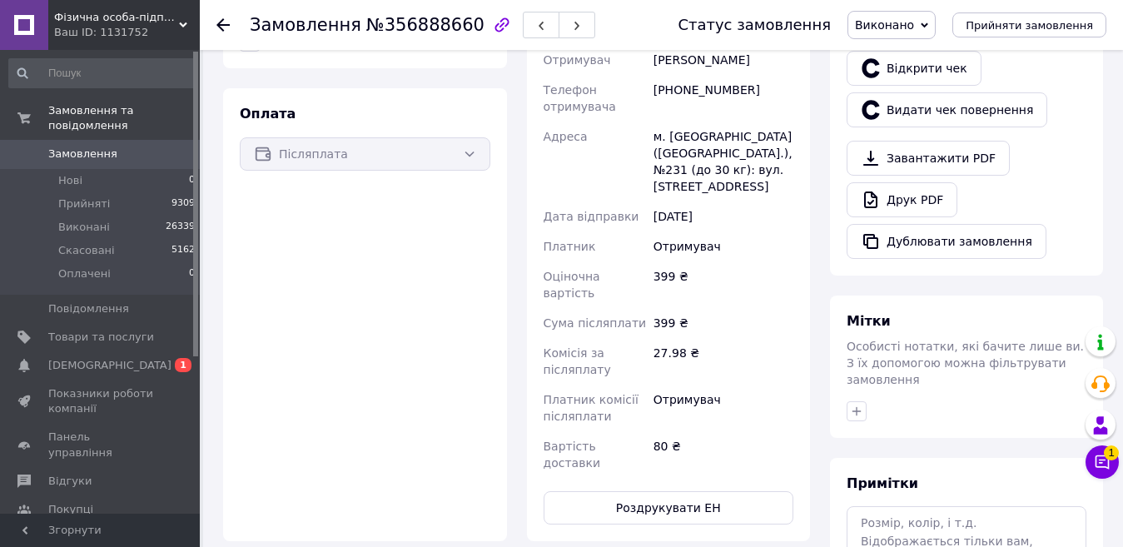
drag, startPoint x: 345, startPoint y: 83, endPoint x: 229, endPoint y: 23, distance: 131.0
click at [230, 23] on div at bounding box center [232, 25] width 33 height 50
click at [227, 23] on icon at bounding box center [222, 24] width 13 height 13
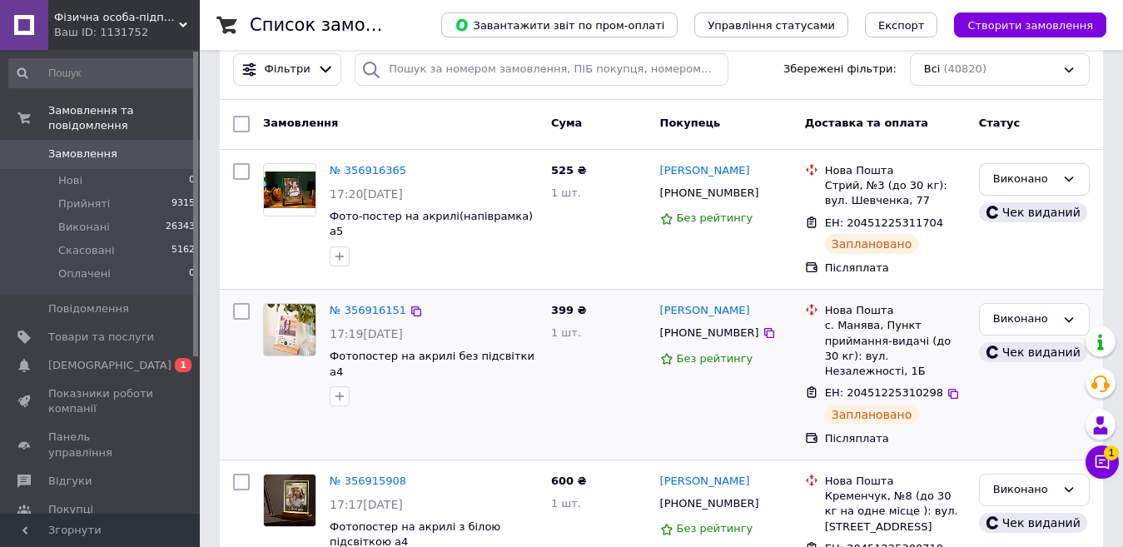
scroll to position [250, 0]
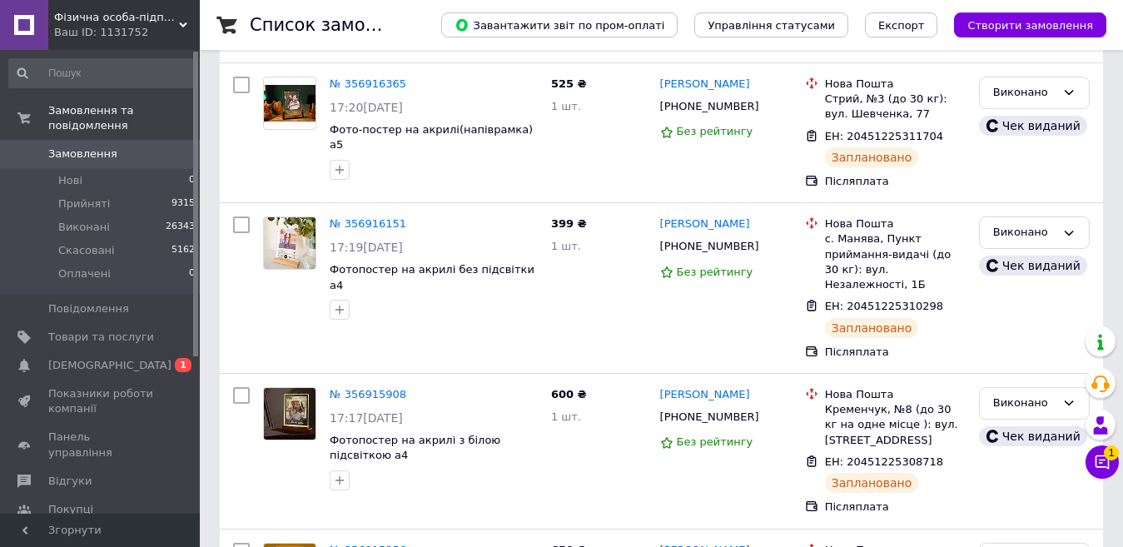
click at [1114, 461] on button "Чат з покупцем 1" at bounding box center [1101, 461] width 33 height 33
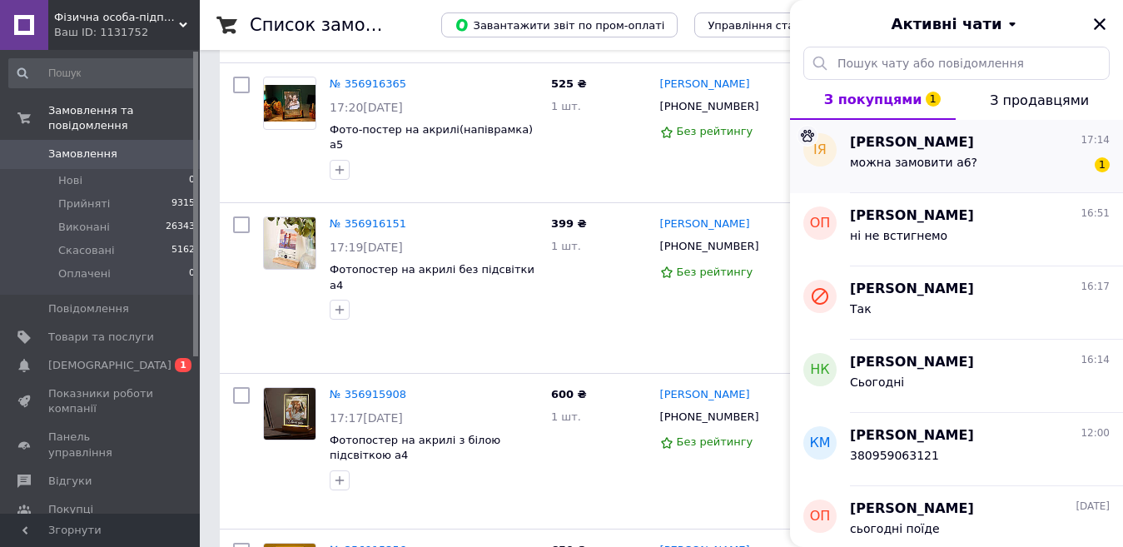
click at [994, 154] on div "можна замовити а6? 1" at bounding box center [980, 165] width 260 height 27
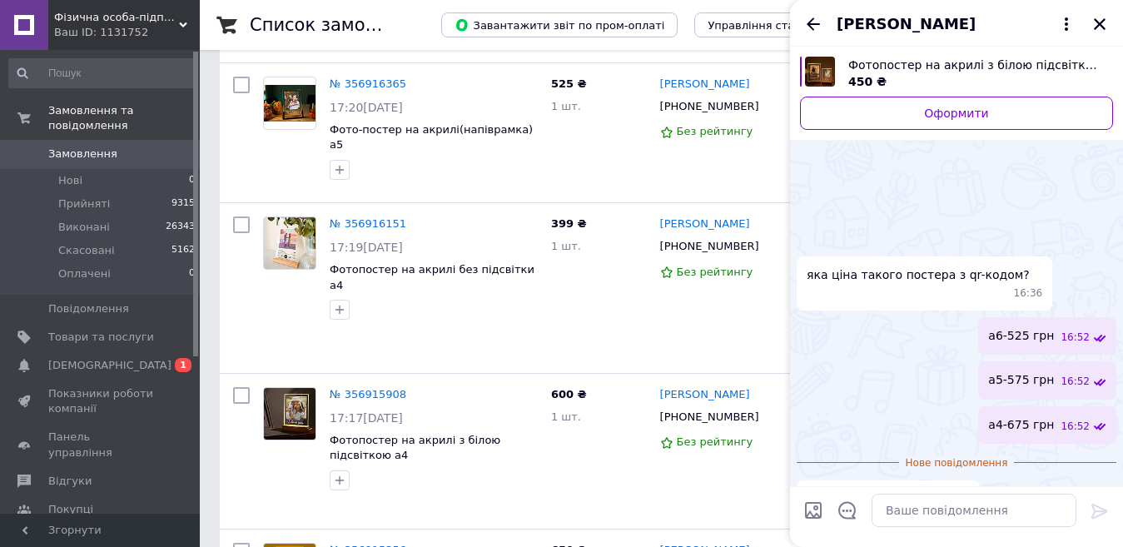
scroll to position [255, 0]
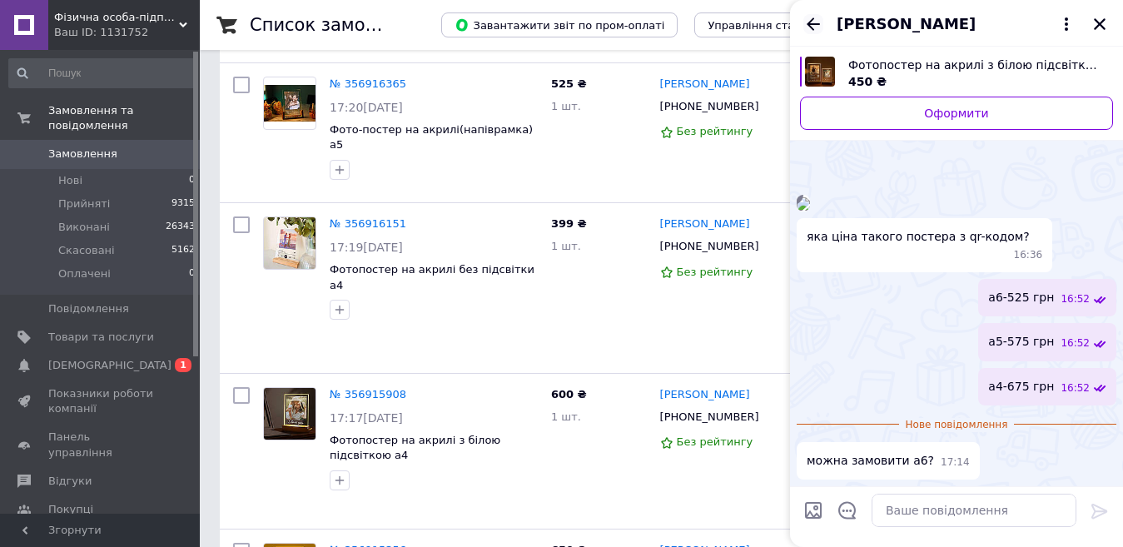
click at [809, 16] on icon "Назад" at bounding box center [813, 24] width 20 height 20
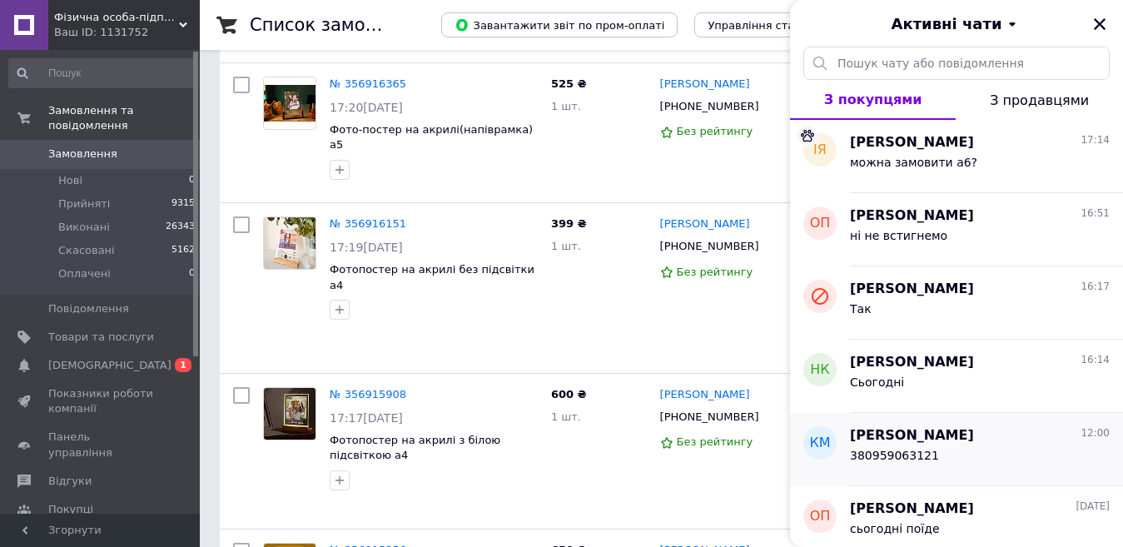
click at [939, 438] on span "[PERSON_NAME]" at bounding box center [912, 435] width 124 height 19
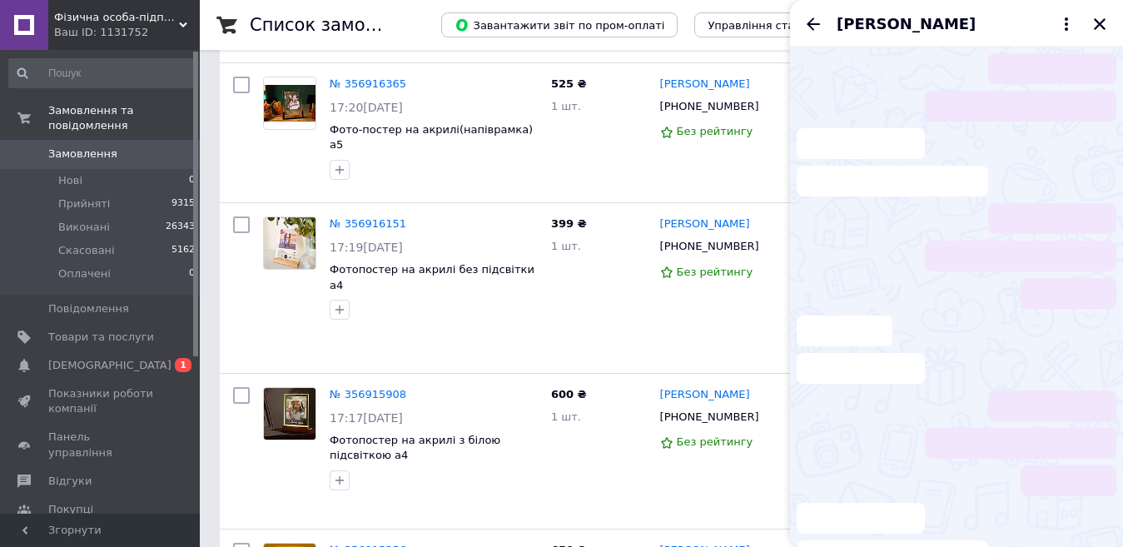
scroll to position [55, 0]
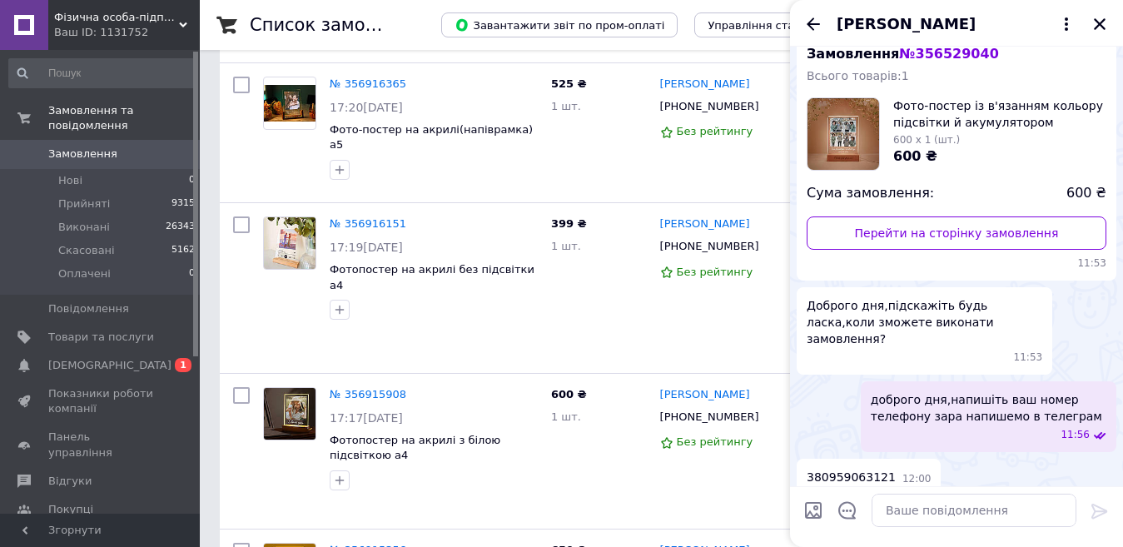
click at [866, 381] on div "доброго дня,напишіть ваш номер телефону зара напишемо в телеграм 11:56" at bounding box center [988, 416] width 255 height 71
click at [816, 27] on icon "Назад" at bounding box center [813, 24] width 20 height 20
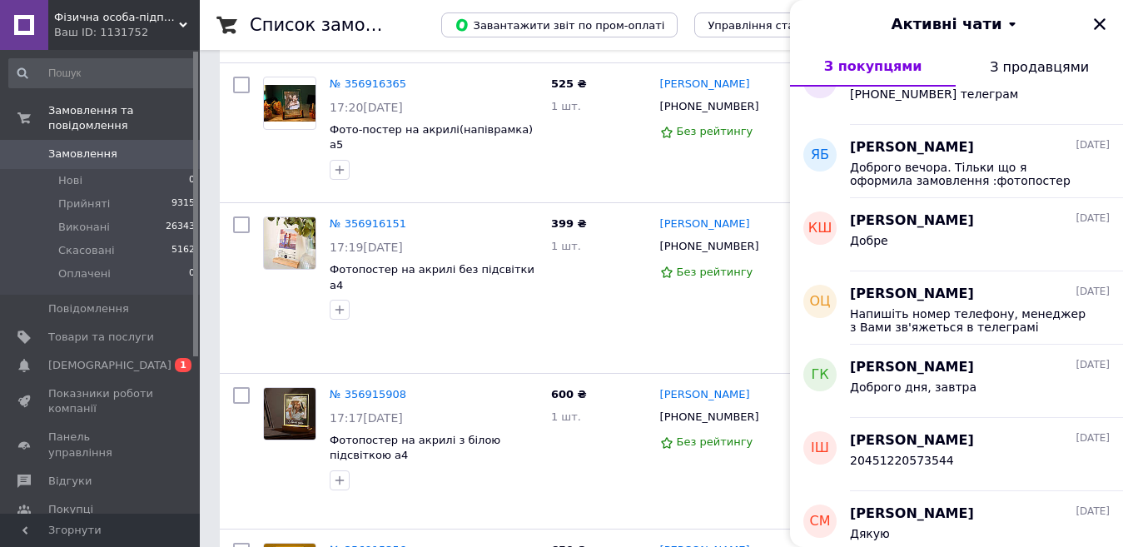
scroll to position [915, 0]
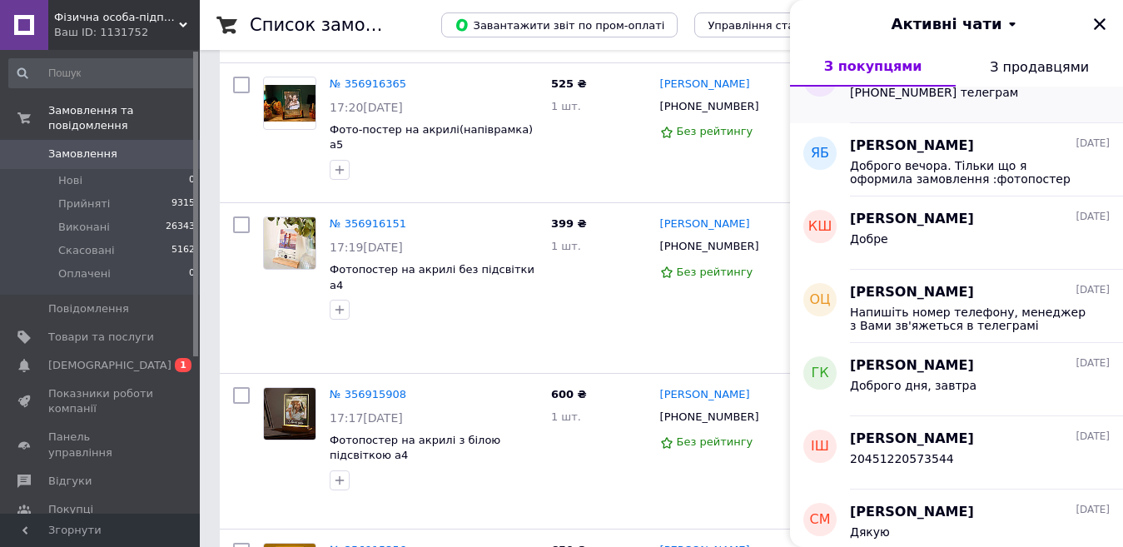
click at [921, 103] on div "[PHONE_NUMBER] телеграм" at bounding box center [934, 97] width 168 height 23
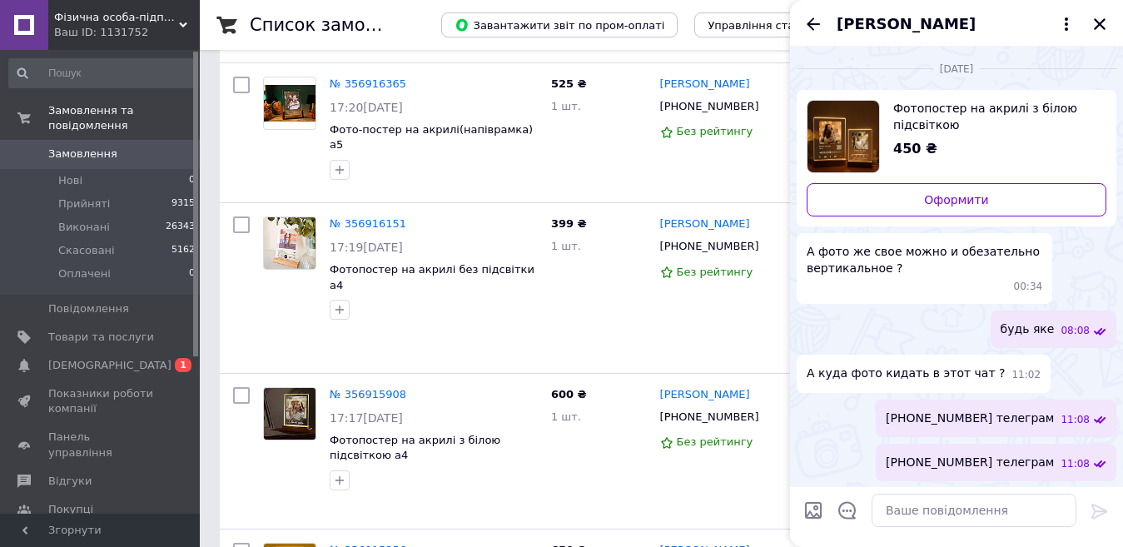
scroll to position [2, 0]
click at [809, 22] on icon "Назад" at bounding box center [812, 23] width 13 height 12
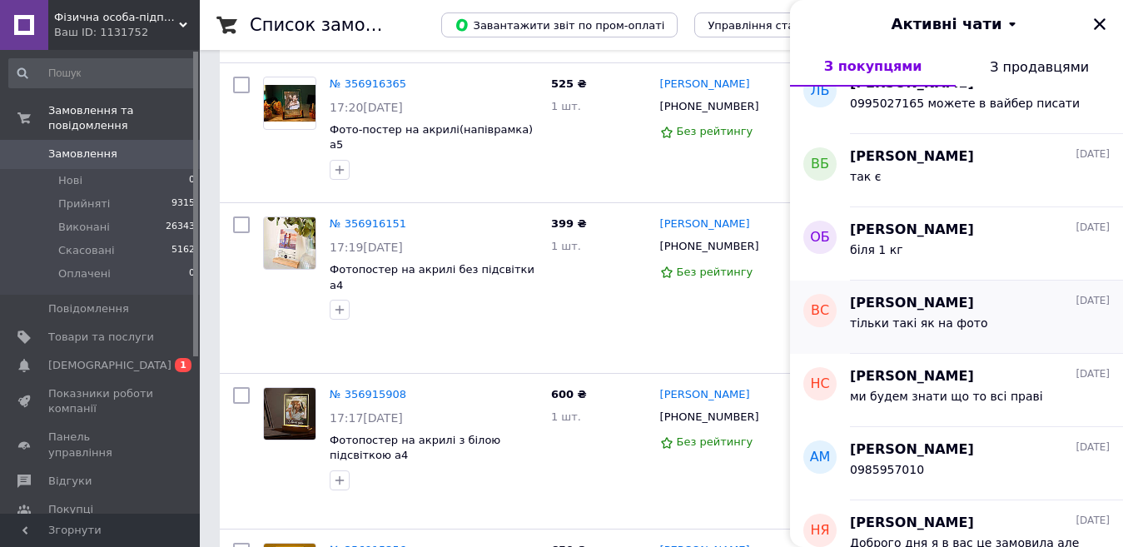
scroll to position [1471, 0]
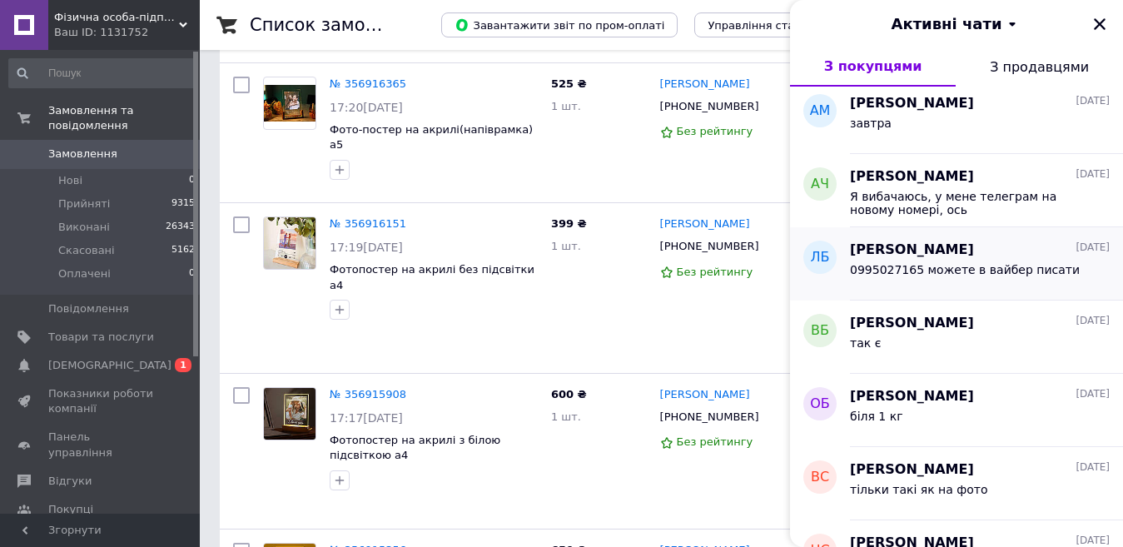
click at [972, 283] on div "0995027165 можете в вайбер писати" at bounding box center [965, 274] width 230 height 23
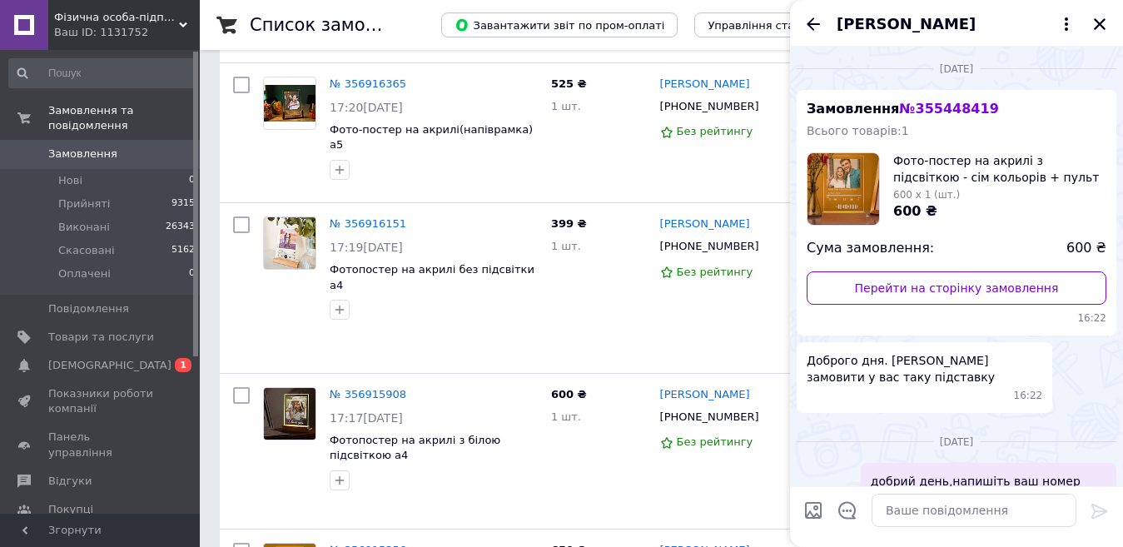
scroll to position [98, 0]
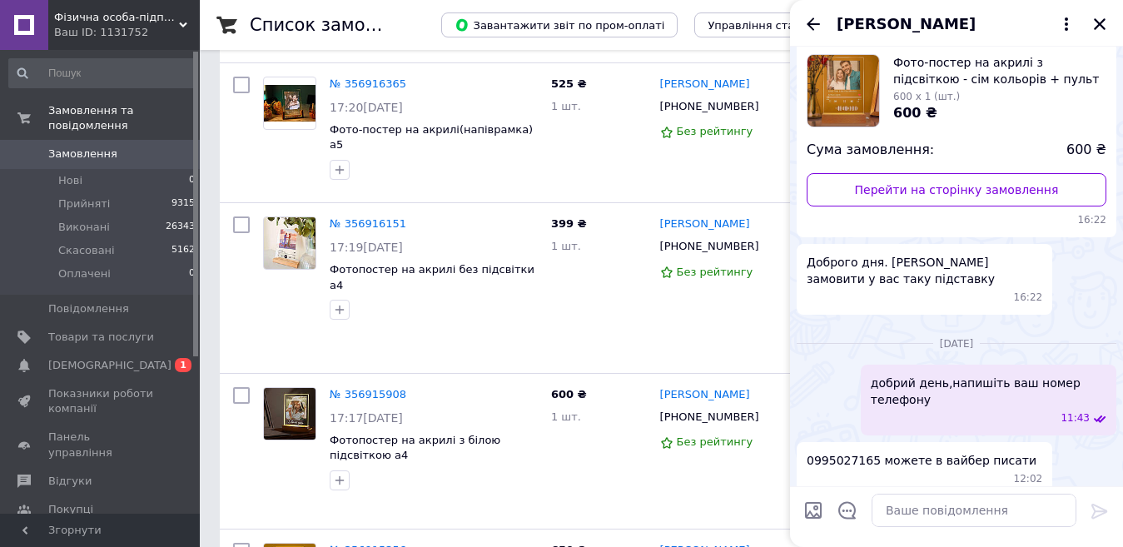
click at [868, 383] on div "добрий день,напишіть ваш номер телефону 11:43" at bounding box center [988, 400] width 255 height 71
click at [814, 20] on icon "Назад" at bounding box center [813, 24] width 20 height 20
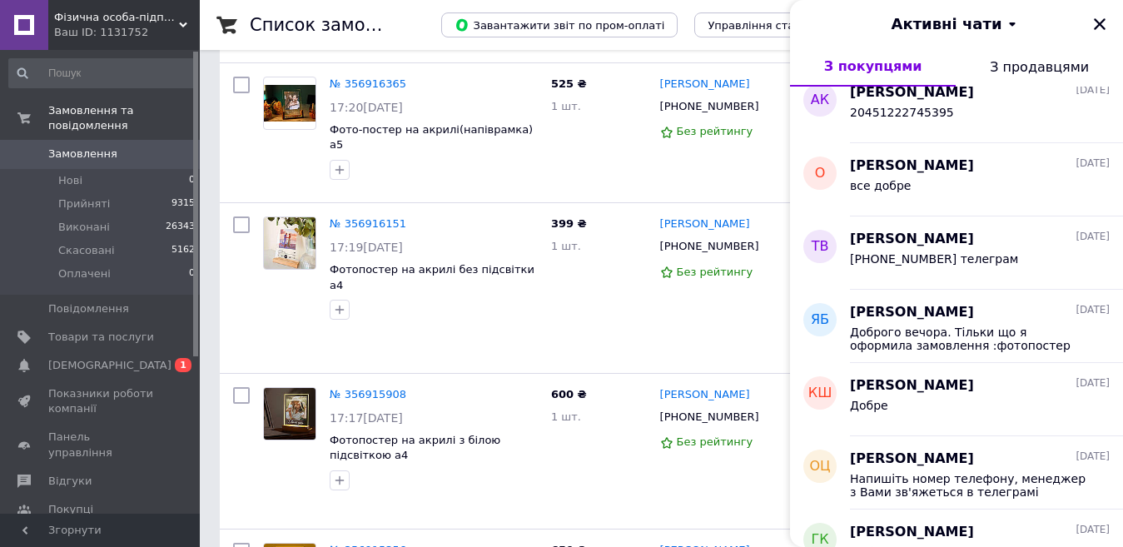
scroll to position [832, 0]
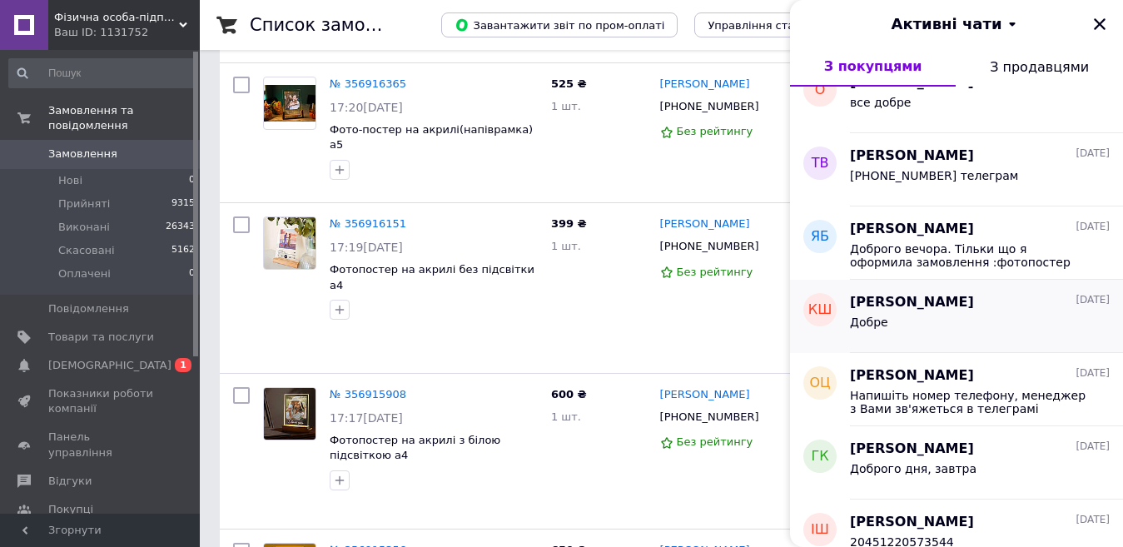
click at [945, 295] on span "[PERSON_NAME]" at bounding box center [912, 302] width 124 height 19
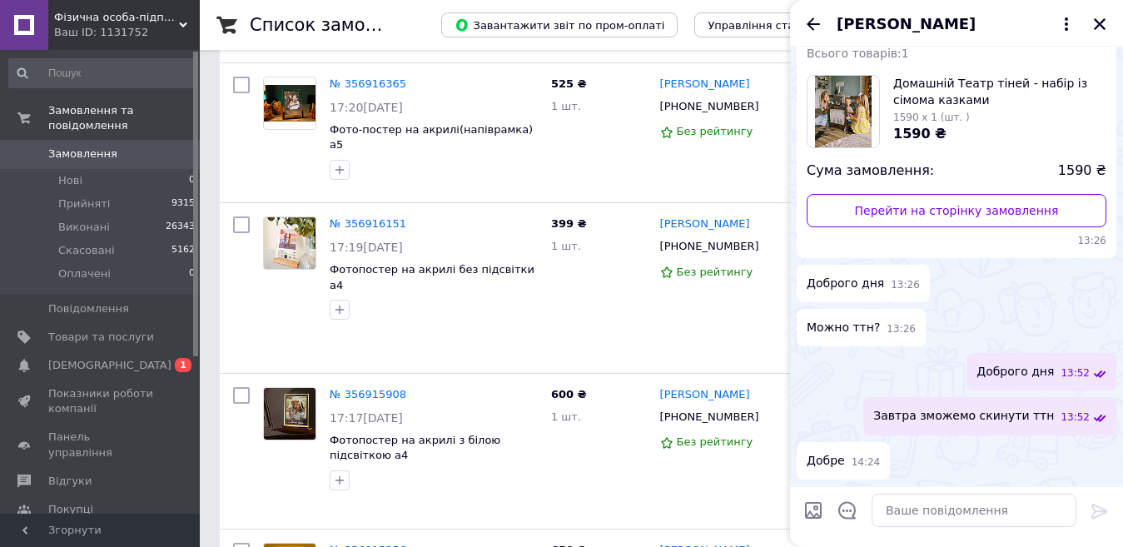
scroll to position [0, 0]
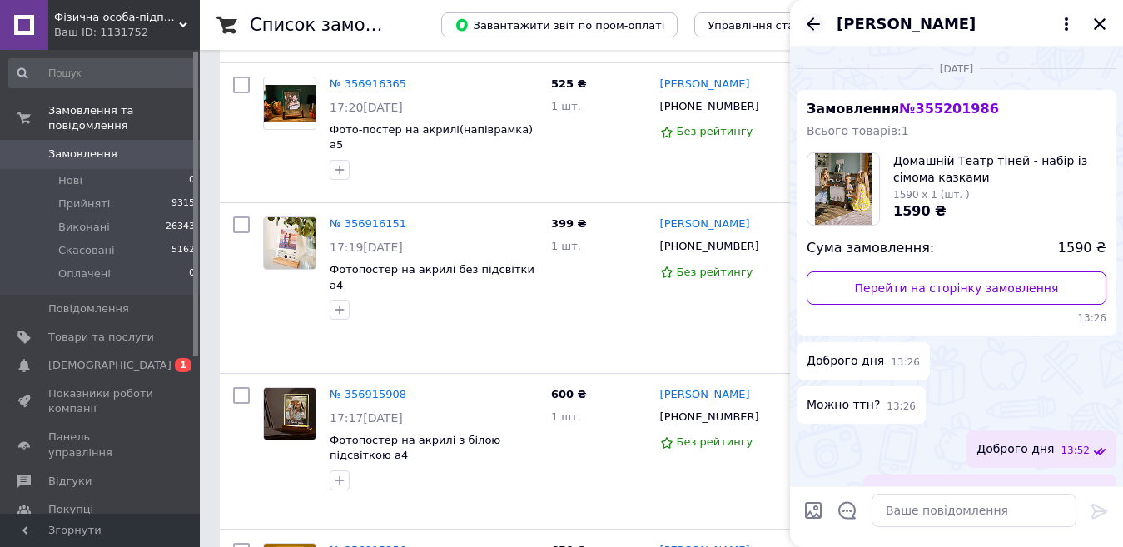
click at [805, 21] on icon "Назад" at bounding box center [813, 24] width 20 height 20
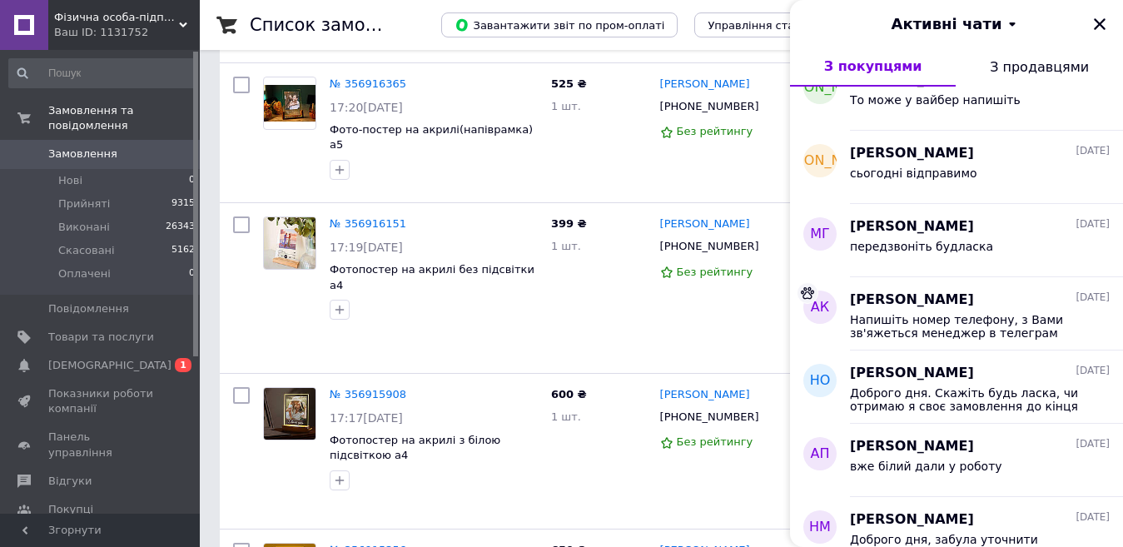
scroll to position [2164, 0]
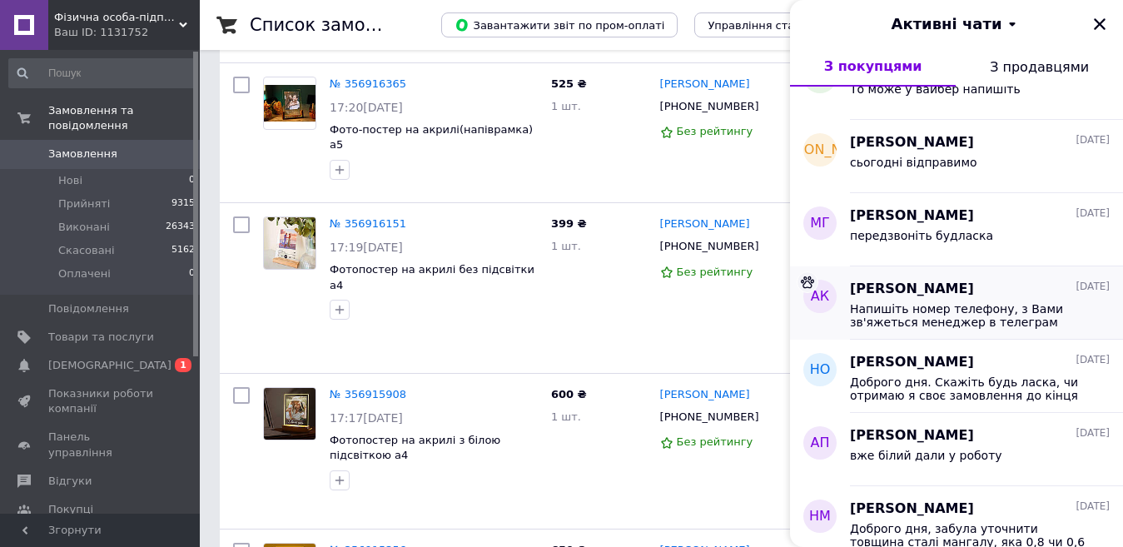
click at [919, 288] on span "[PERSON_NAME]" at bounding box center [912, 289] width 124 height 19
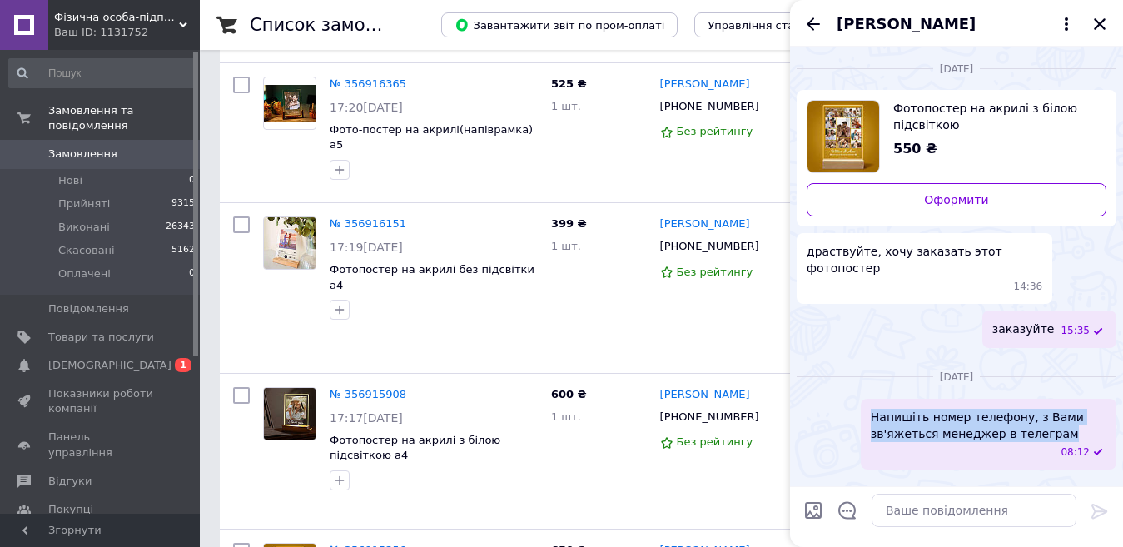
drag, startPoint x: 867, startPoint y: 394, endPoint x: 1059, endPoint y: 420, distance: 194.0
click at [1059, 420] on div "Напишіть номер телефону, з Вами зв'яжеться менеджер в телеграм 08:12" at bounding box center [988, 434] width 255 height 71
copy span "Напишіть номер телефону, з Вами зв'яжеться менеджер в телеграм"
click at [816, 21] on icon "Назад" at bounding box center [813, 24] width 20 height 20
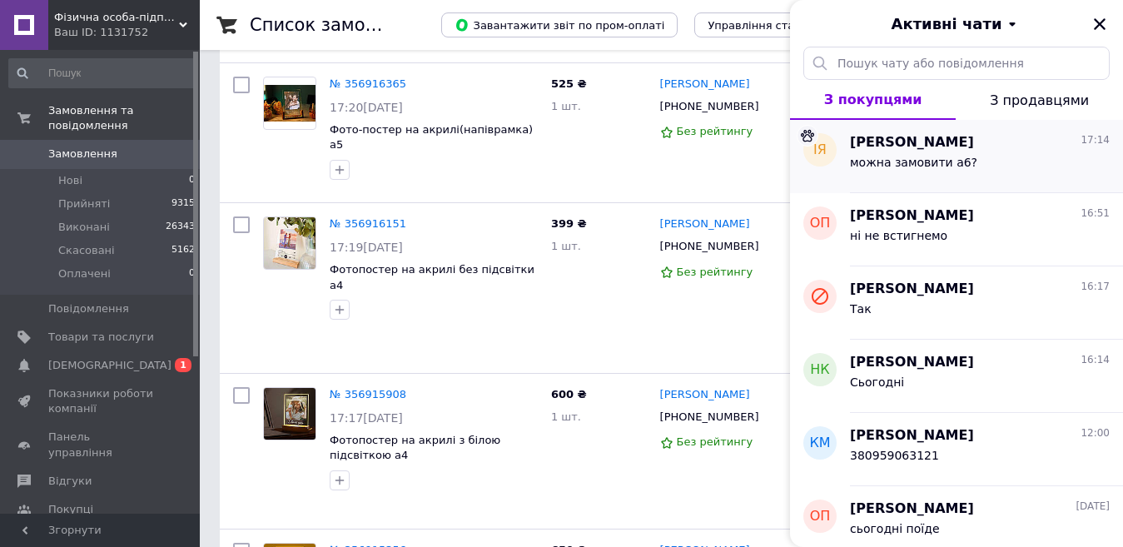
click at [947, 163] on span "можна замовити а6?" at bounding box center [913, 162] width 127 height 13
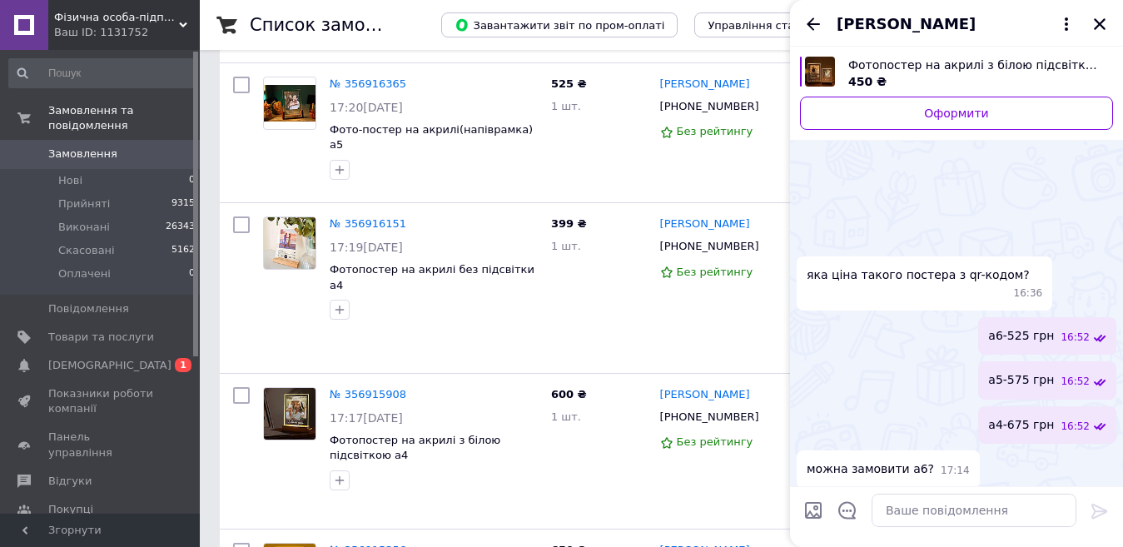
scroll to position [225, 0]
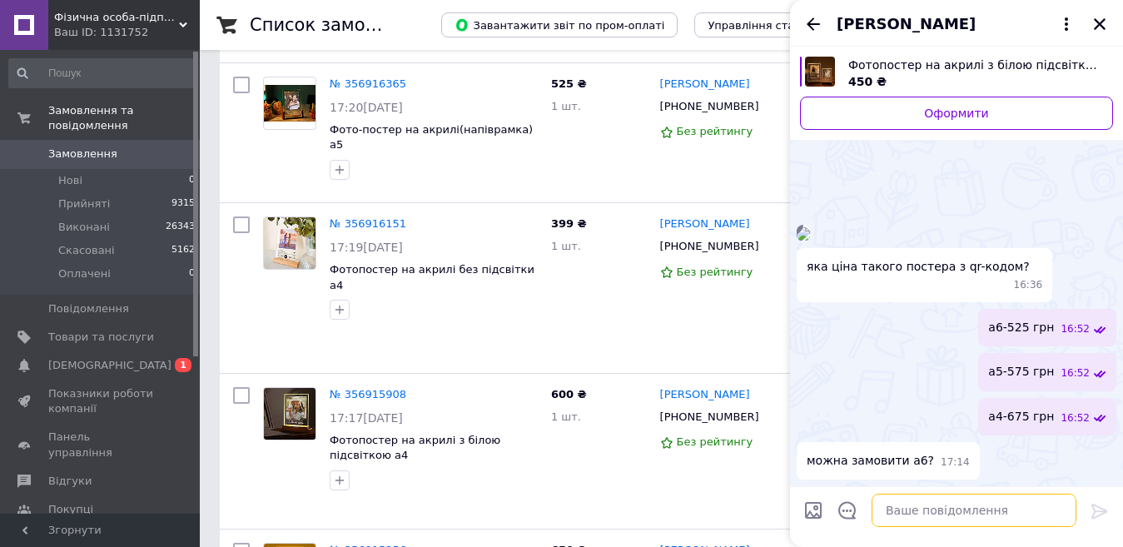
paste textarea "Напишіть номер телефону, з Вами зв'яжеться менеджер в телеграм"
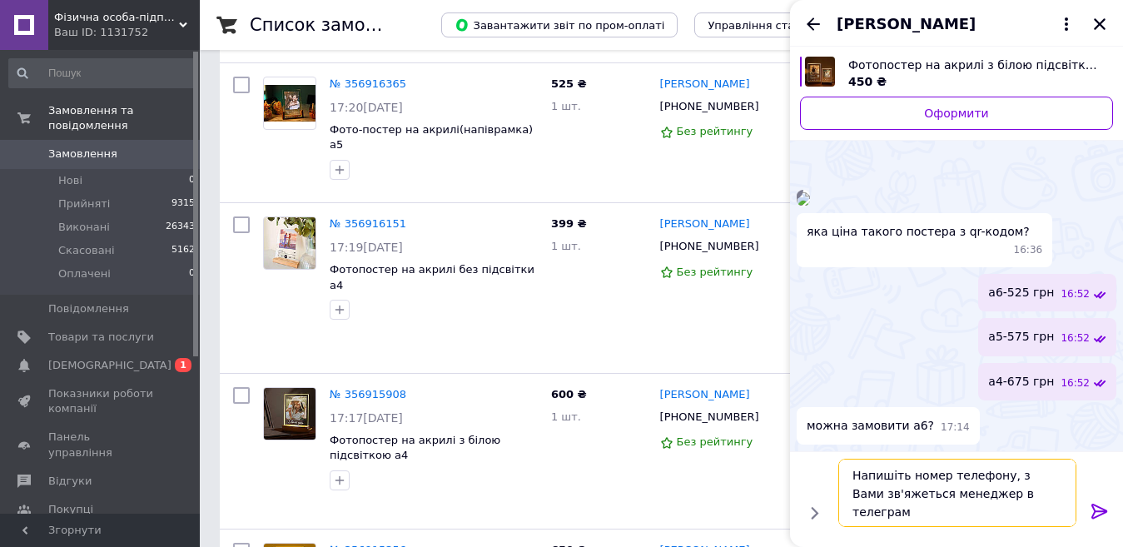
type textarea "Напишіть номер телефону, з Вами зв'яжеться менеджер в телеграм"
click at [1092, 508] on icon at bounding box center [1099, 511] width 20 height 20
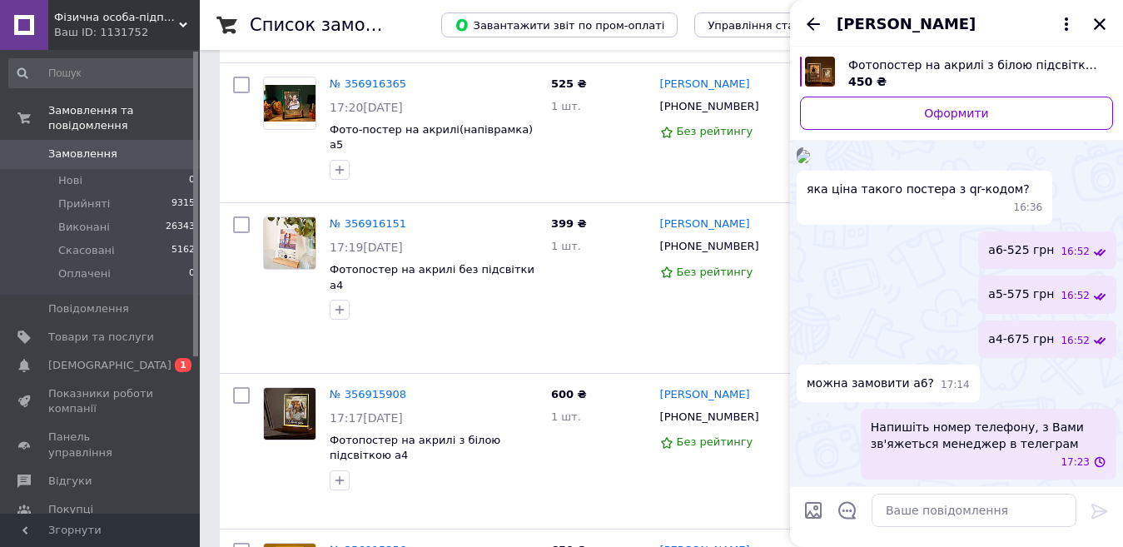
scroll to position [260, 0]
